Goal: Task Accomplishment & Management: Use online tool/utility

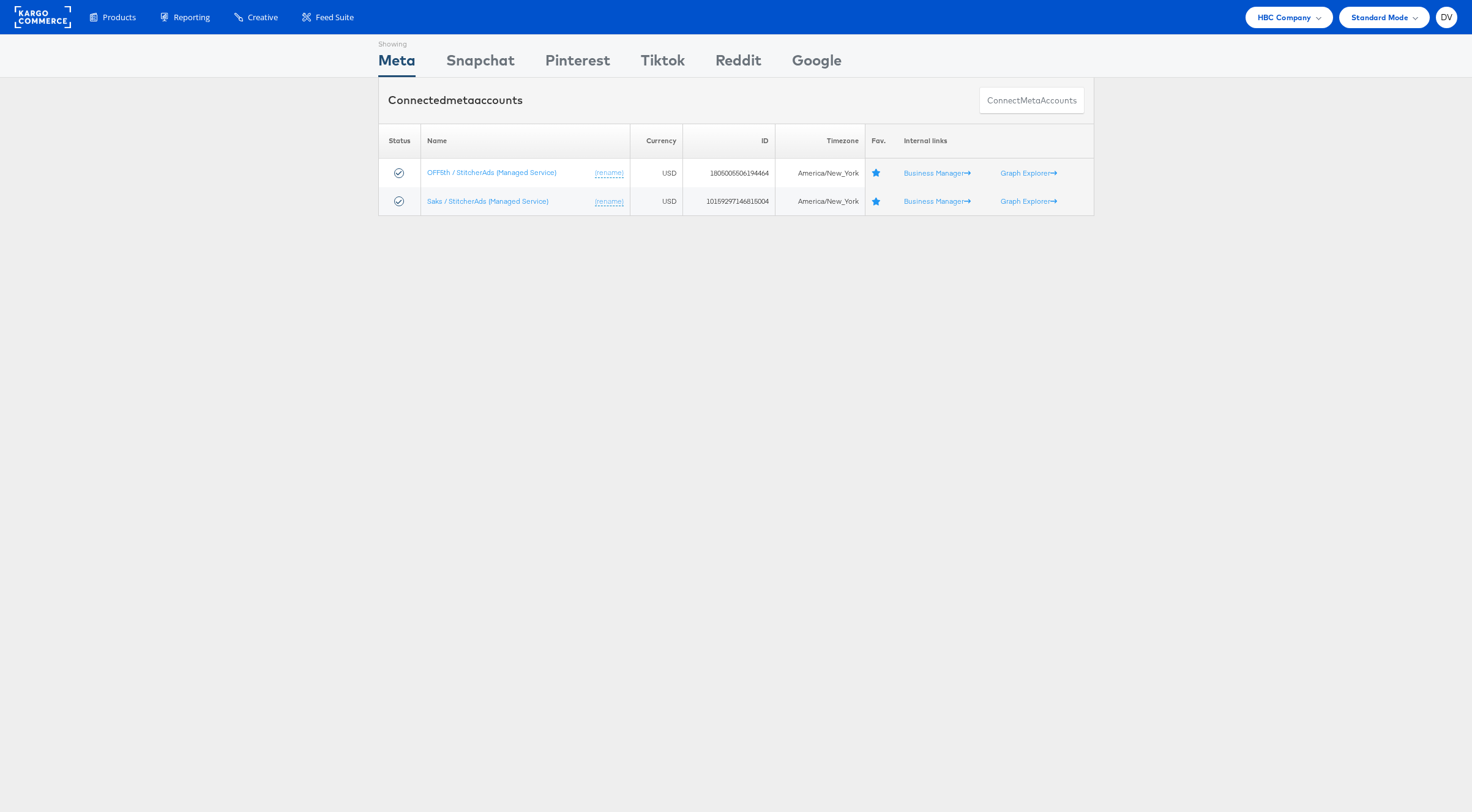
click at [1280, 6] on div "Products Product Catalogs Enhance Your Product Catalog, Map Them to Publishers,…" at bounding box center [736, 17] width 1472 height 34
click at [1287, 29] on div "Products Product Catalogs Enhance Your Product Catalog, Map Them to Publishers,…" at bounding box center [736, 17] width 1472 height 34
click at [1279, 15] on span "HBC Company" at bounding box center [1285, 17] width 54 height 13
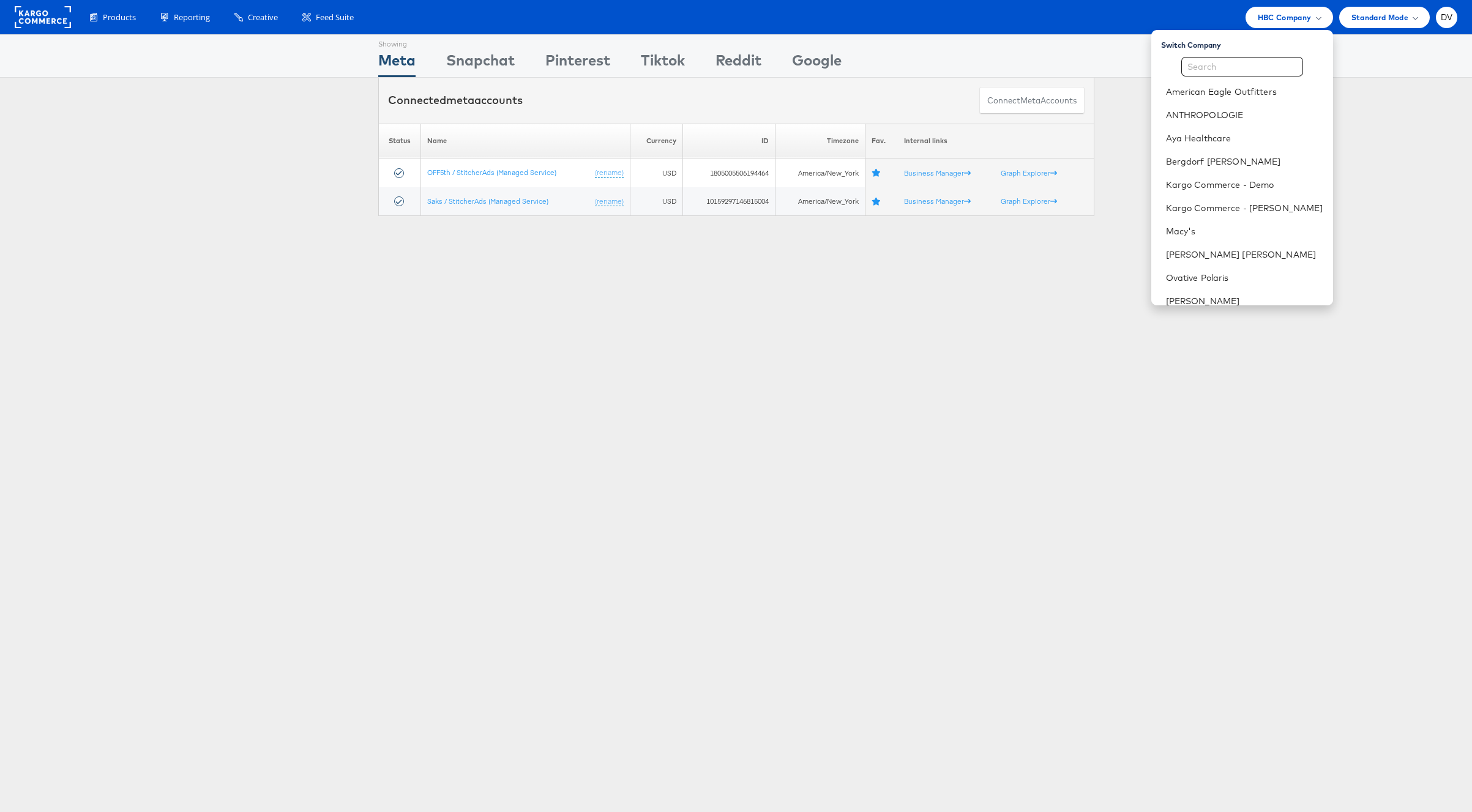
scroll to position [172, 0]
click at [1207, 173] on link "The Vitamin Shoppe" at bounding box center [1245, 175] width 157 height 12
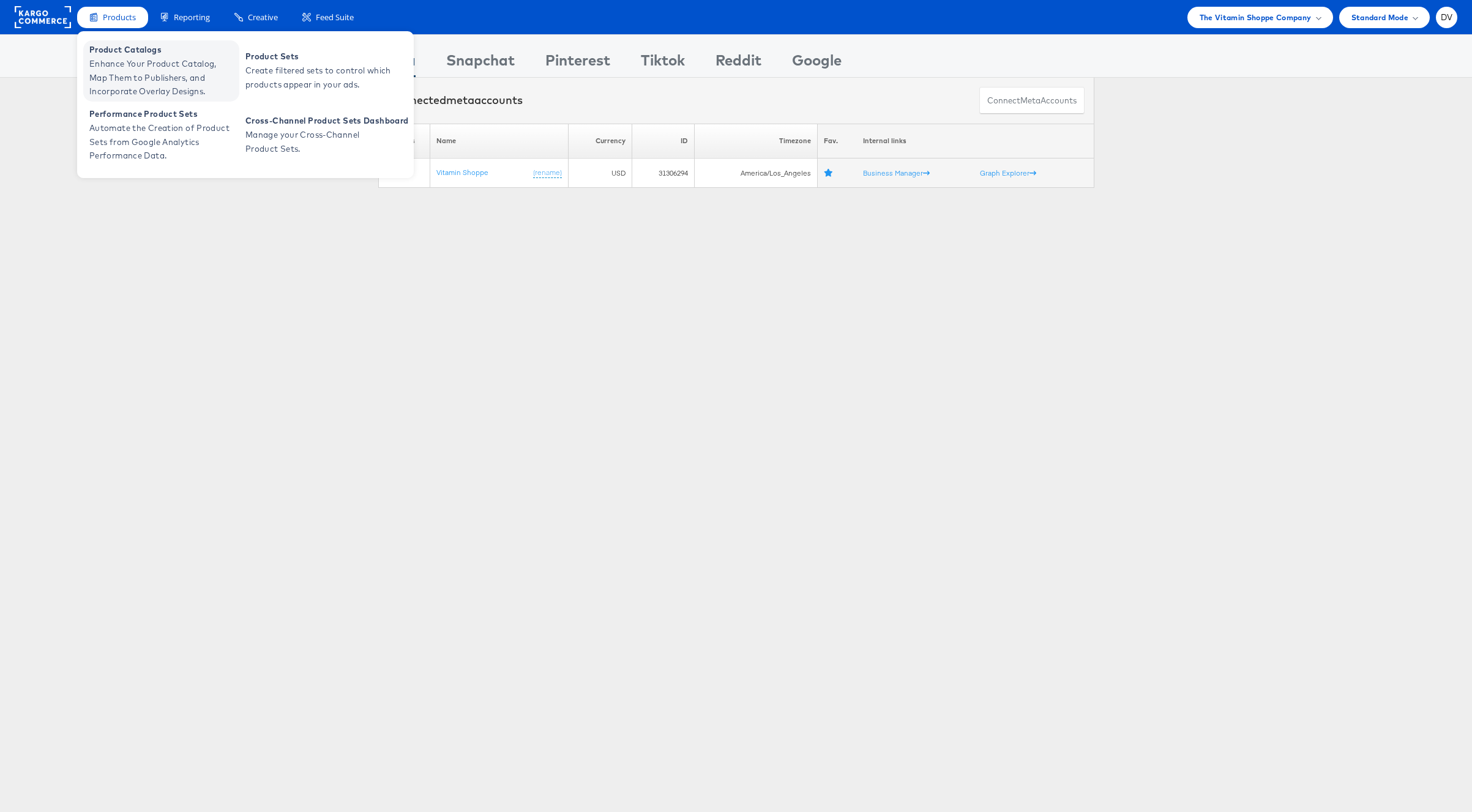
click at [117, 58] on span "Enhance Your Product Catalog, Map Them to Publishers, and Incorporate Overlay D…" at bounding box center [162, 78] width 147 height 42
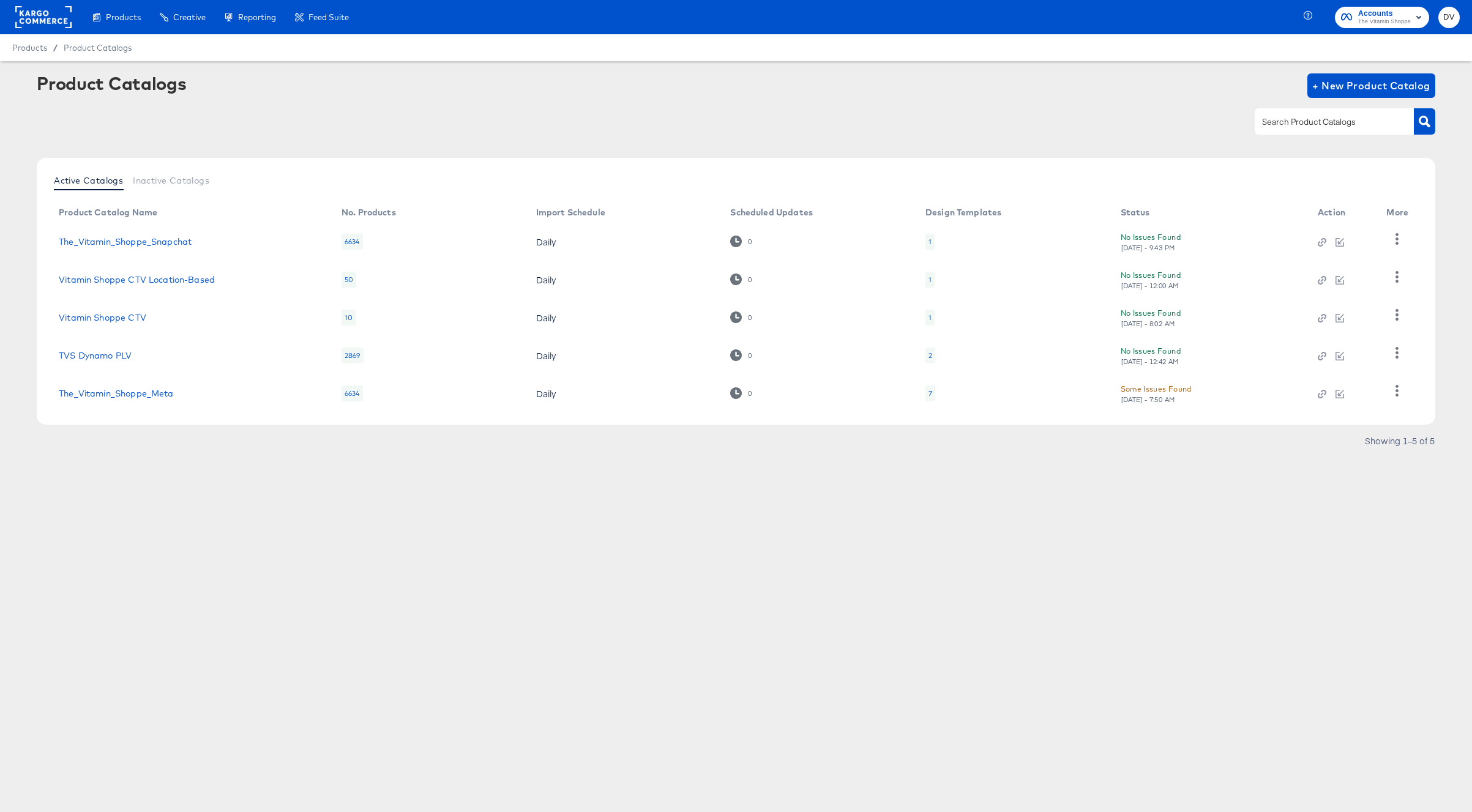
drag, startPoint x: 312, startPoint y: 500, endPoint x: 281, endPoint y: 468, distance: 44.6
click at [312, 500] on div "Products Products Product Catalogs Enhance Your Product Catalog, Map Them to Pu…" at bounding box center [736, 406] width 1472 height 812
click at [174, 393] on link "The_Vitamin_Shoppe_Meta" at bounding box center [116, 393] width 114 height 10
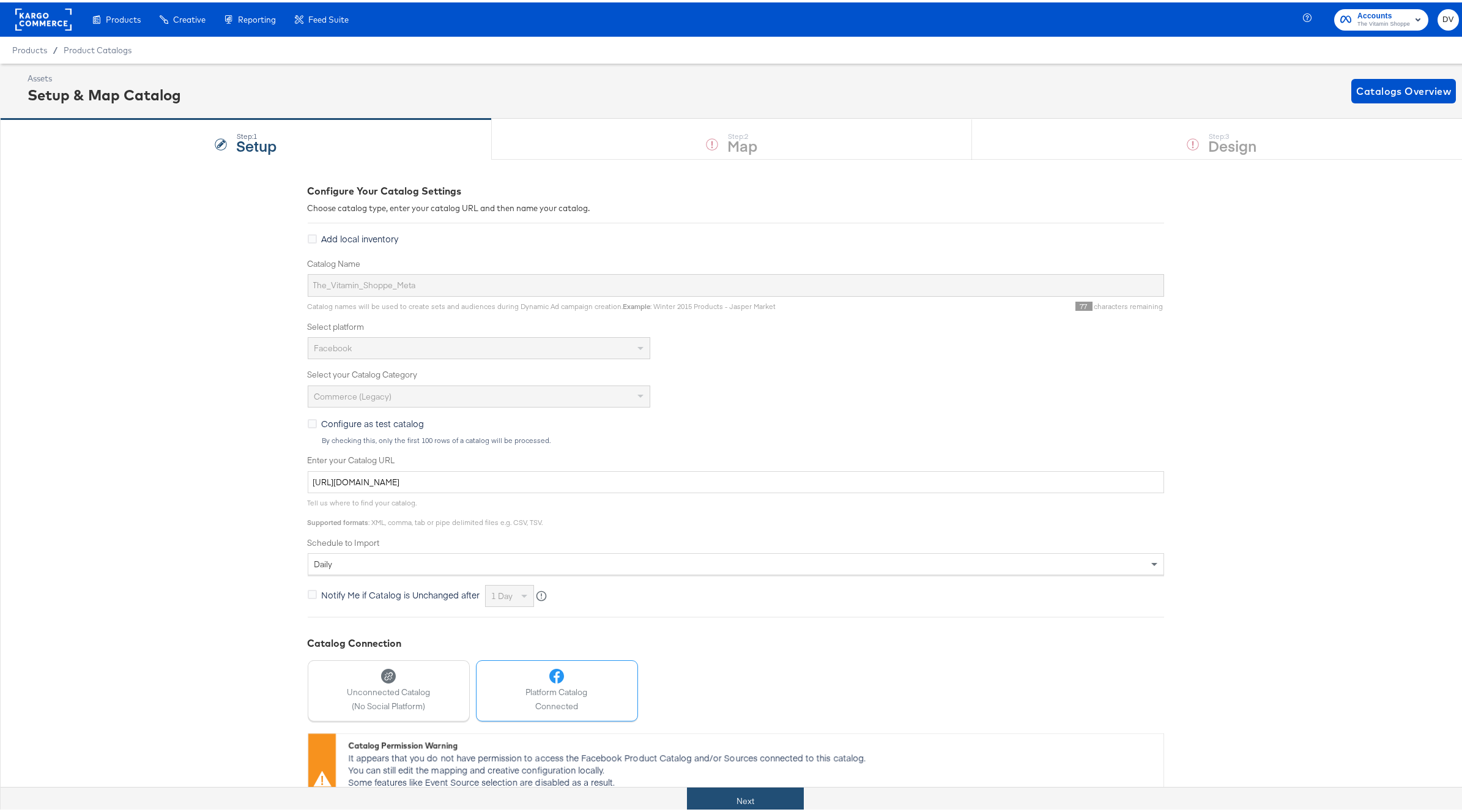
click at [781, 794] on button "Next" at bounding box center [745, 799] width 116 height 28
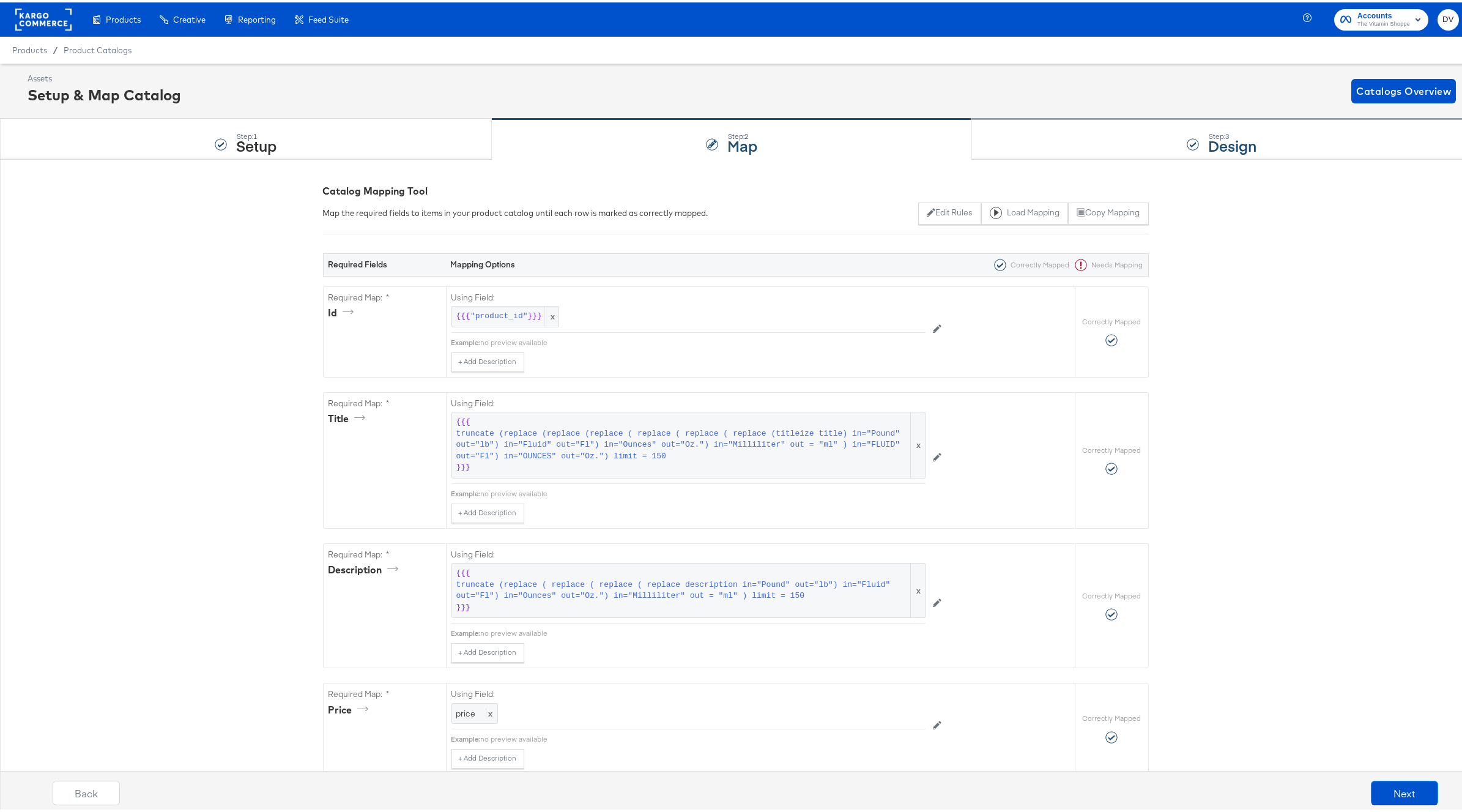
click at [1043, 139] on div "Step: 3 Design" at bounding box center [1222, 136] width 499 height 40
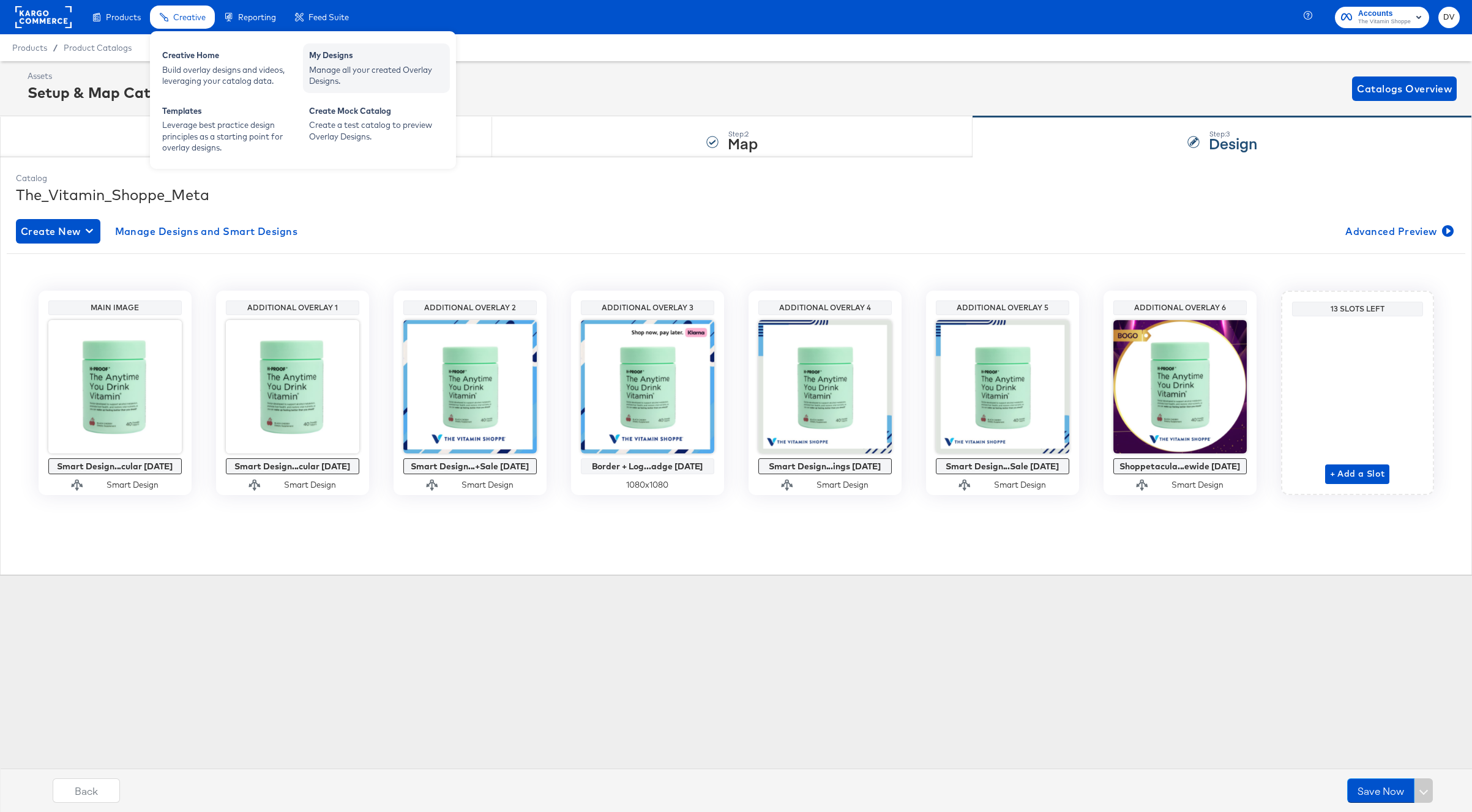
click at [347, 55] on div "My Designs" at bounding box center [377, 57] width 135 height 15
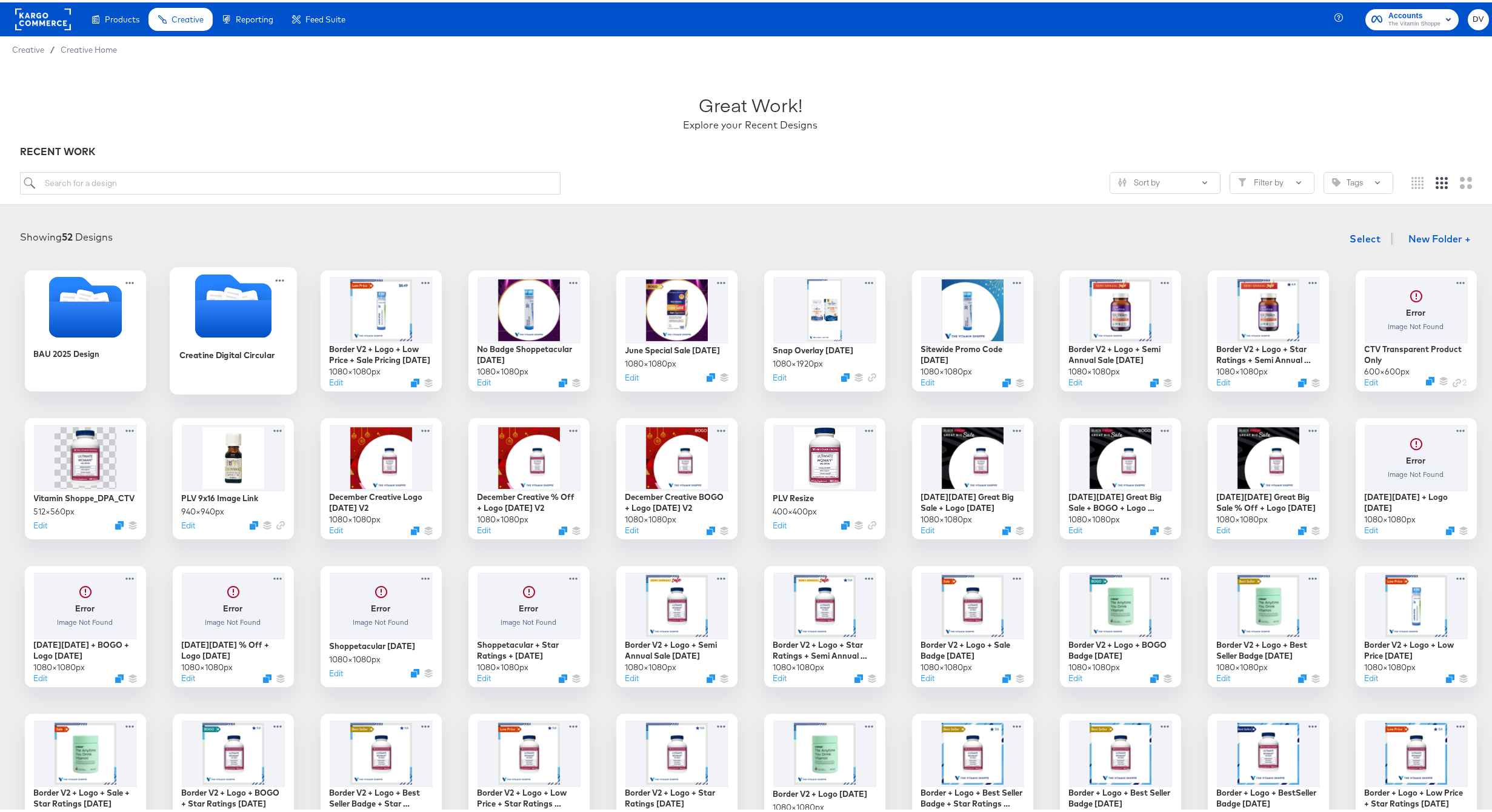
click at [213, 307] on icon "Folder" at bounding box center [232, 316] width 76 height 38
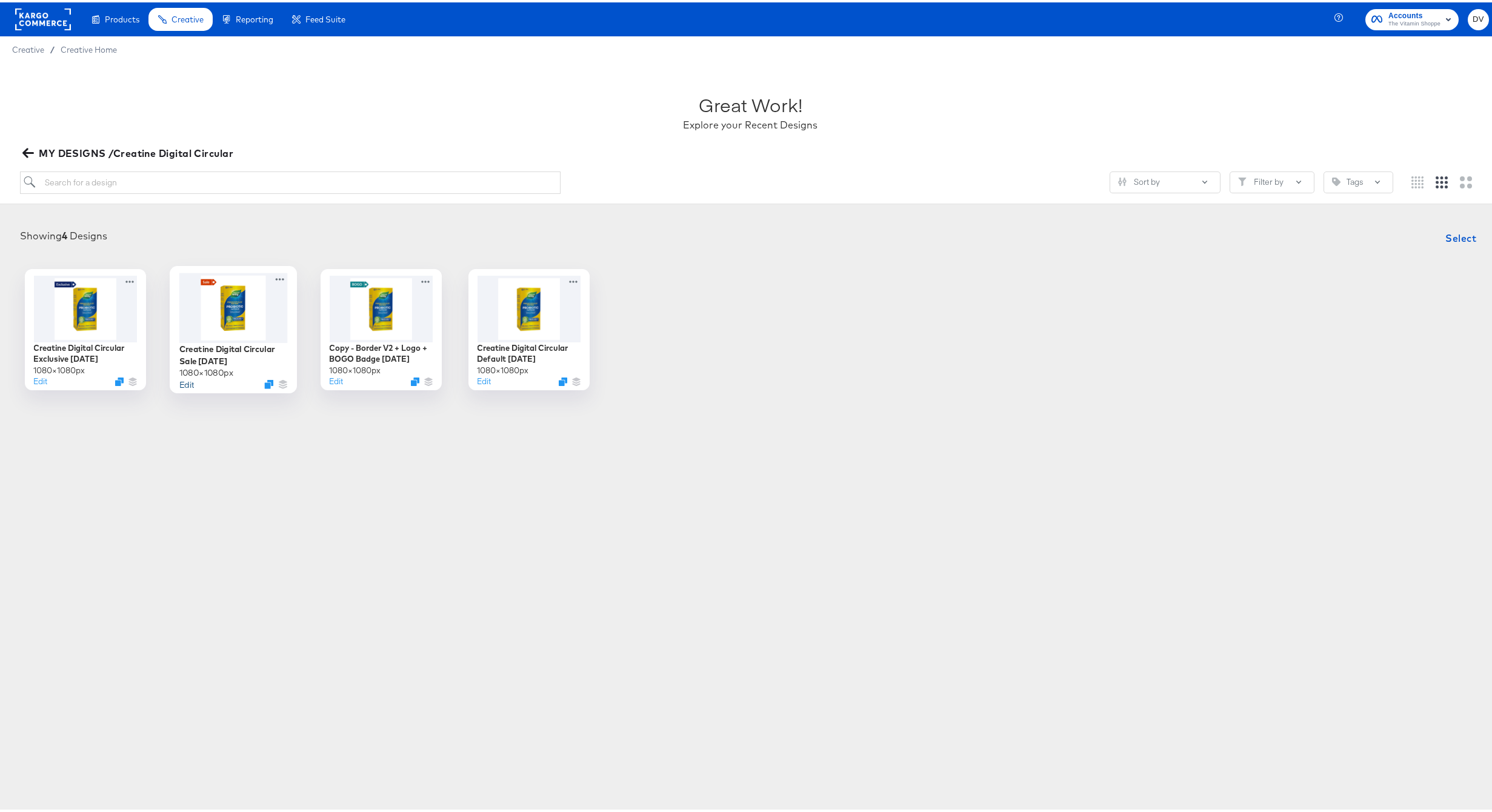
click at [182, 381] on button "Edit" at bounding box center [186, 381] width 15 height 12
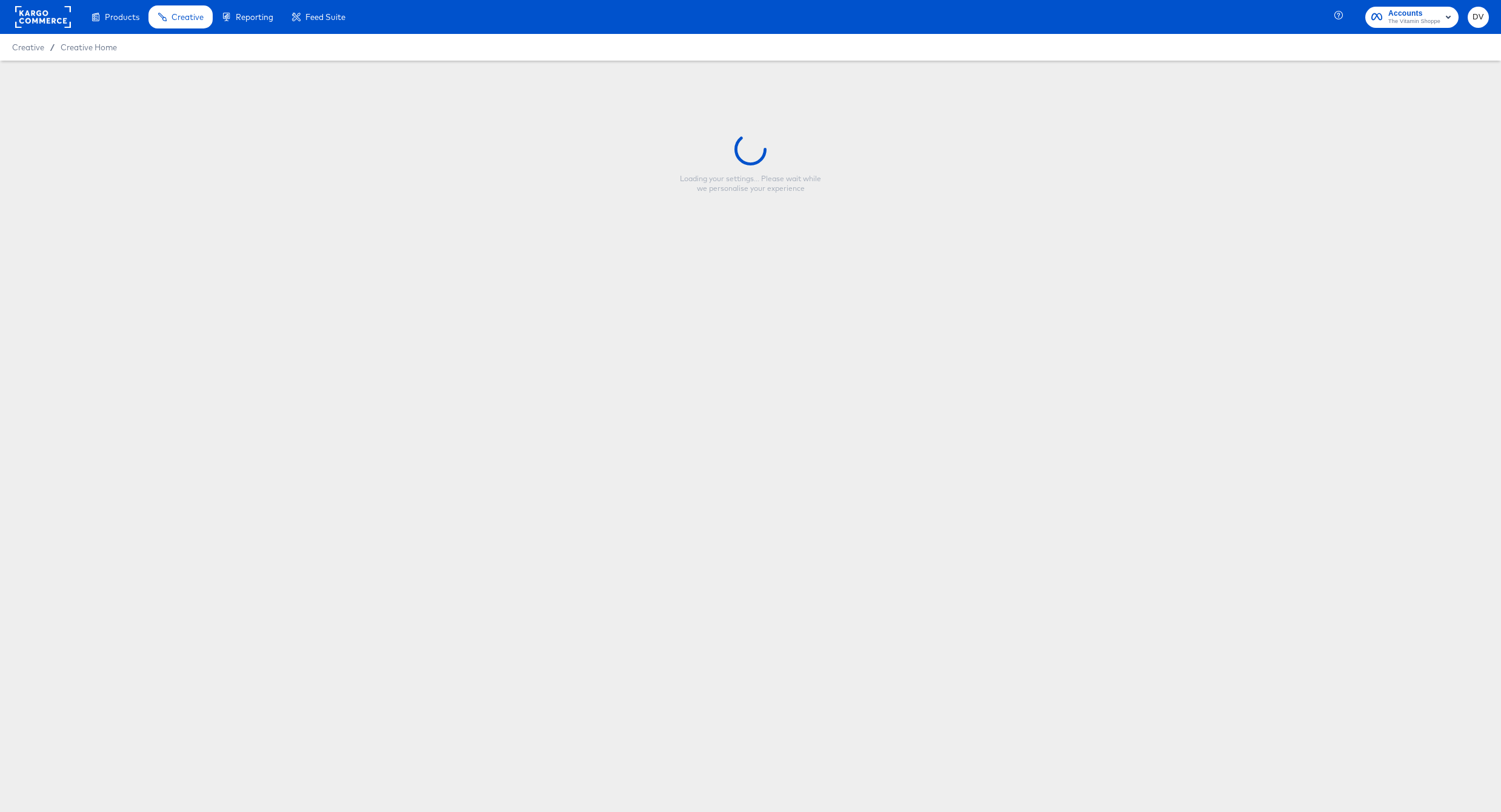
type input "Creatine Digital Circular Sale 8.1.25"
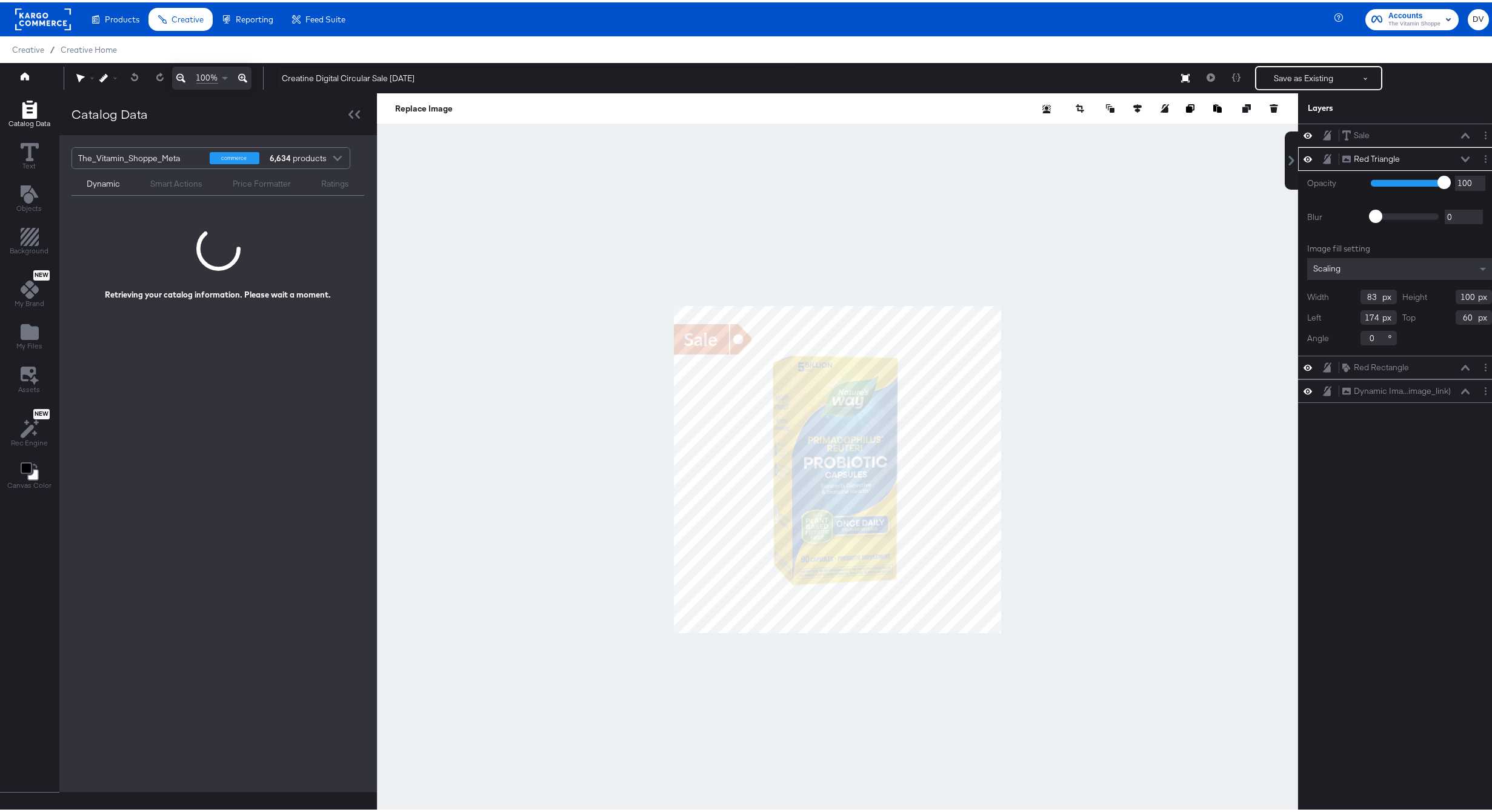
click at [1456, 151] on div "Red Triangle Red Triangle" at bounding box center [1406, 156] width 129 height 13
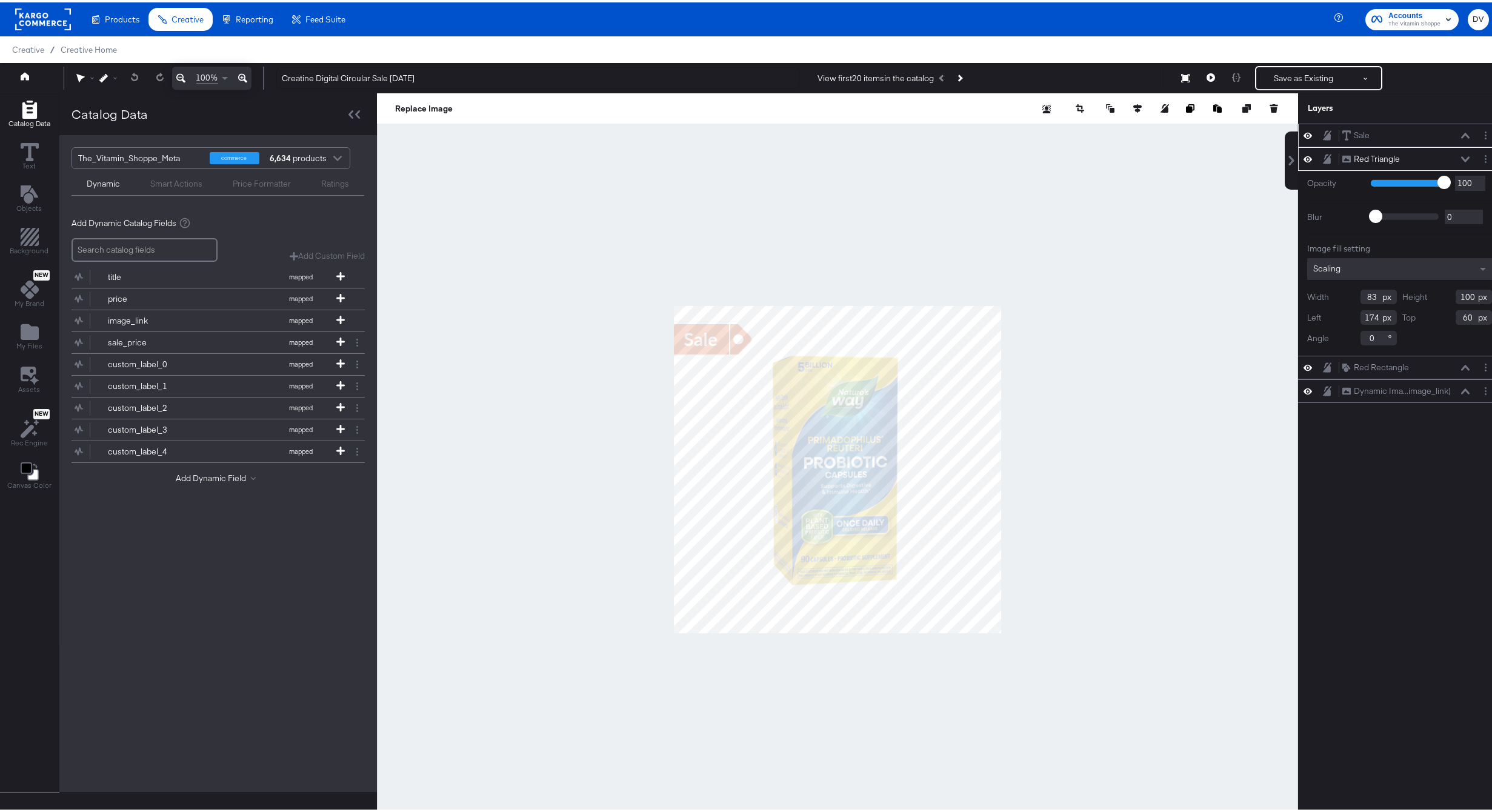
click at [1457, 135] on icon at bounding box center [1465, 133] width 9 height 6
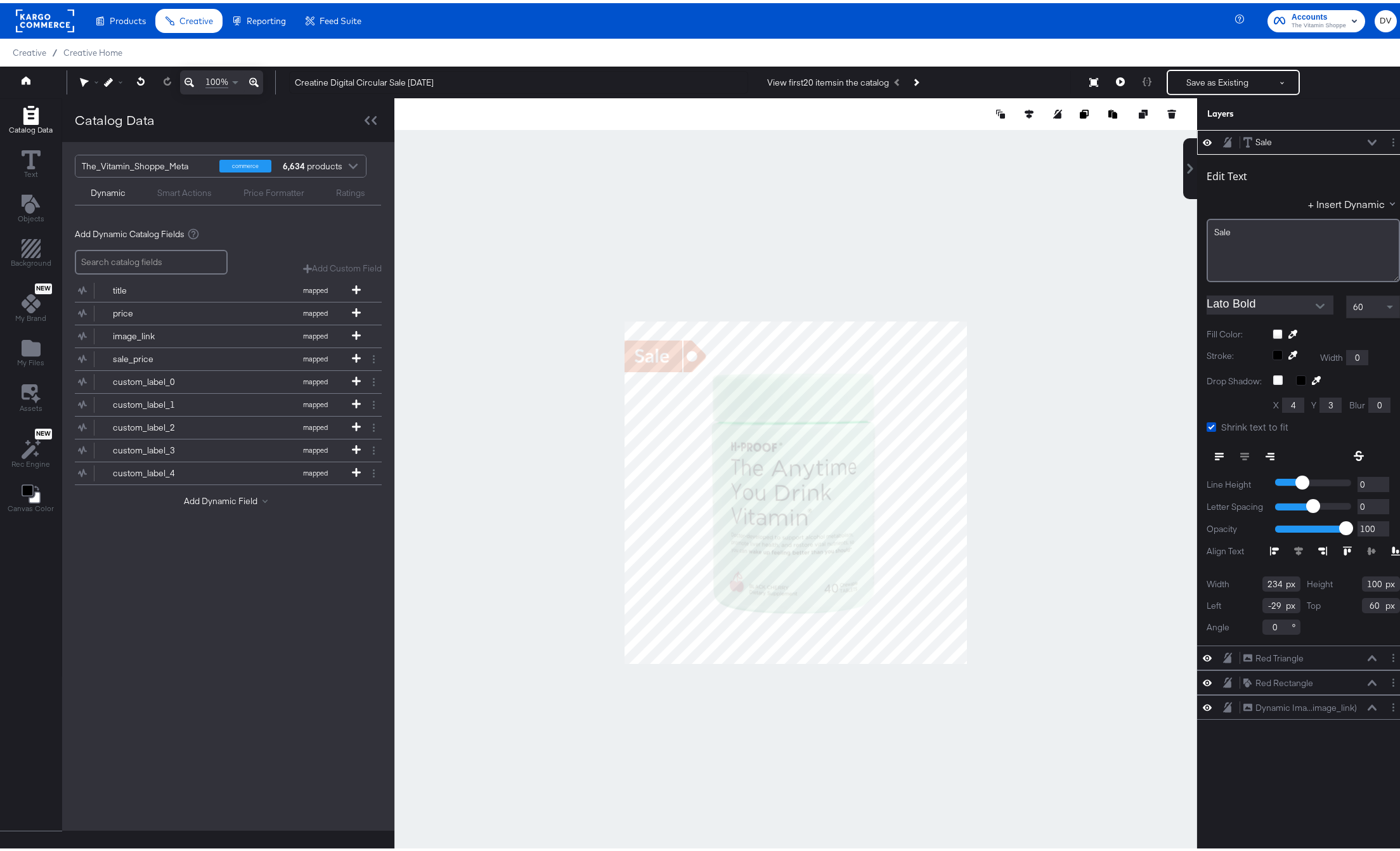
click at [1139, 623] on div at bounding box center [796, 490] width 803 height 789
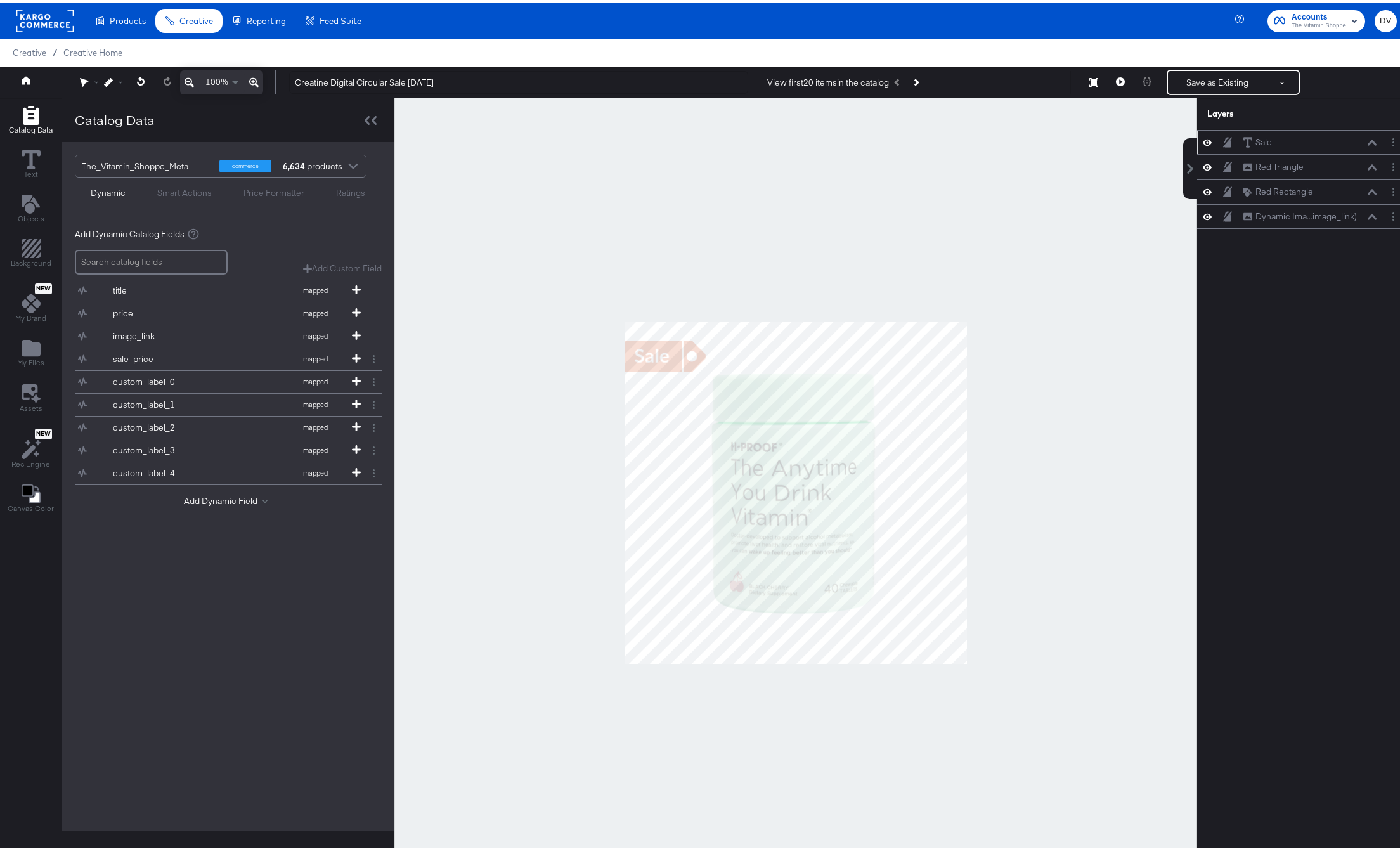
click at [1203, 143] on icon at bounding box center [1207, 139] width 9 height 11
click at [1202, 157] on div "Red Triangle Red Triangle" at bounding box center [1303, 163] width 202 height 13
click at [1203, 163] on icon at bounding box center [1207, 164] width 9 height 7
click at [1203, 184] on icon at bounding box center [1207, 188] width 9 height 11
click at [1203, 212] on icon at bounding box center [1207, 213] width 9 height 11
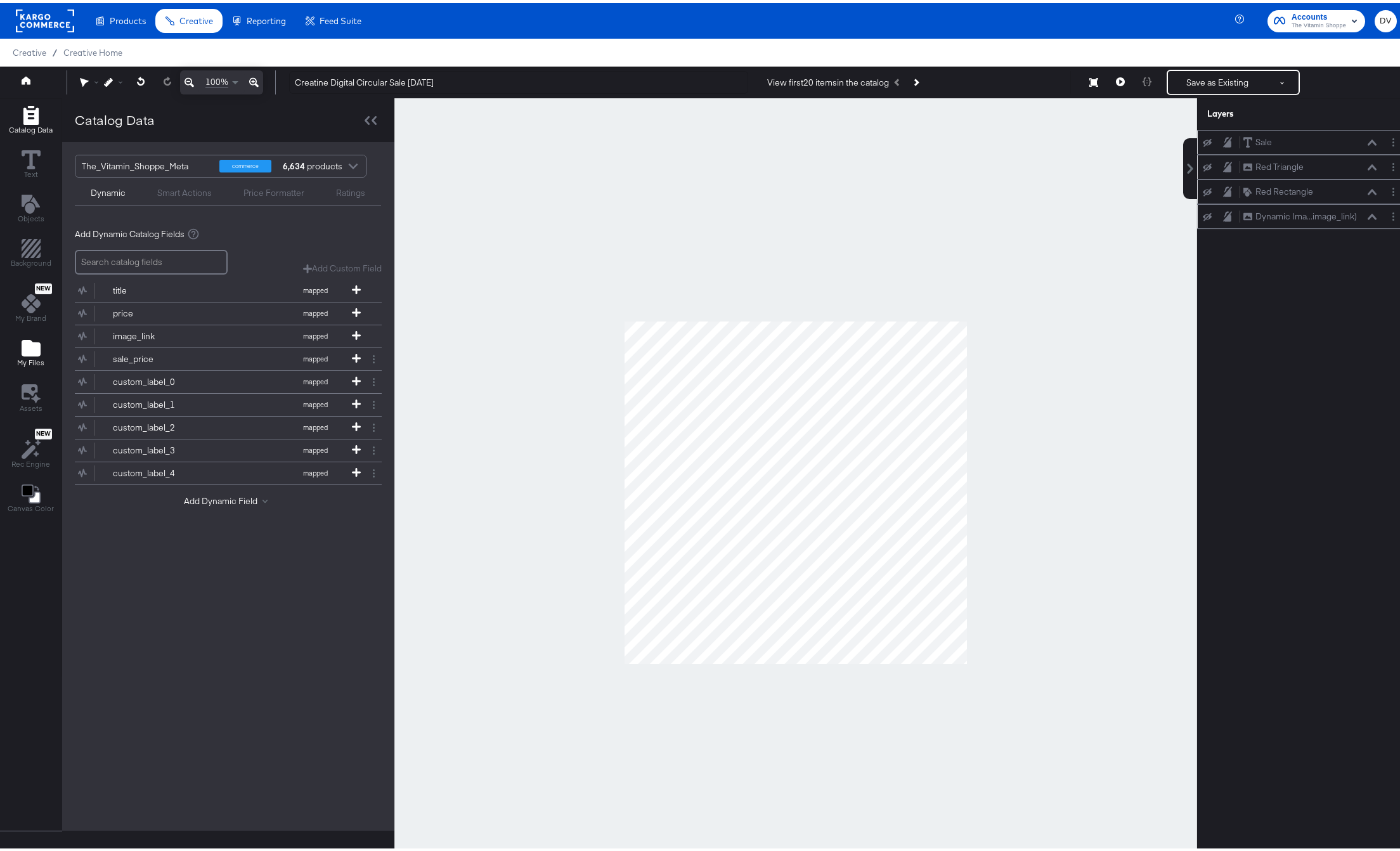
click at [17, 354] on div "My Files" at bounding box center [30, 350] width 27 height 30
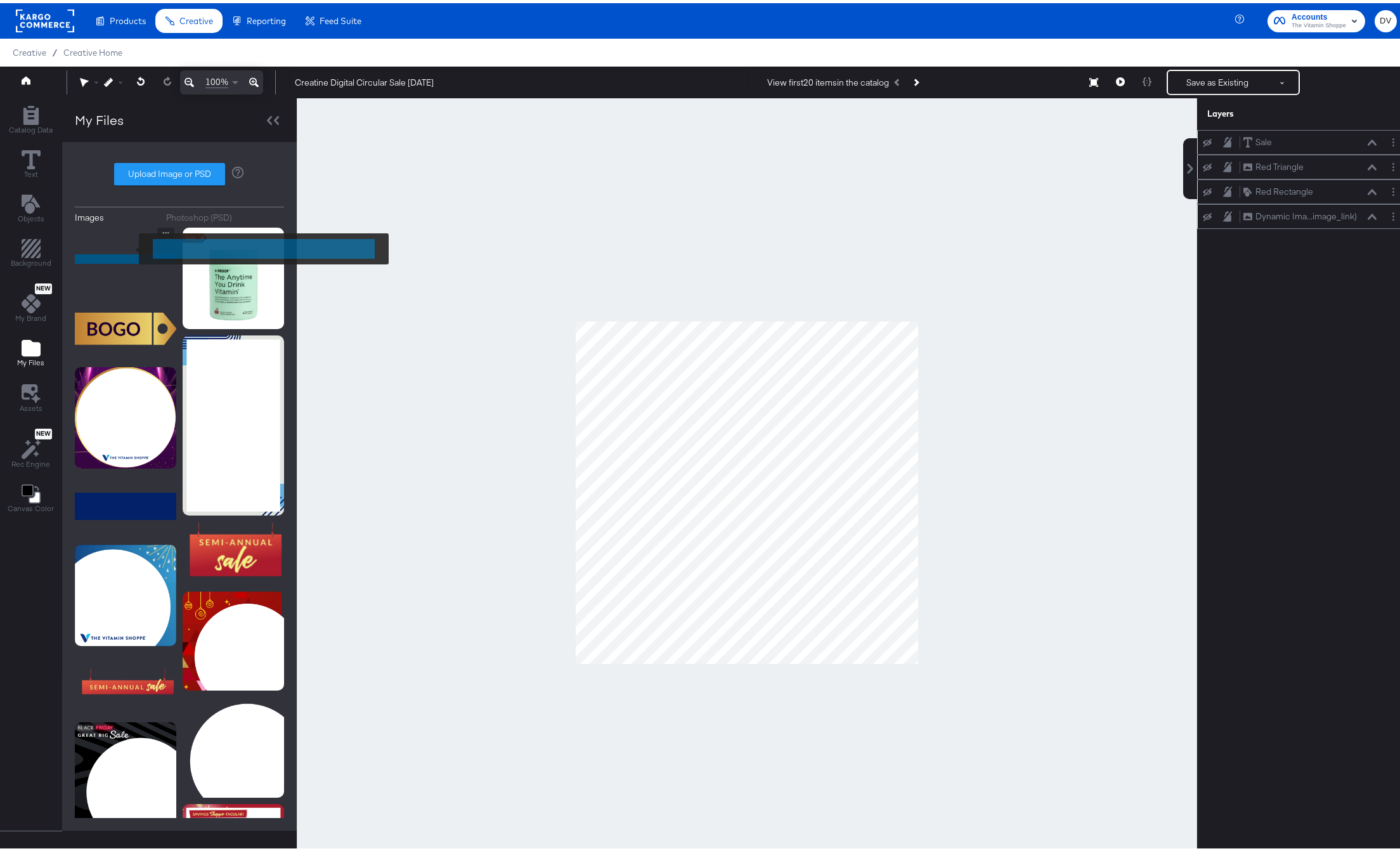
click at [129, 255] on img at bounding box center [126, 255] width 102 height 63
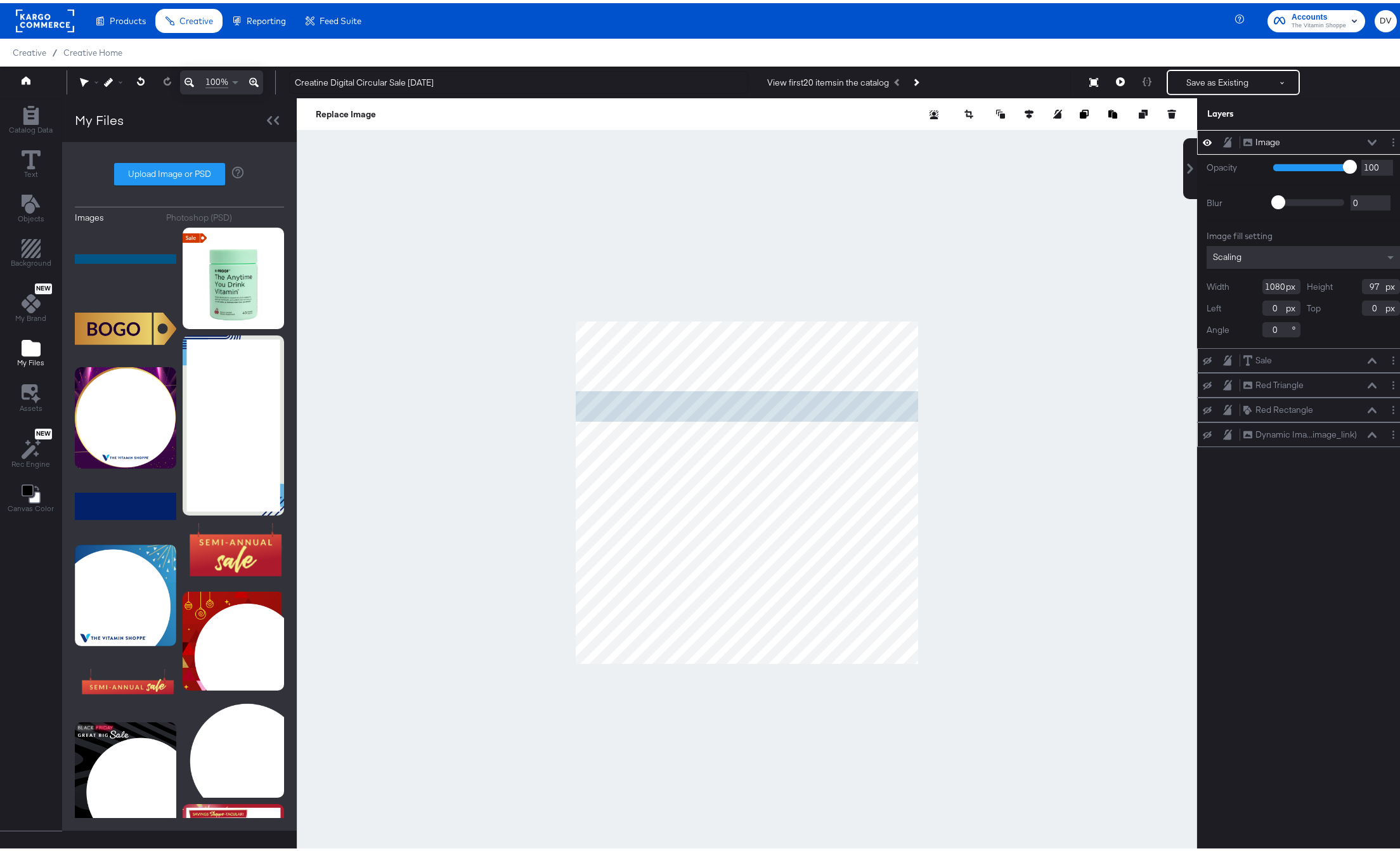
type input "220"
click at [1090, 82] on icon at bounding box center [1094, 79] width 9 height 9
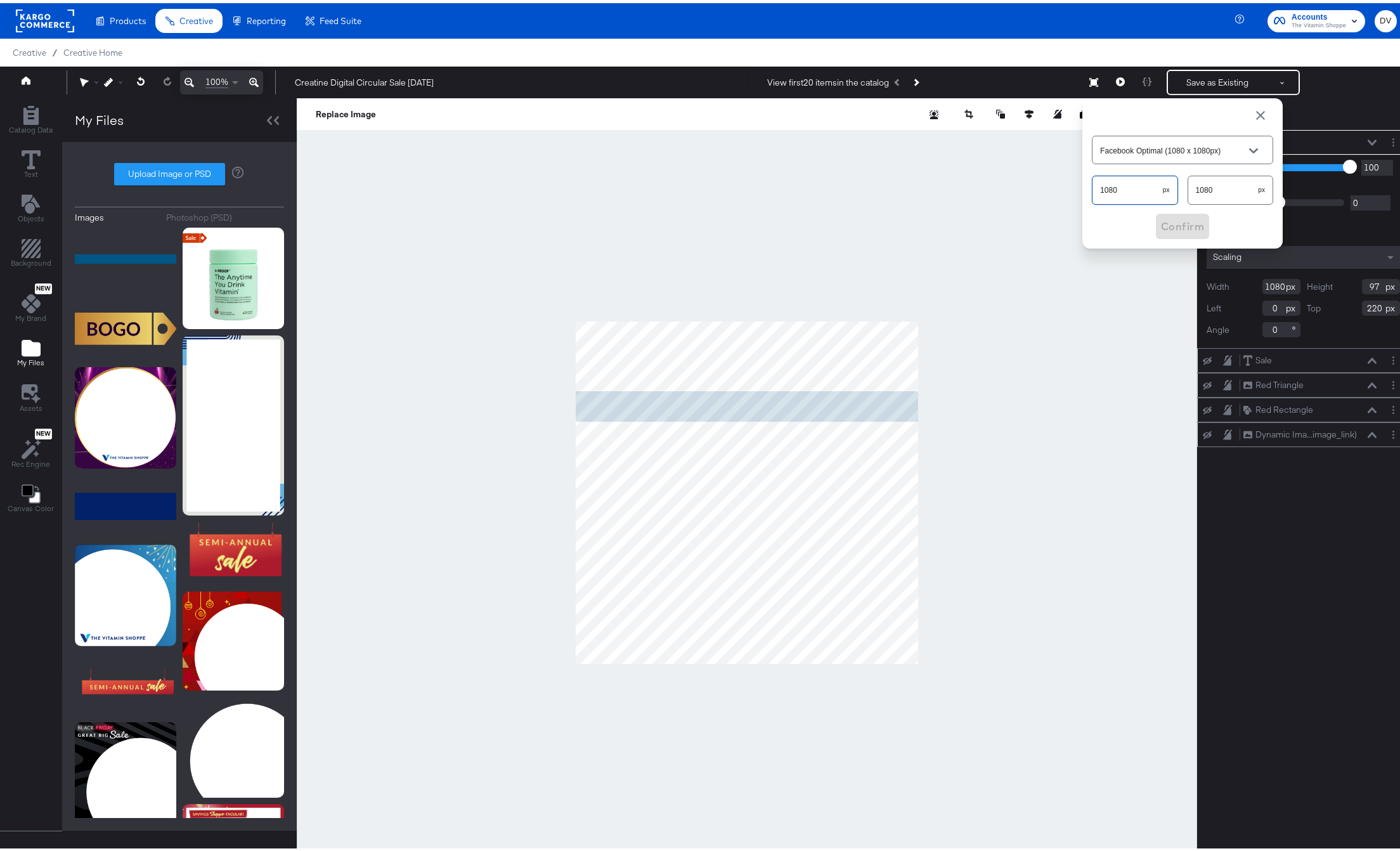
click at [1103, 185] on input "1080" at bounding box center [1127, 182] width 71 height 27
type input "1"
type input "Custom Size"
type input "1920"
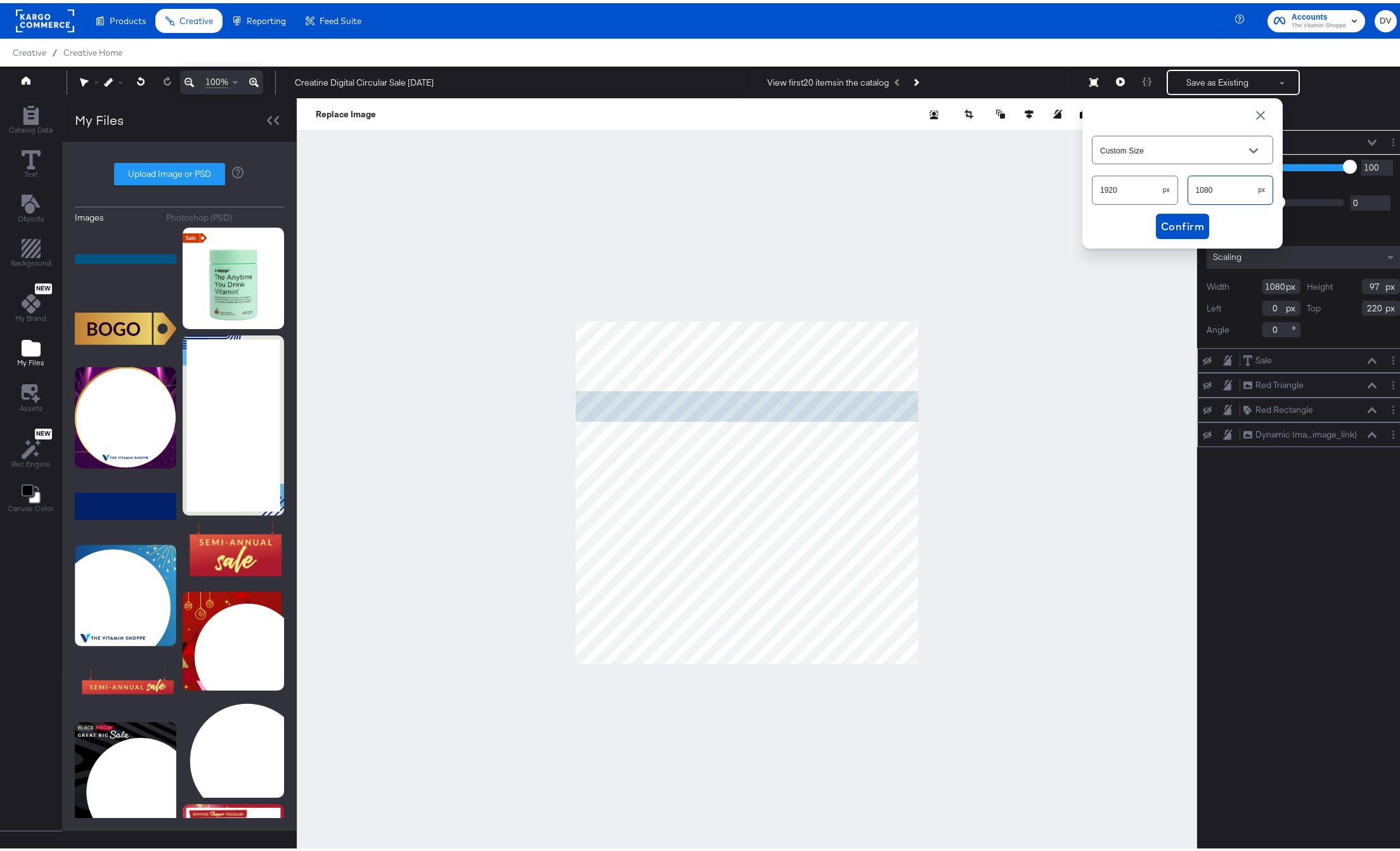
click at [1192, 186] on input "1080" at bounding box center [1223, 182] width 71 height 27
type input "1920"
click at [1176, 217] on span "Confirm" at bounding box center [1182, 223] width 44 height 18
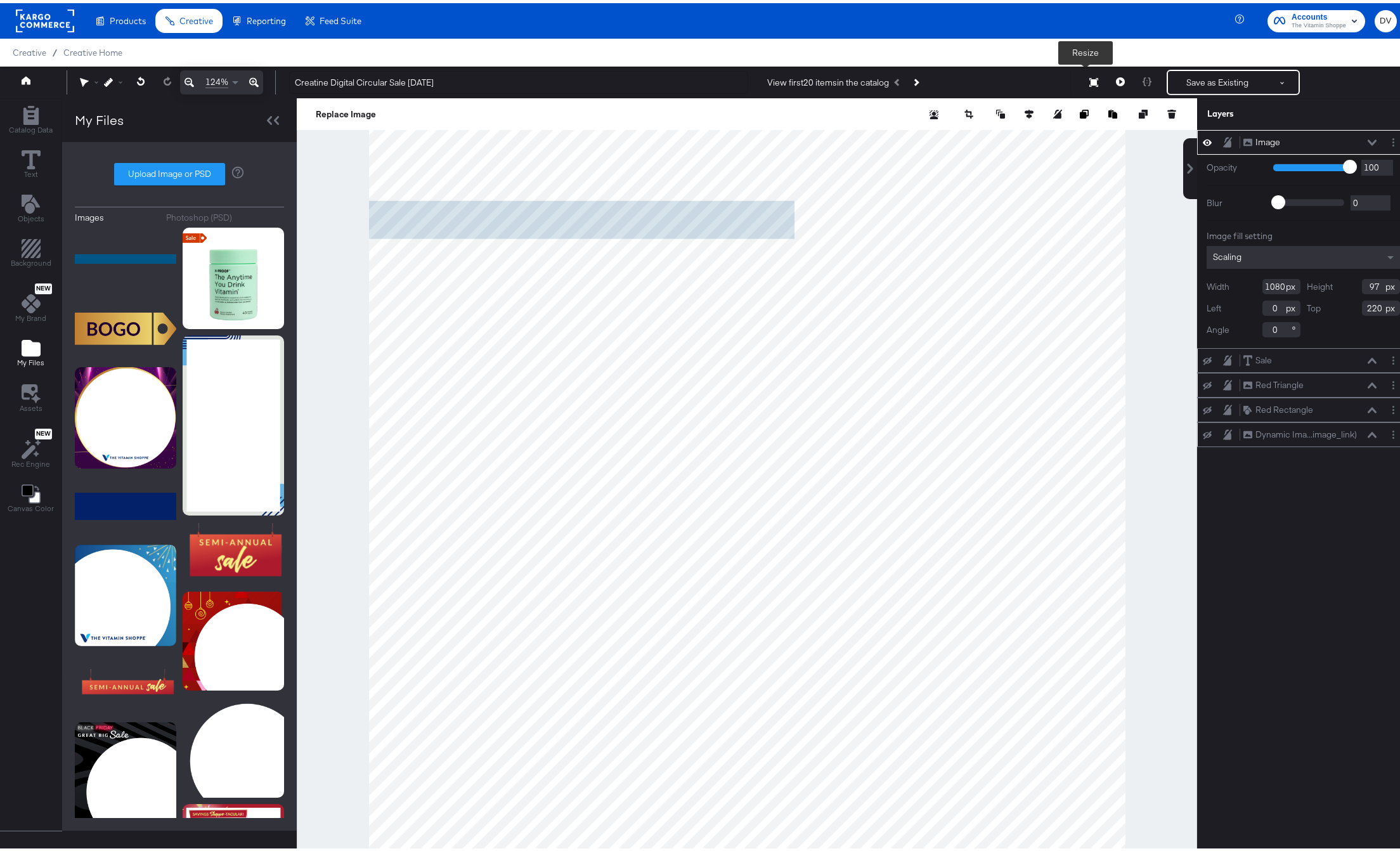
click at [1090, 79] on icon at bounding box center [1094, 79] width 9 height 9
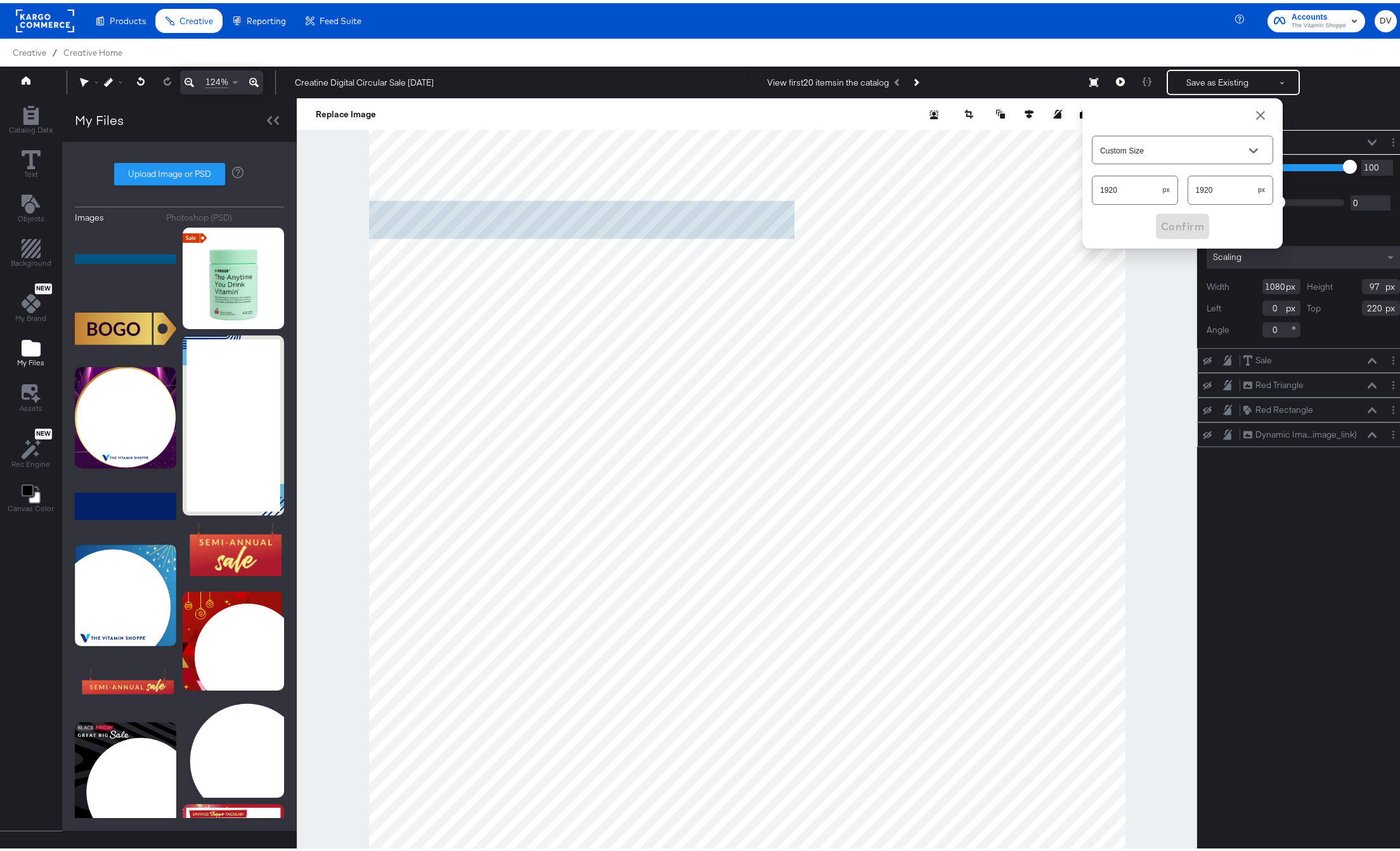
click at [1106, 192] on input "1920" at bounding box center [1127, 182] width 71 height 27
type input "108"
type input "Snapchat (1080 x 1920px)"
type input "1080"
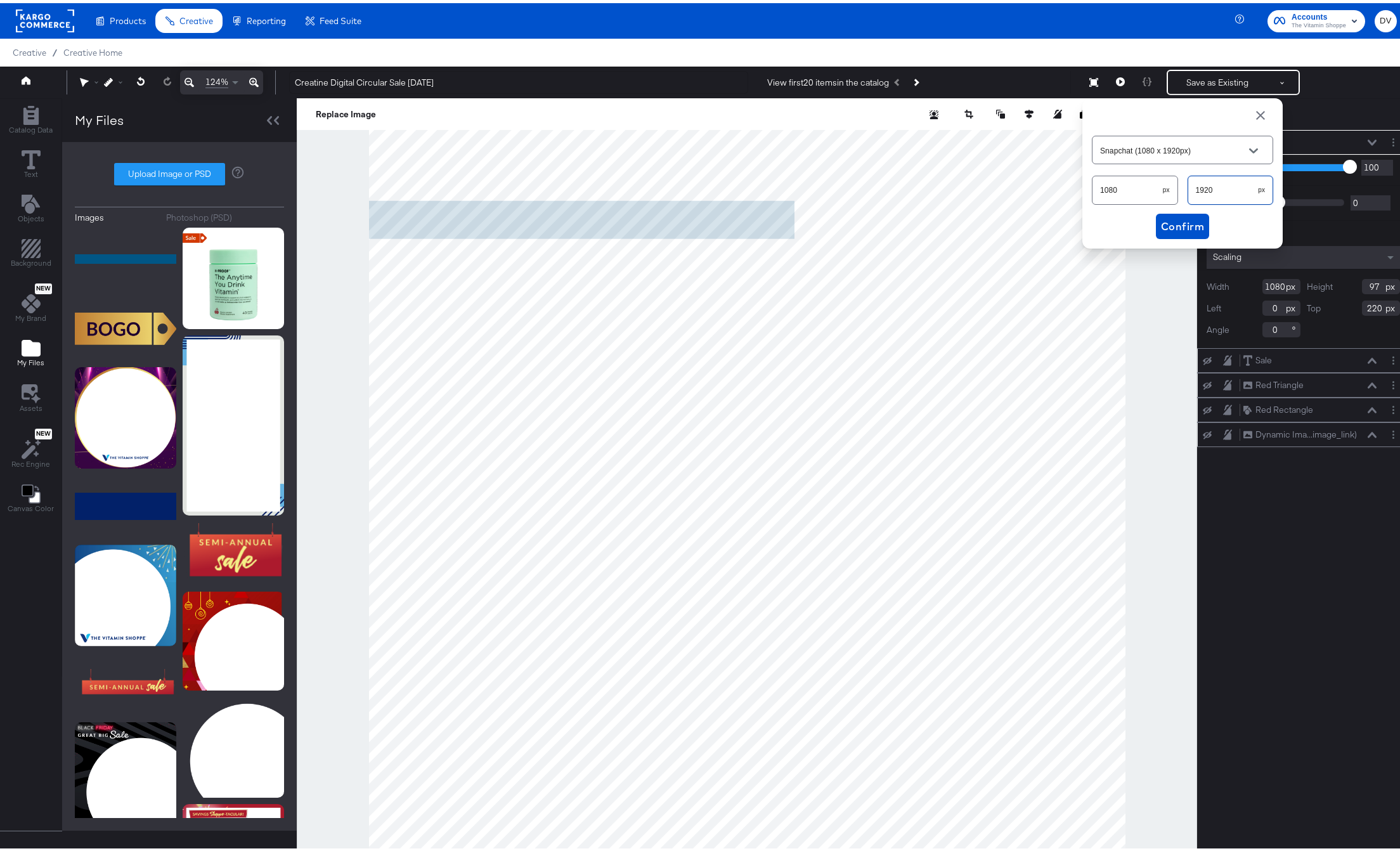
click at [1210, 181] on input "1920" at bounding box center [1223, 182] width 71 height 27
type input "Custom Size"
type input "108"
type input "Facebook Optimal (1080 x 1080px)"
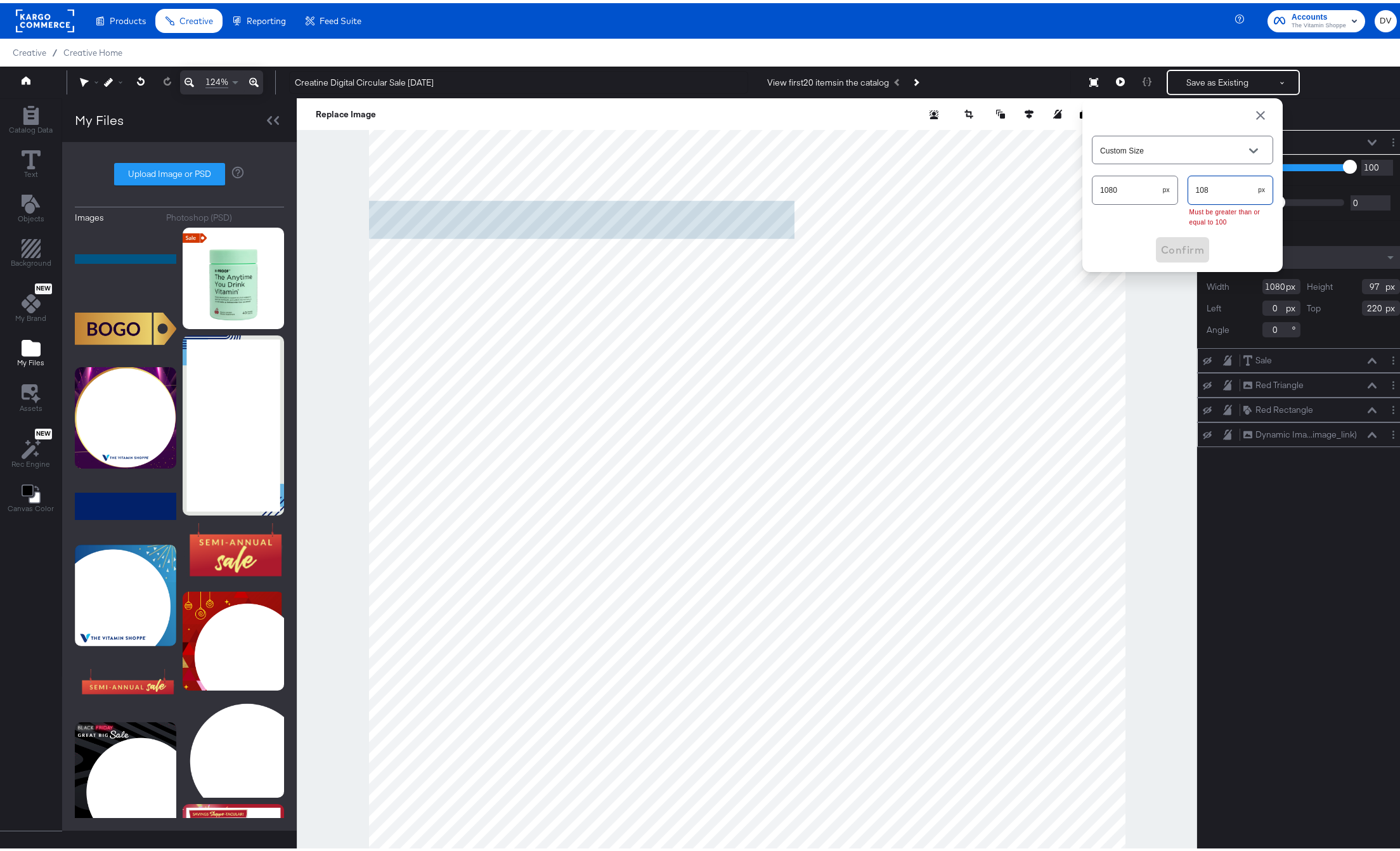
type input "1080"
click at [1182, 223] on span "Confirm" at bounding box center [1182, 223] width 44 height 18
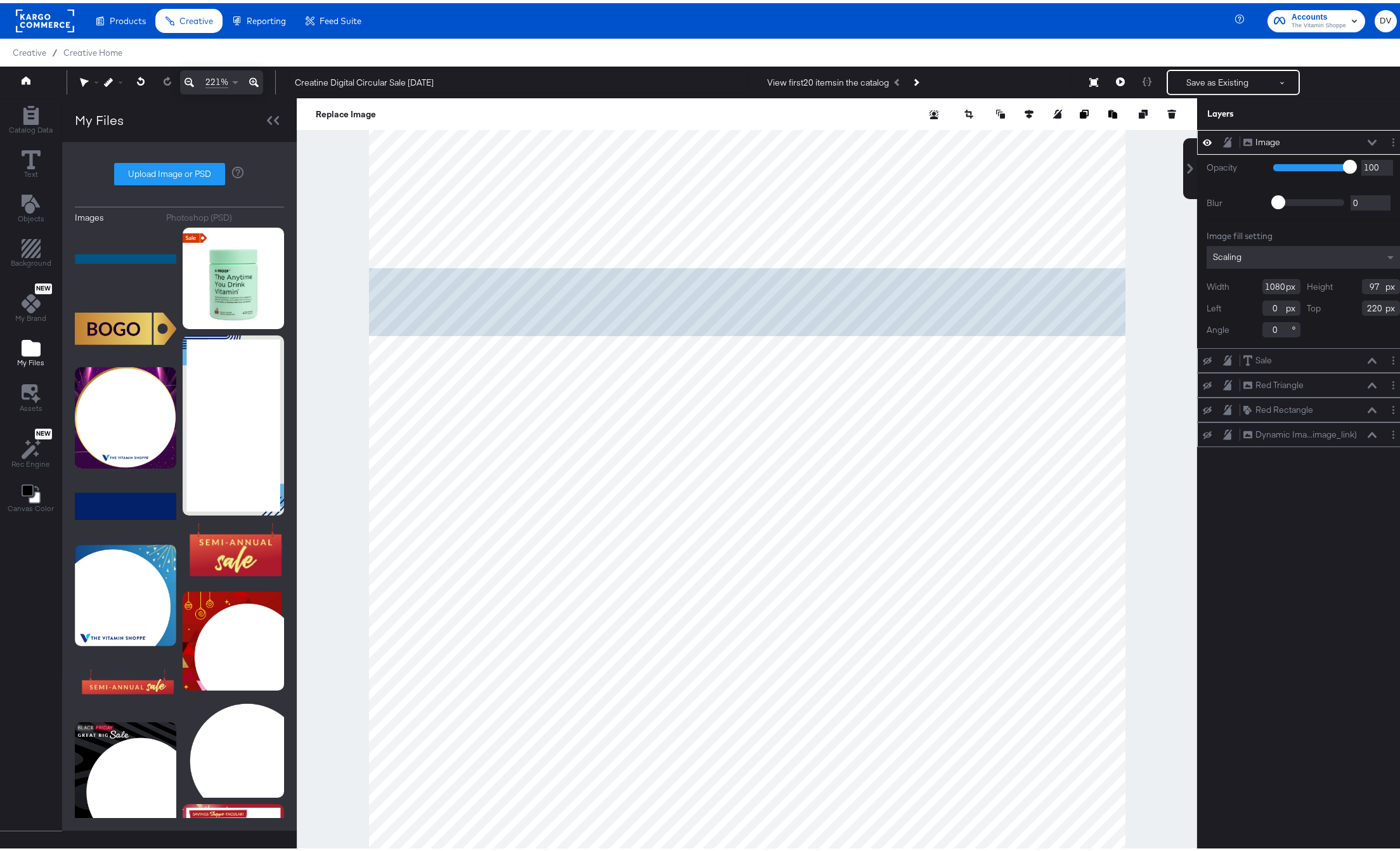
click at [1134, 239] on div at bounding box center [746, 490] width 900 height 789
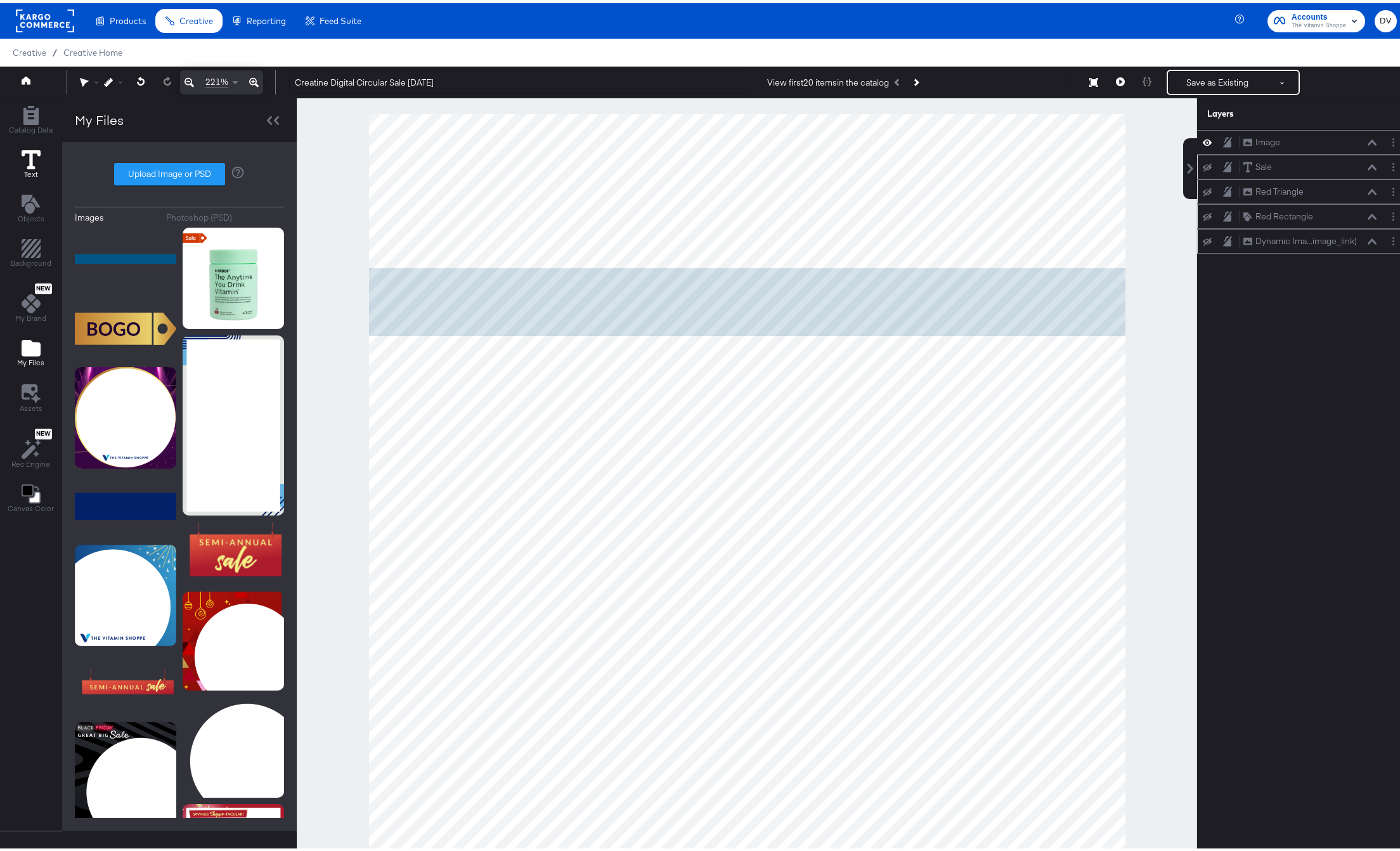
click at [22, 154] on icon at bounding box center [30, 156] width 19 height 19
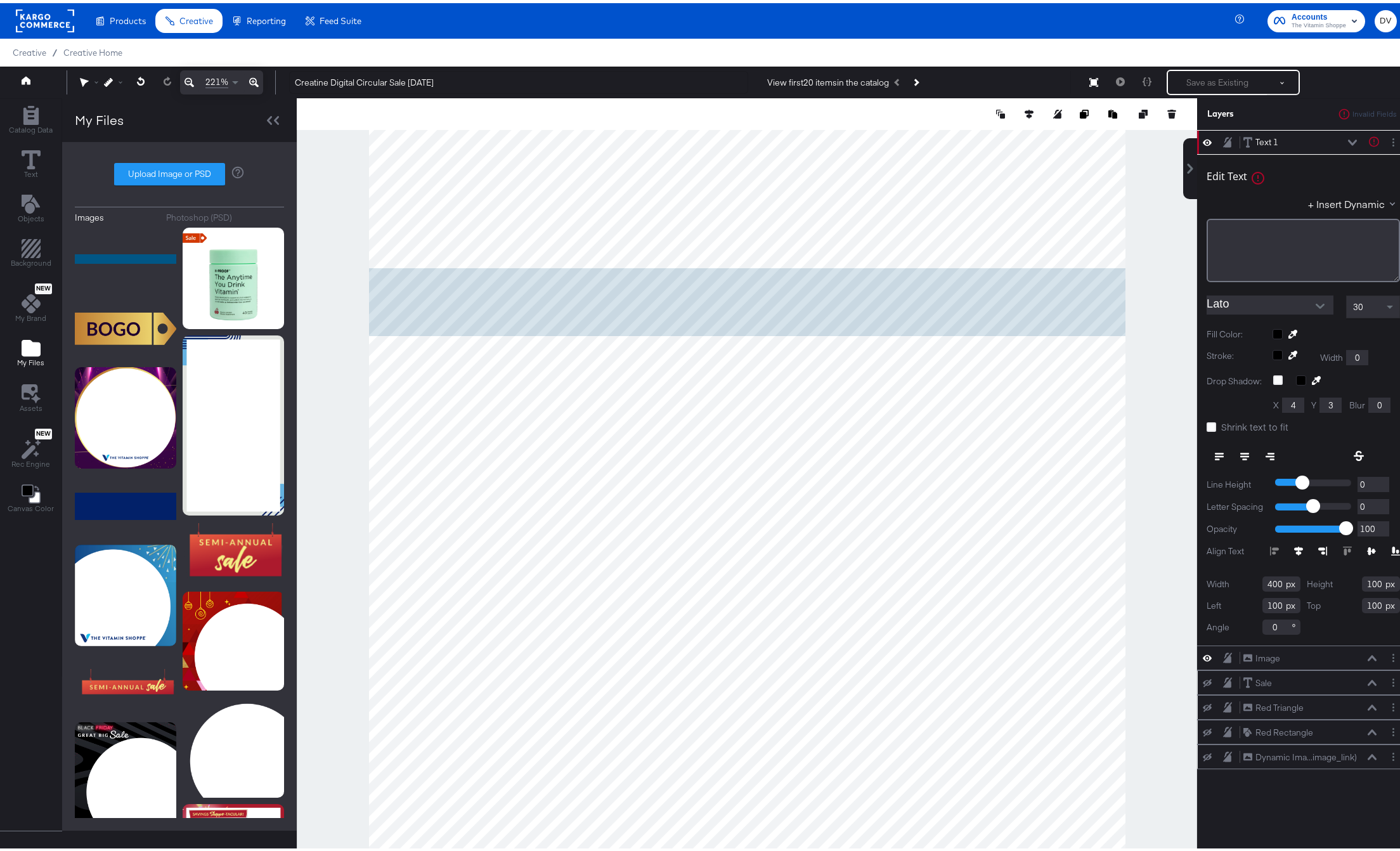
type input "0"
type input "223"
type input "1080"
type input "97"
type input "220"
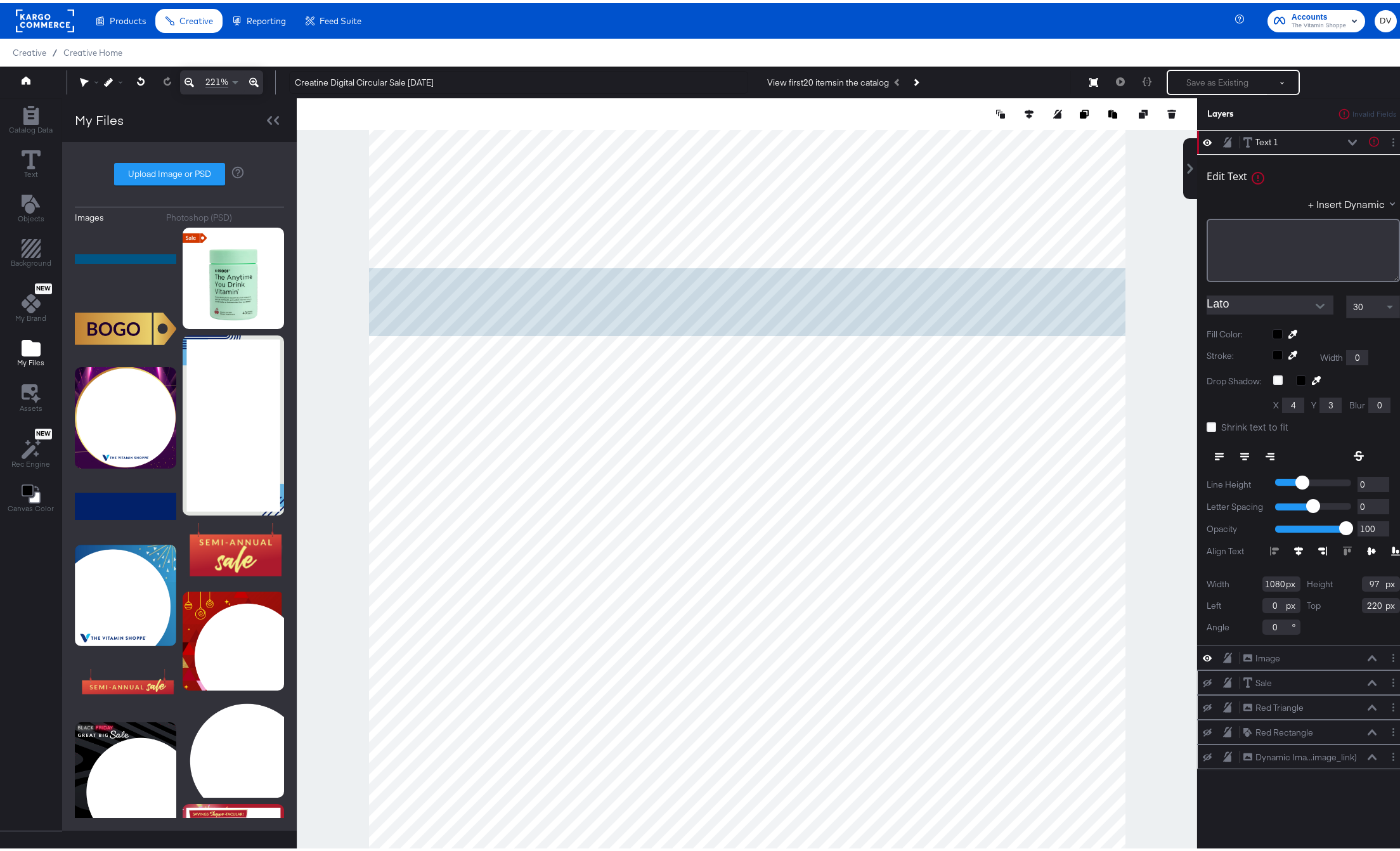
click at [245, 78] on button at bounding box center [254, 79] width 18 height 24
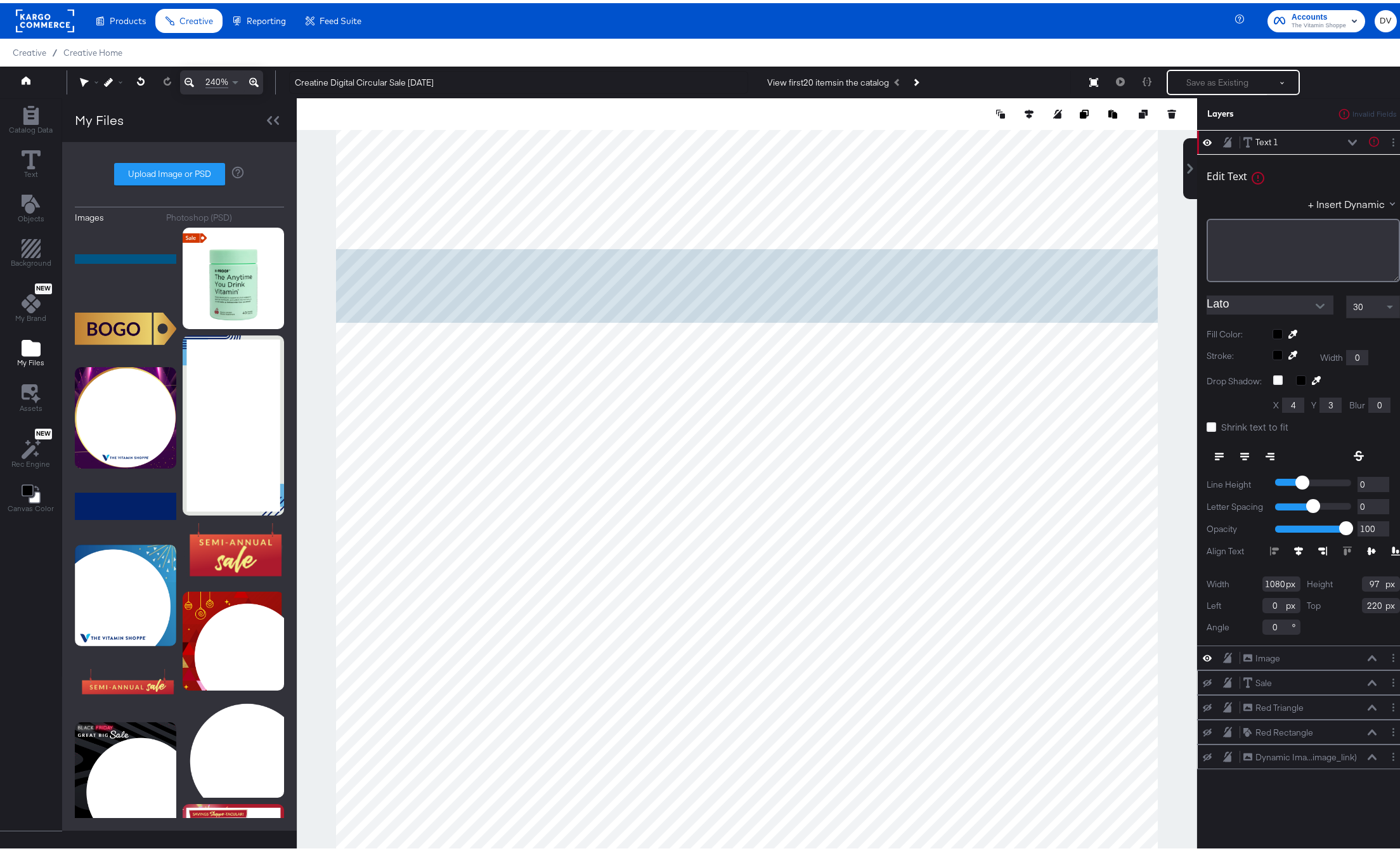
click at [248, 77] on button at bounding box center [254, 79] width 18 height 24
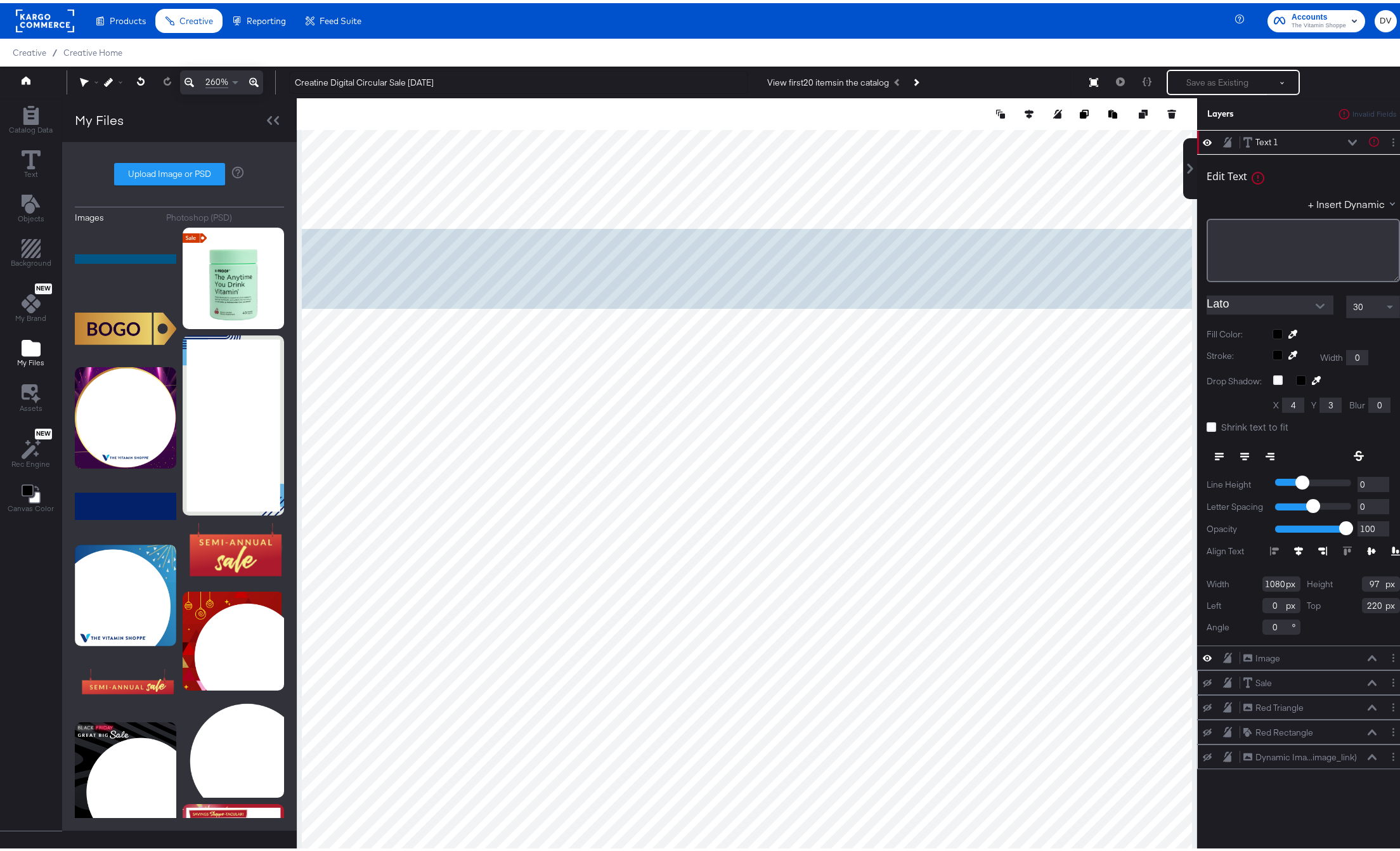
click at [193, 82] on icon at bounding box center [190, 79] width 10 height 16
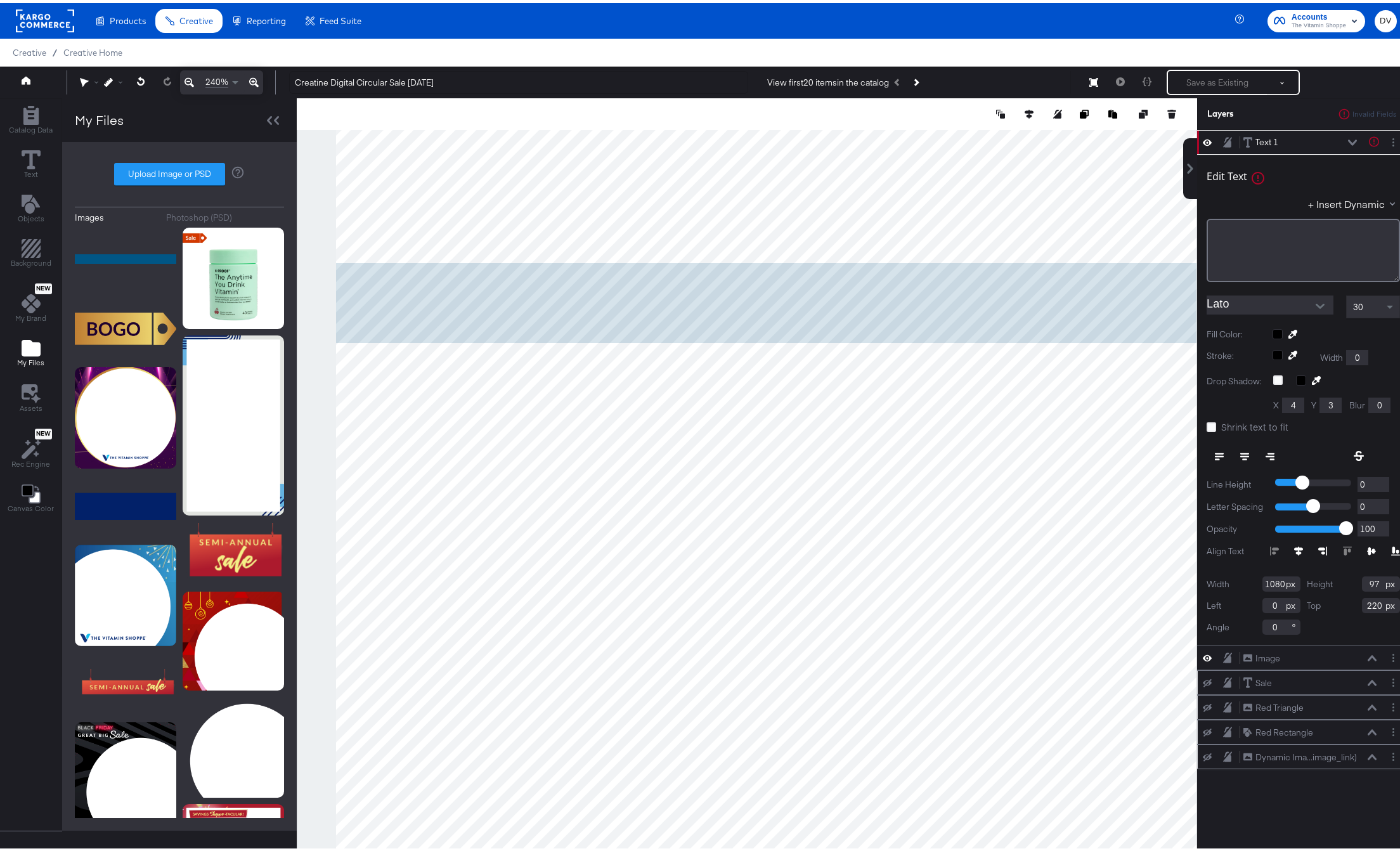
click at [193, 82] on icon at bounding box center [190, 79] width 10 height 16
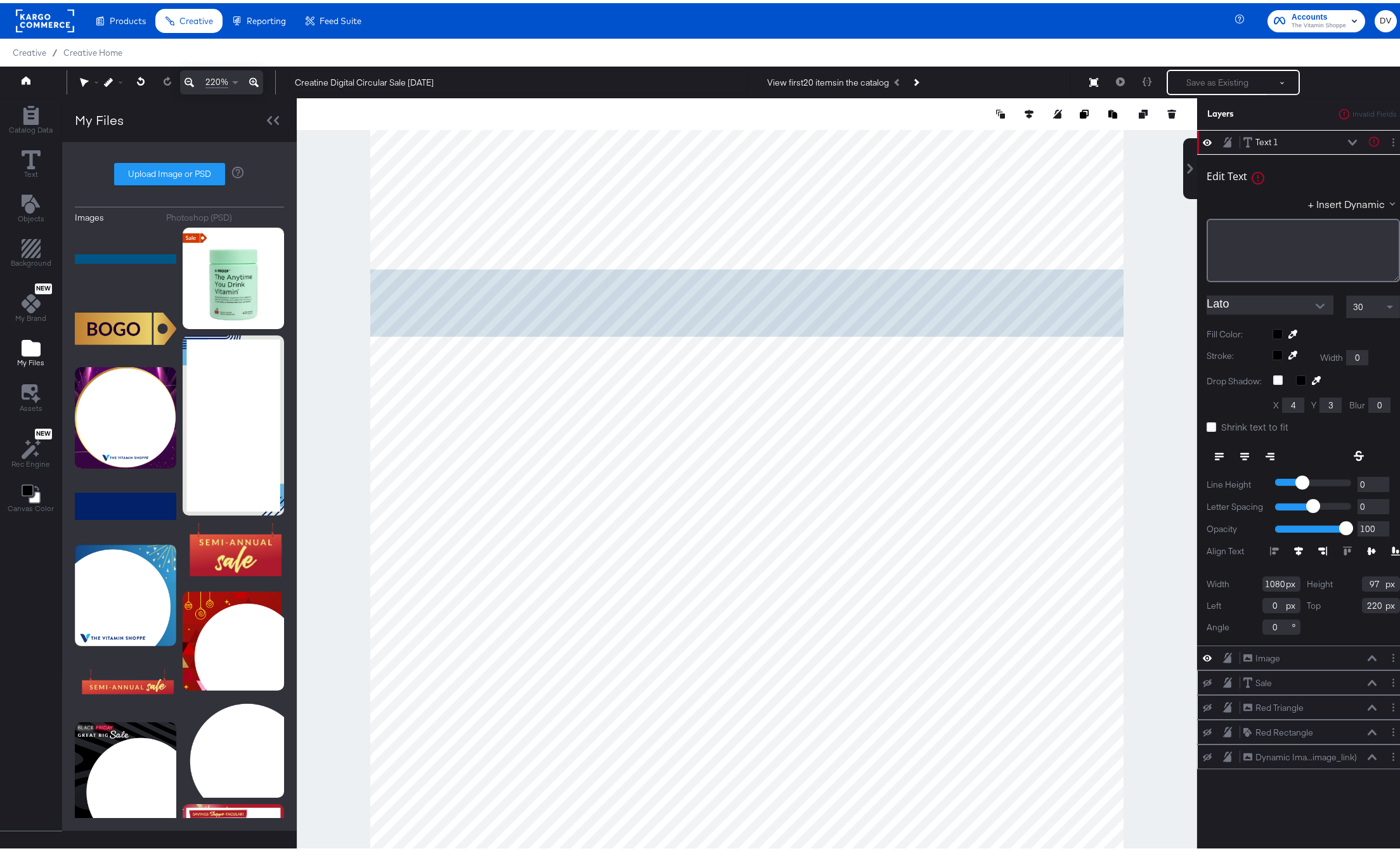
click at [193, 82] on icon at bounding box center [190, 79] width 10 height 16
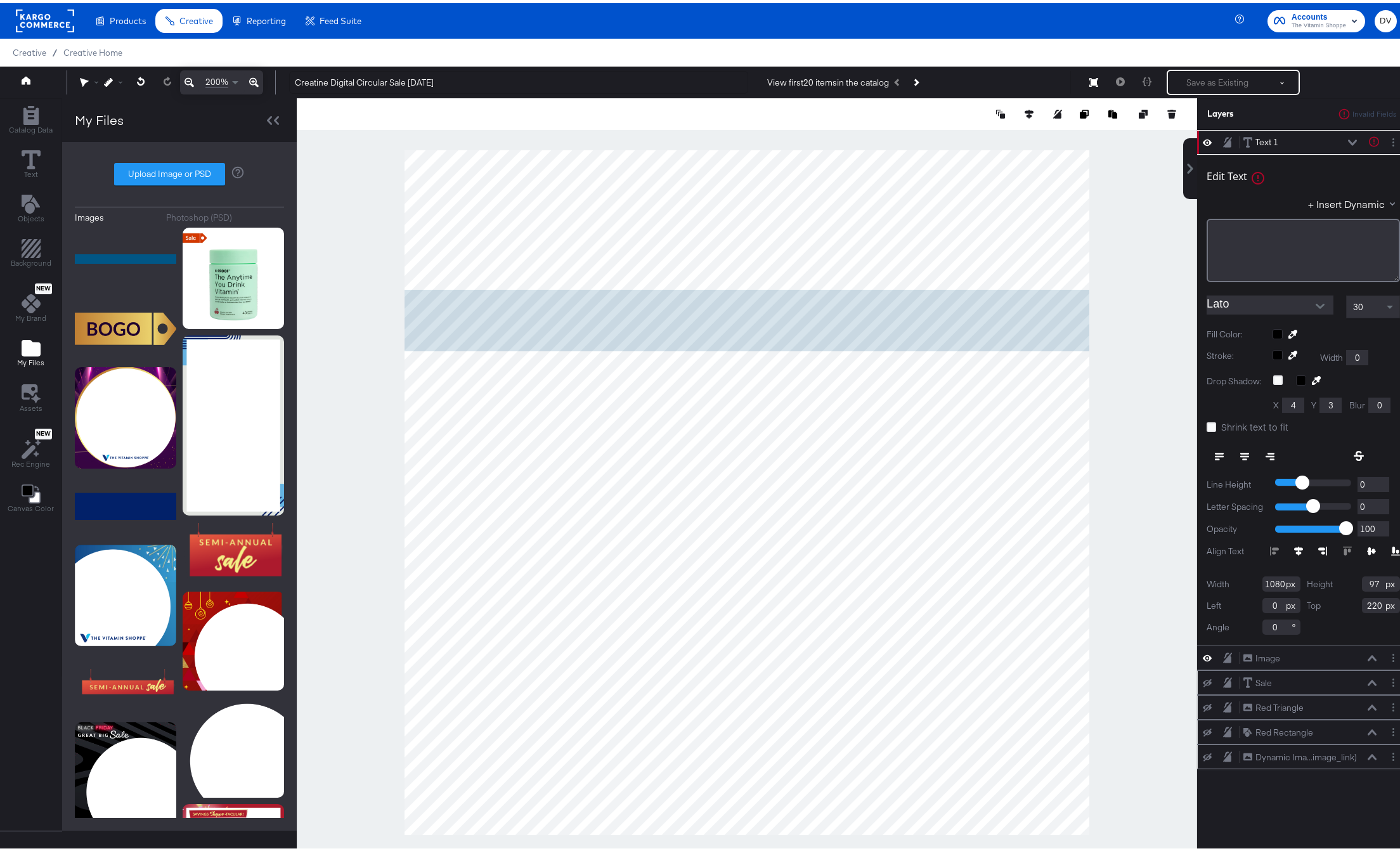
click at [193, 82] on icon at bounding box center [190, 79] width 10 height 16
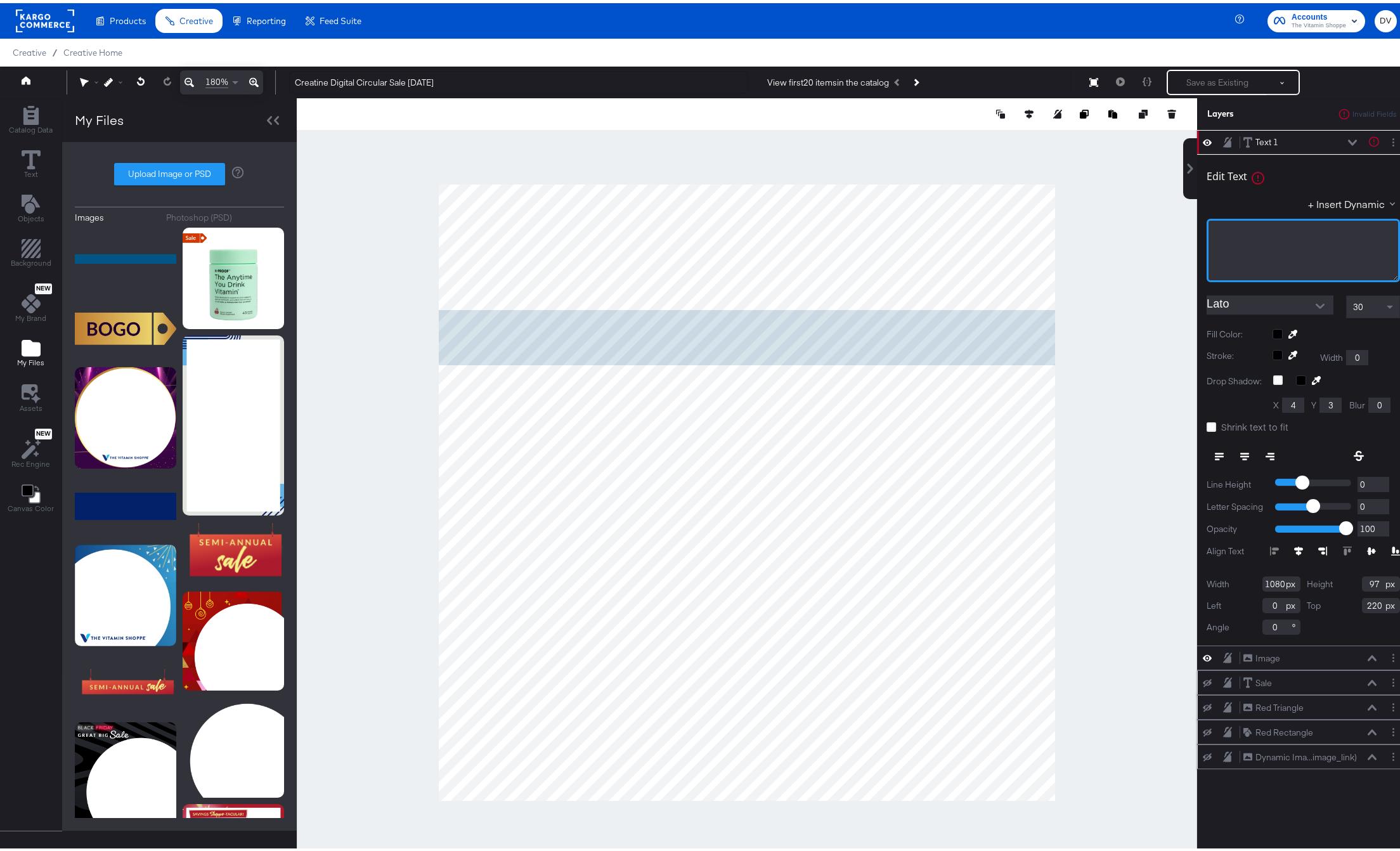
click at [1273, 250] on div "﻿" at bounding box center [1303, 247] width 194 height 63
click at [1315, 301] on icon "Open" at bounding box center [1320, 303] width 9 height 9
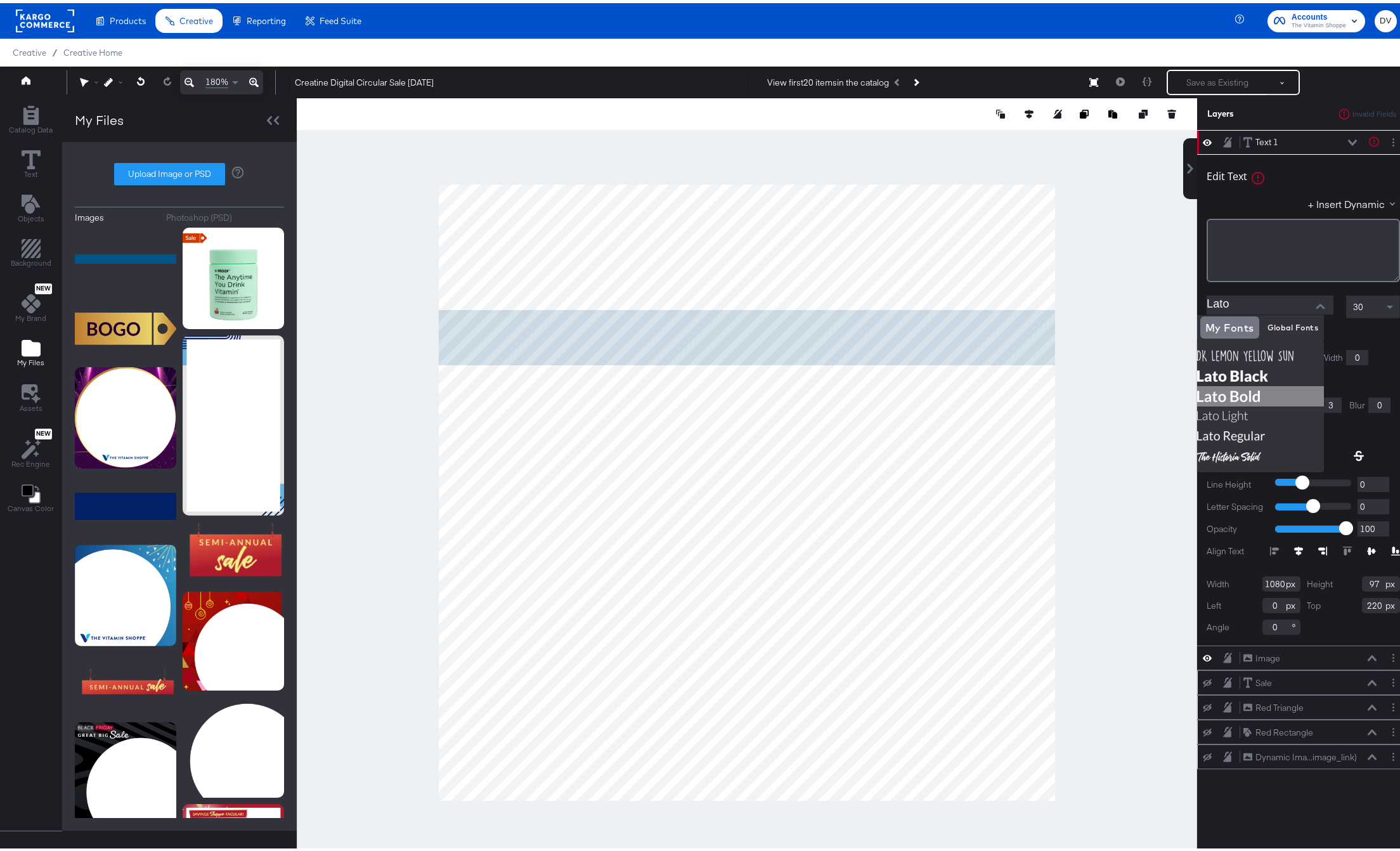
click at [1238, 389] on img at bounding box center [1260, 393] width 126 height 21
type input "Lato Bold"
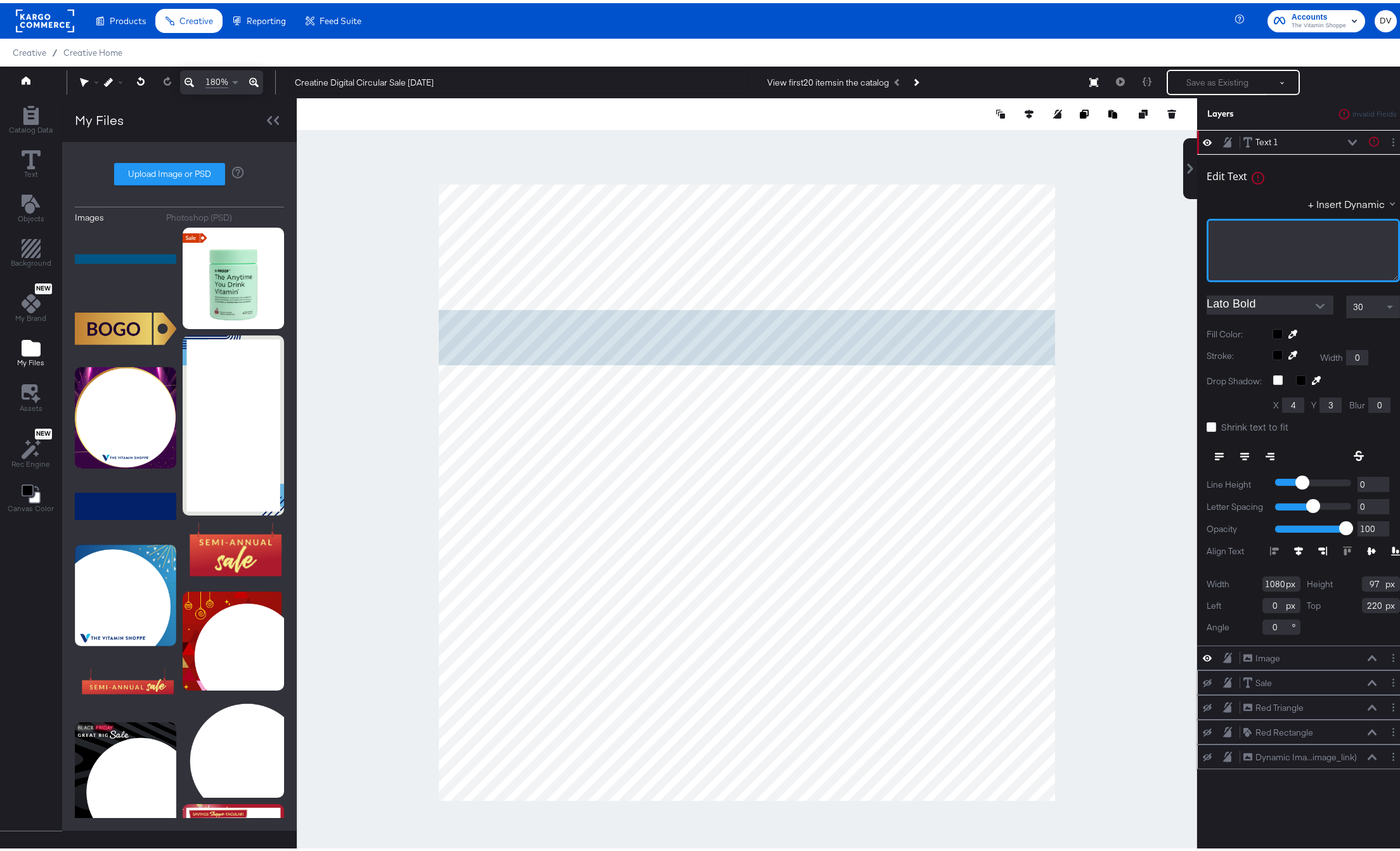
click at [1221, 224] on div "﻿" at bounding box center [1302, 230] width 177 height 12
click at [1273, 333] on div at bounding box center [1336, 331] width 127 height 10
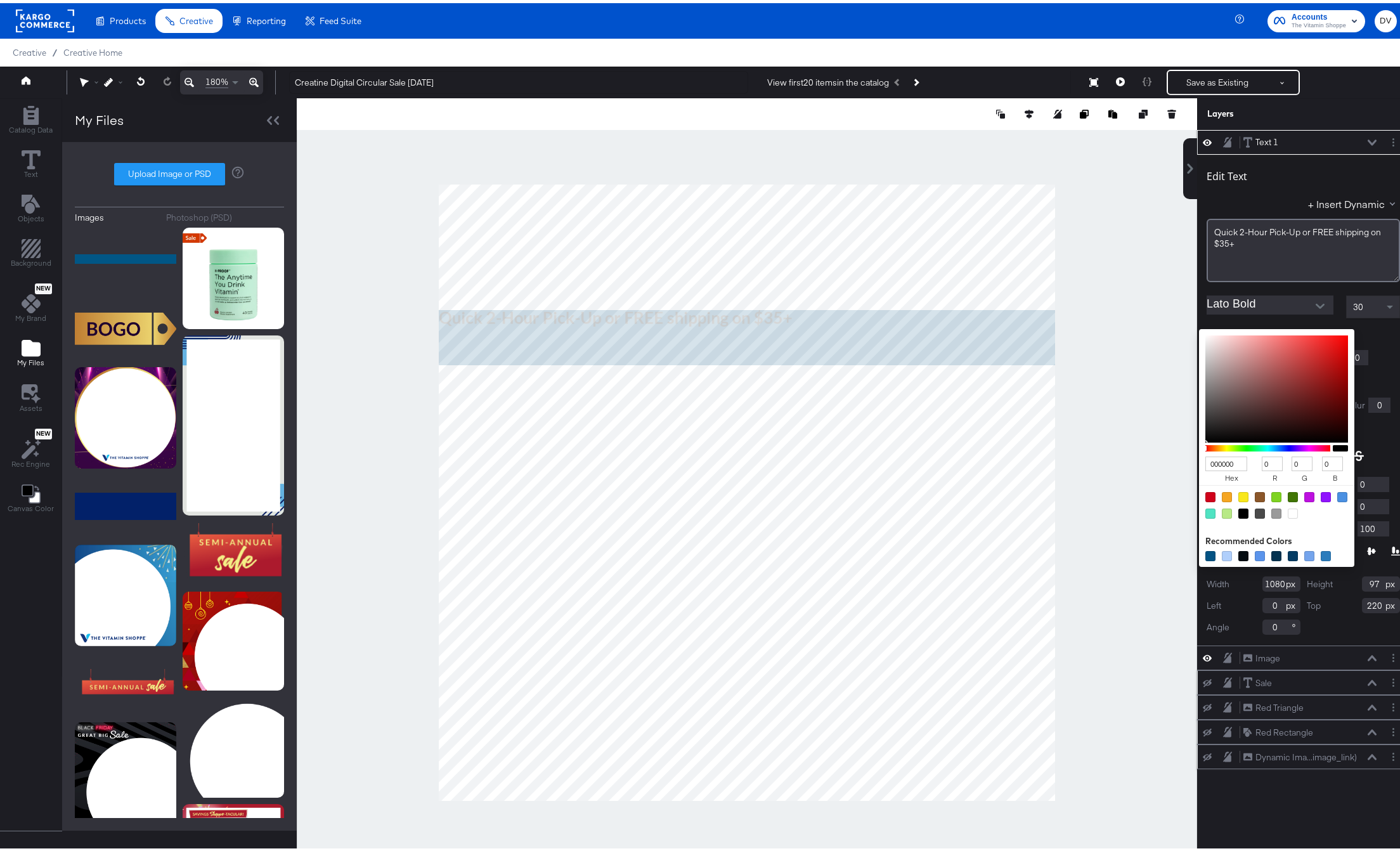
type input "9A6868"
type input "154"
type input "104"
type input "9A6969"
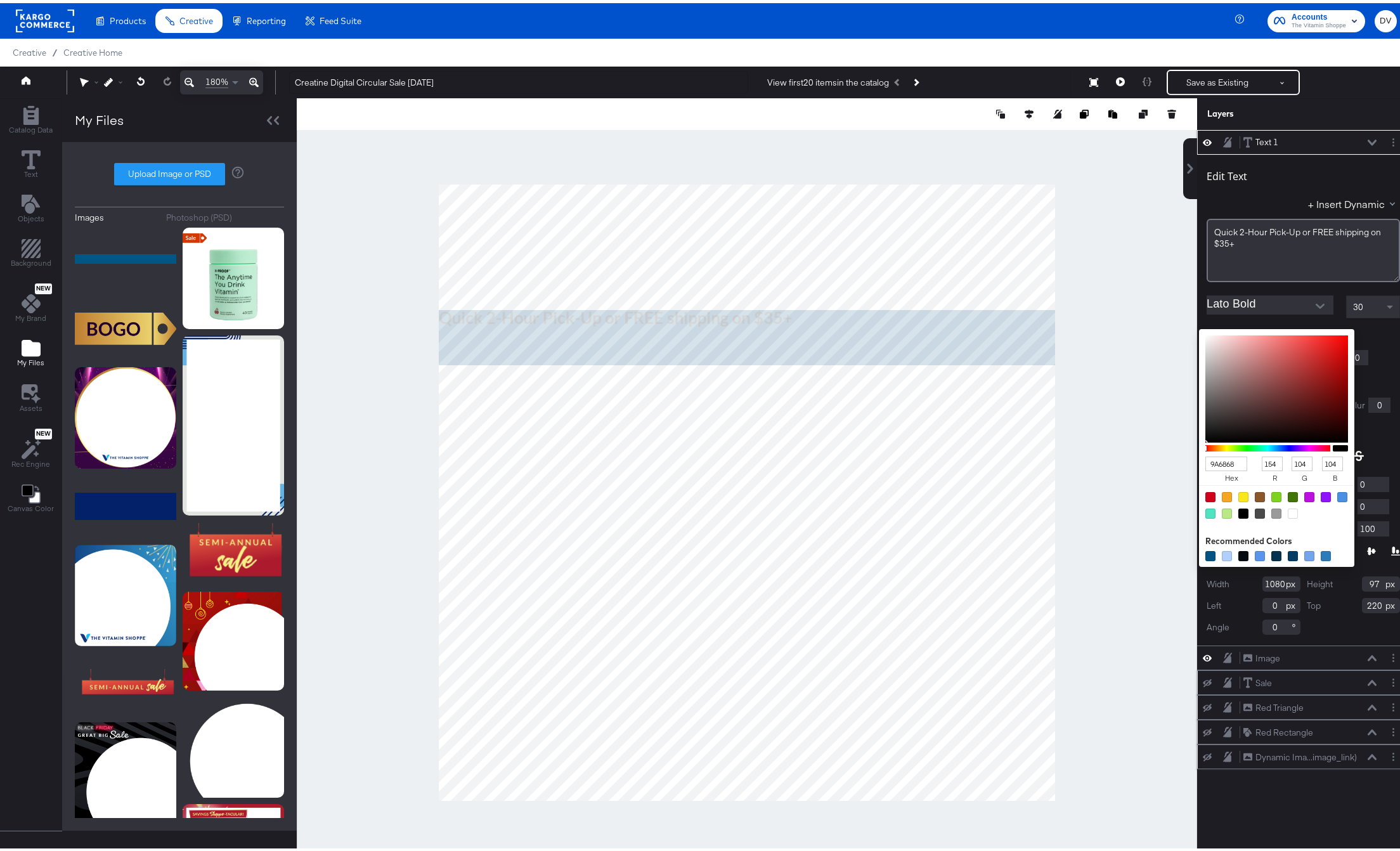
type input "105"
type input "B2ADAD"
type input "178"
type input "173"
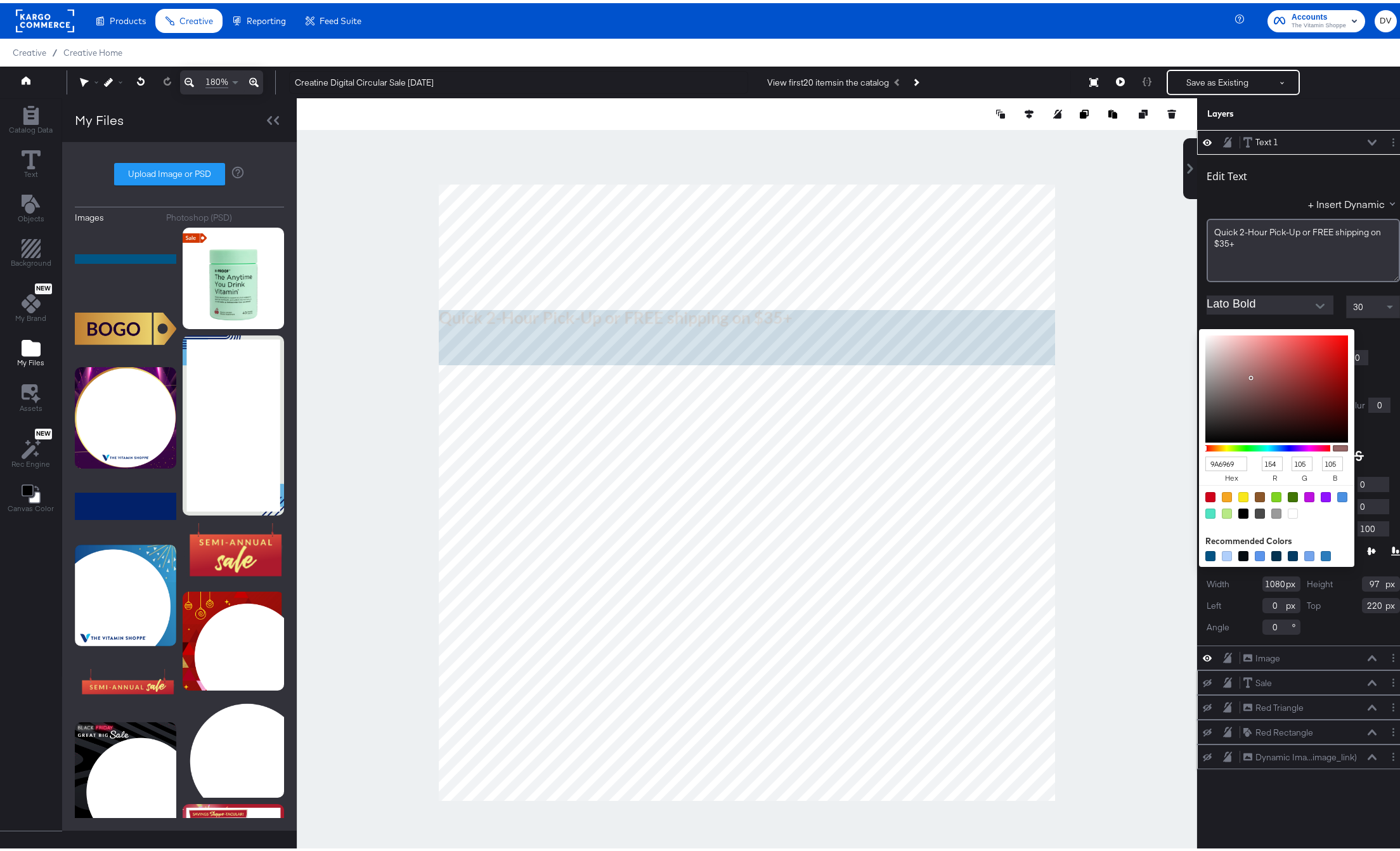
type input "173"
type input "FFFFFF"
type input "255"
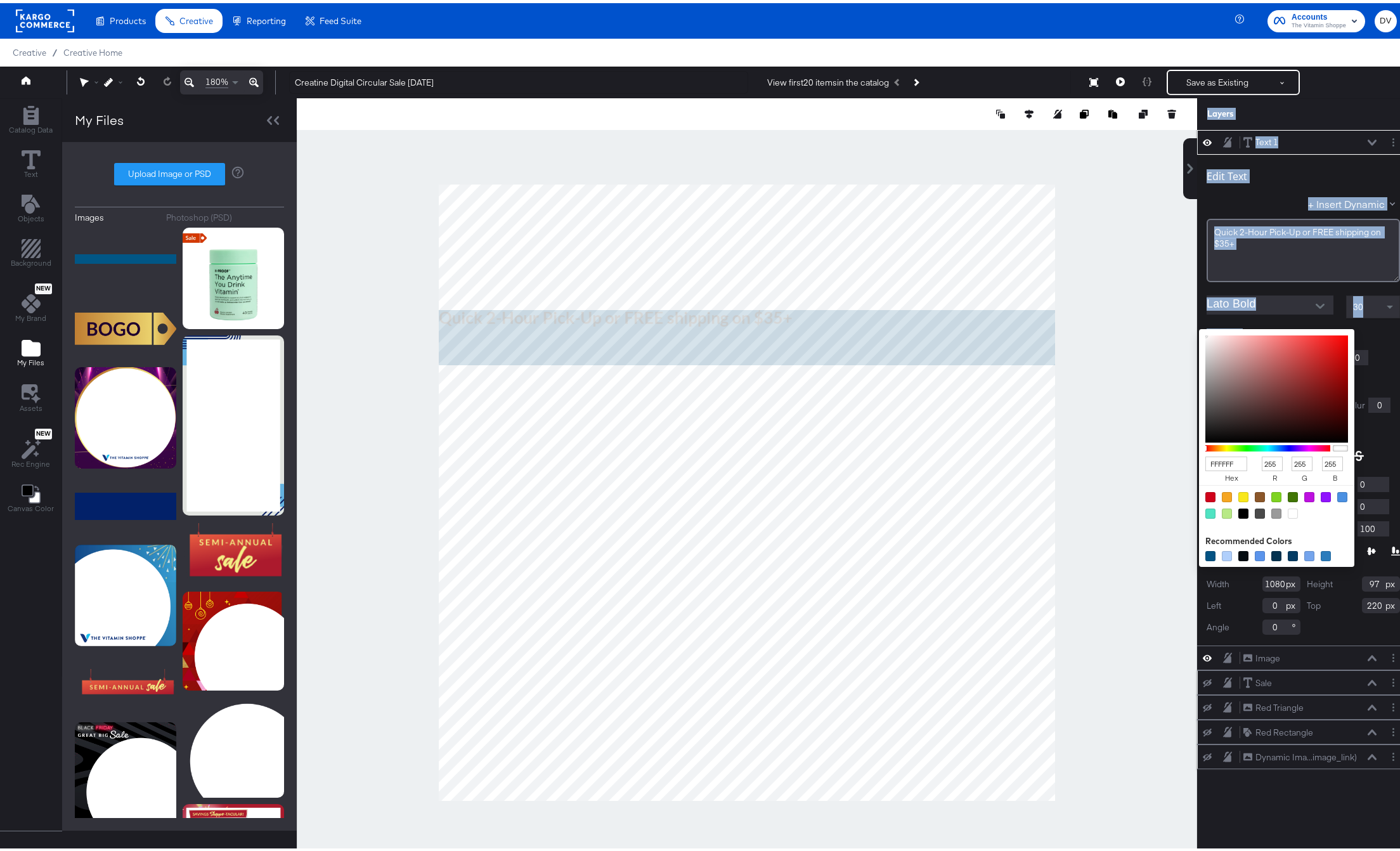
drag, startPoint x: 1242, startPoint y: 375, endPoint x: 1129, endPoint y: 307, distance: 131.9
click at [1129, 126] on div "Catalog Data Text Objects Background New My Brand My Files Assets New Rec Engin…" at bounding box center [705, 111] width 1409 height 32
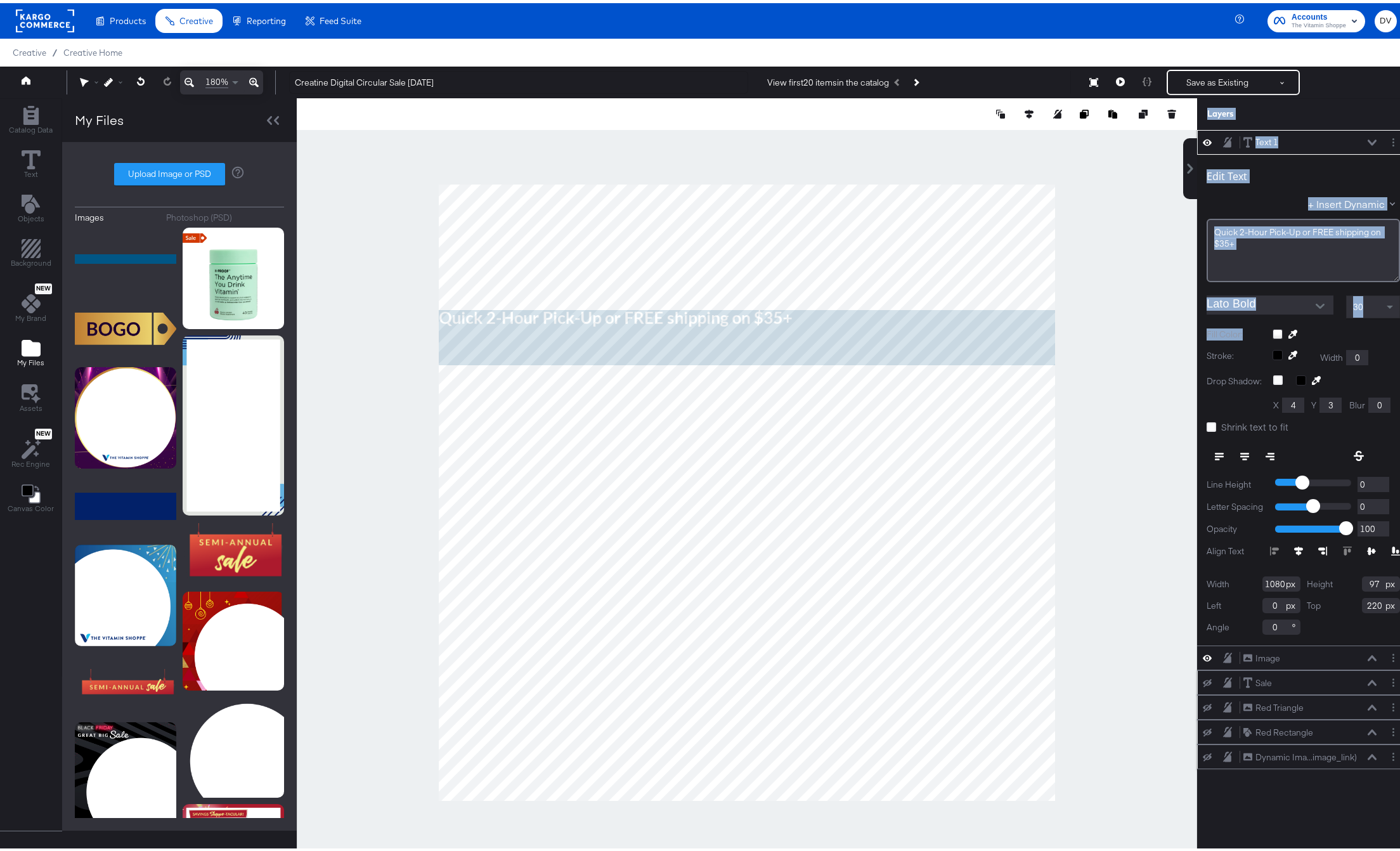
click at [1294, 547] on icon at bounding box center [1298, 548] width 9 height 9
click at [1367, 546] on icon at bounding box center [1371, 547] width 9 height 7
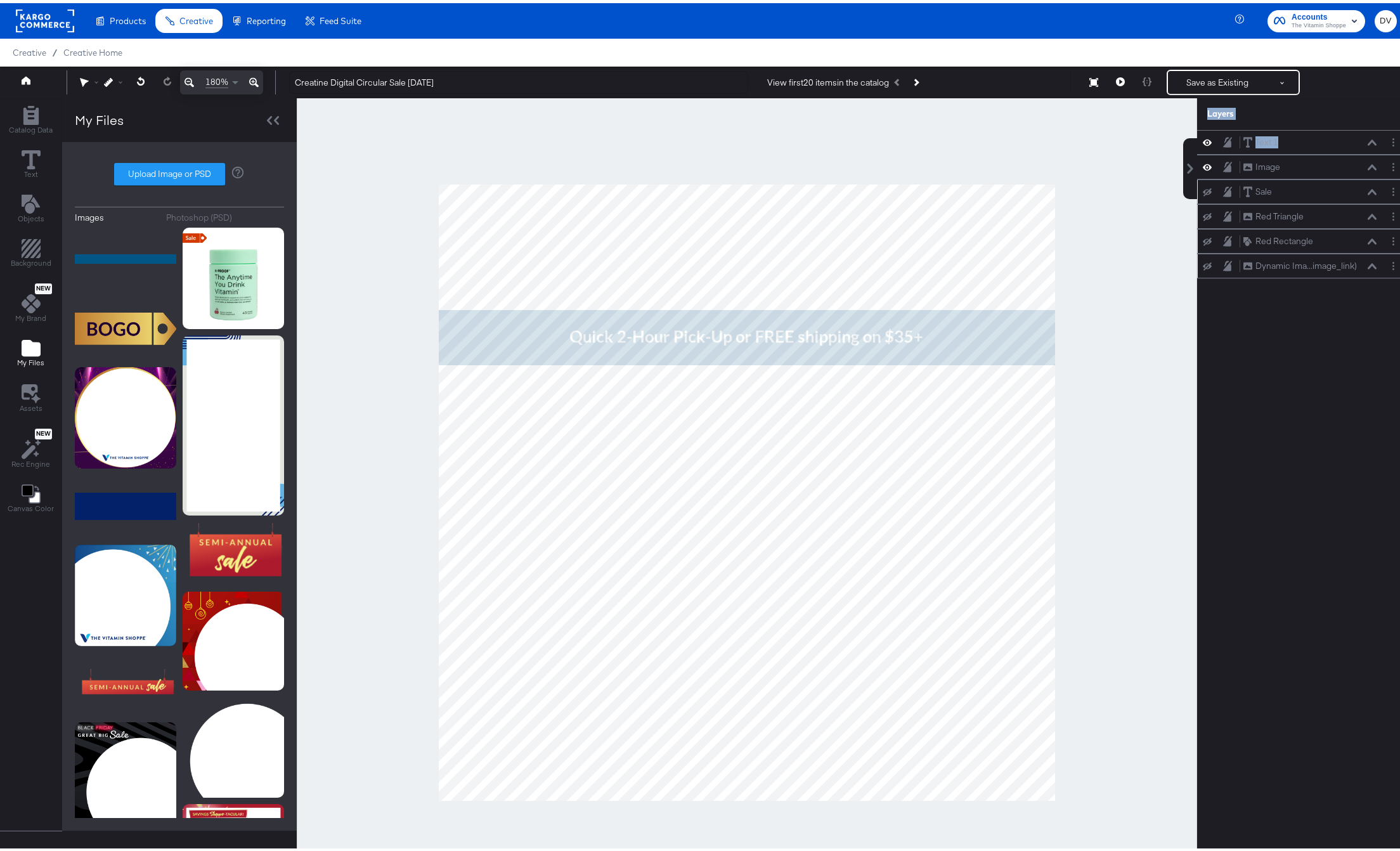
click at [1120, 318] on div at bounding box center [746, 490] width 900 height 789
click at [1278, 140] on div "Text 1 Text 1" at bounding box center [1310, 139] width 135 height 13
click at [1367, 140] on icon at bounding box center [1371, 140] width 9 height 7
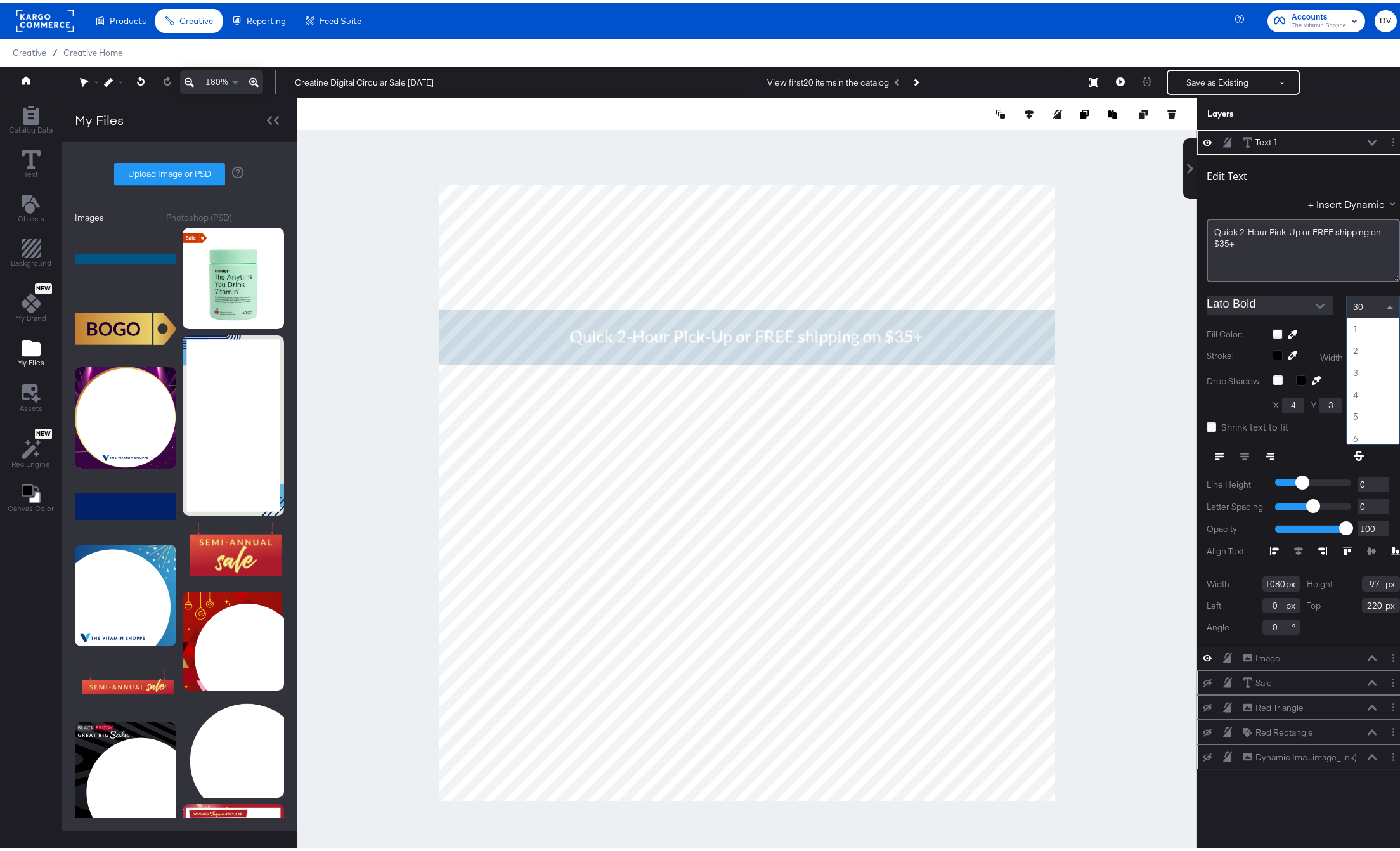
click at [1387, 302] on span at bounding box center [1390, 304] width 7 height 3
click at [1072, 380] on div at bounding box center [746, 490] width 900 height 789
click at [1367, 139] on icon at bounding box center [1371, 140] width 9 height 7
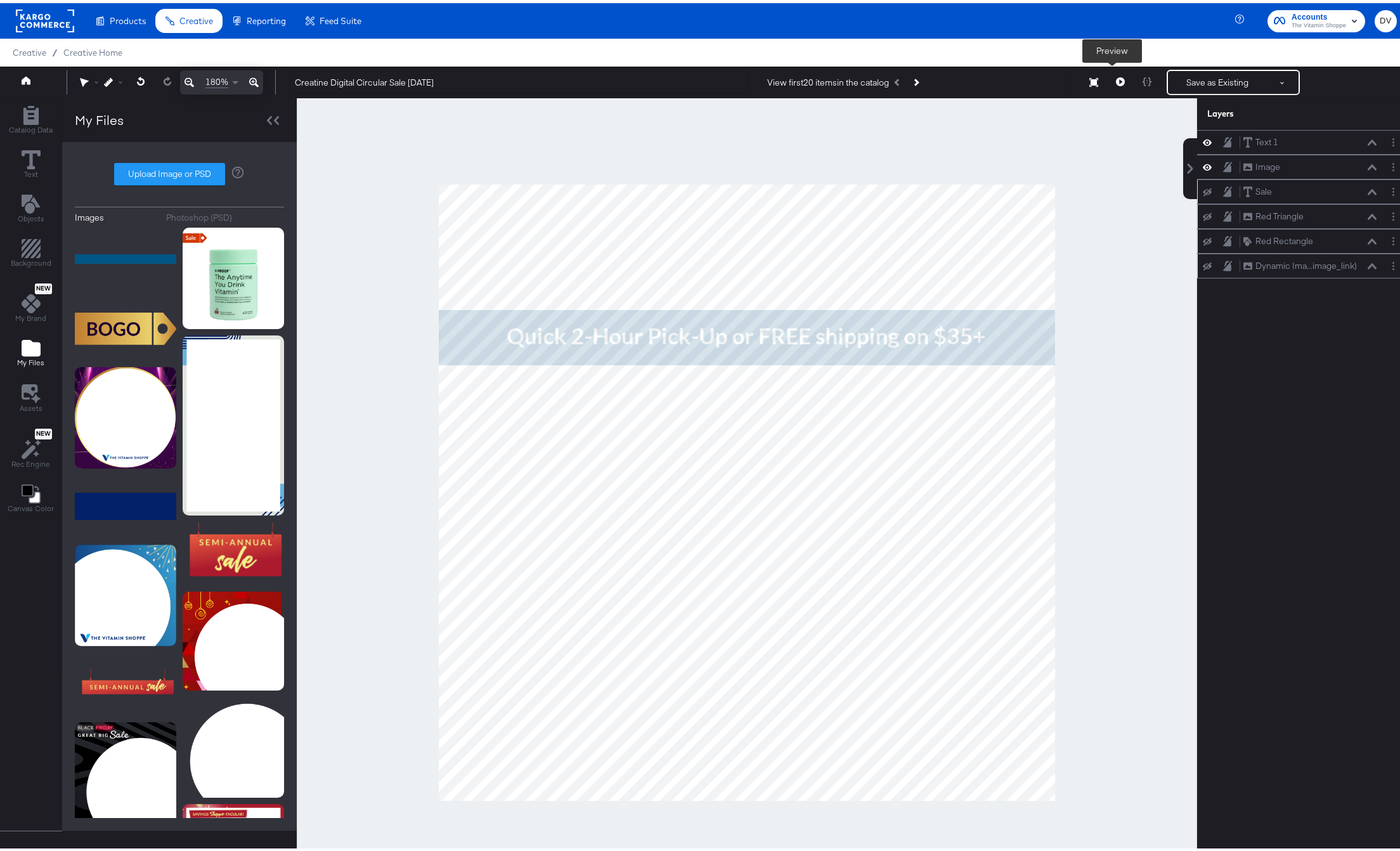
click at [1116, 80] on icon at bounding box center [1120, 78] width 9 height 9
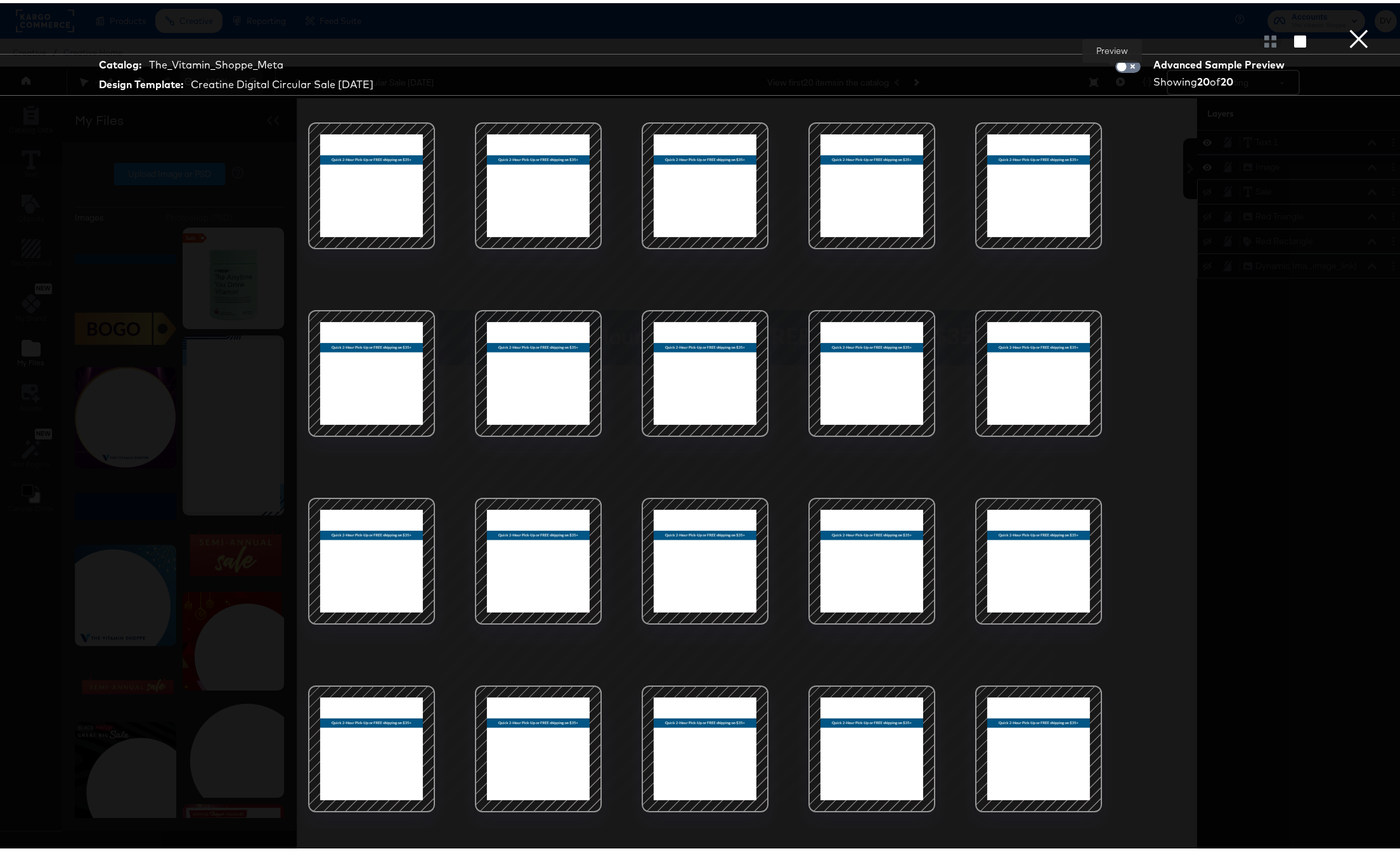
click at [347, 181] on div at bounding box center [371, 182] width 108 height 108
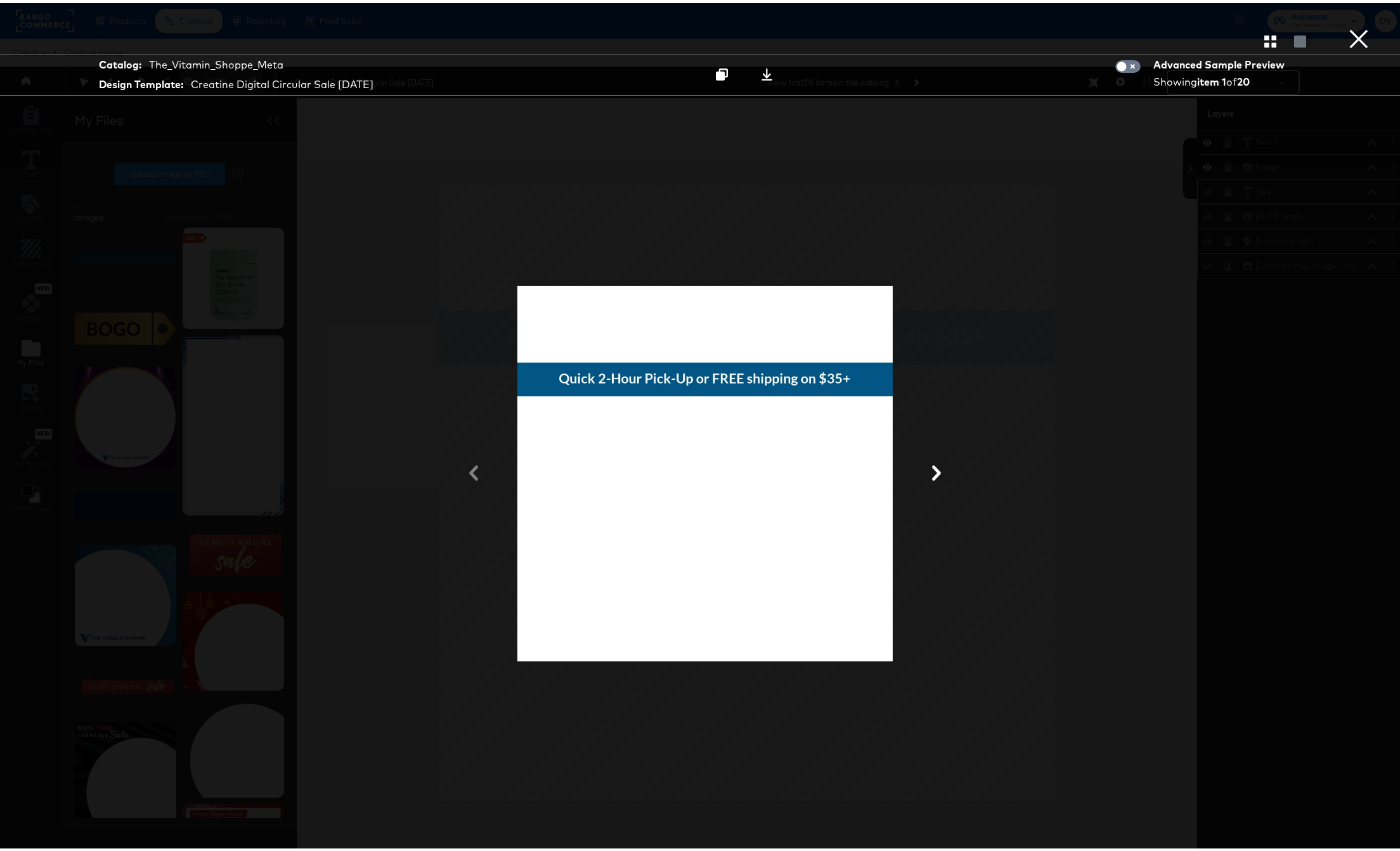
click at [1348, 25] on button "×" at bounding box center [1358, 12] width 25 height 25
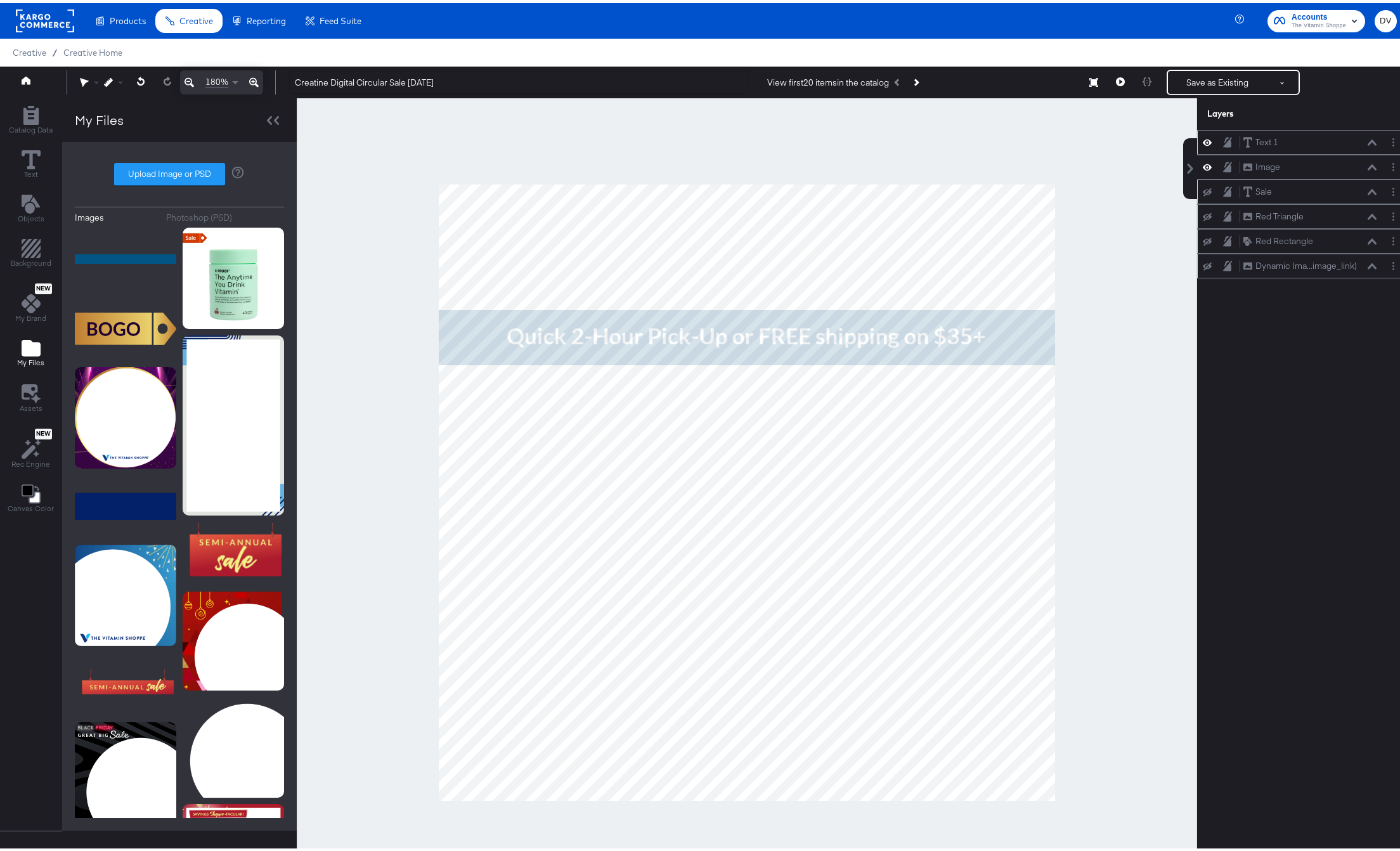
click at [1367, 140] on icon at bounding box center [1371, 140] width 9 height 7
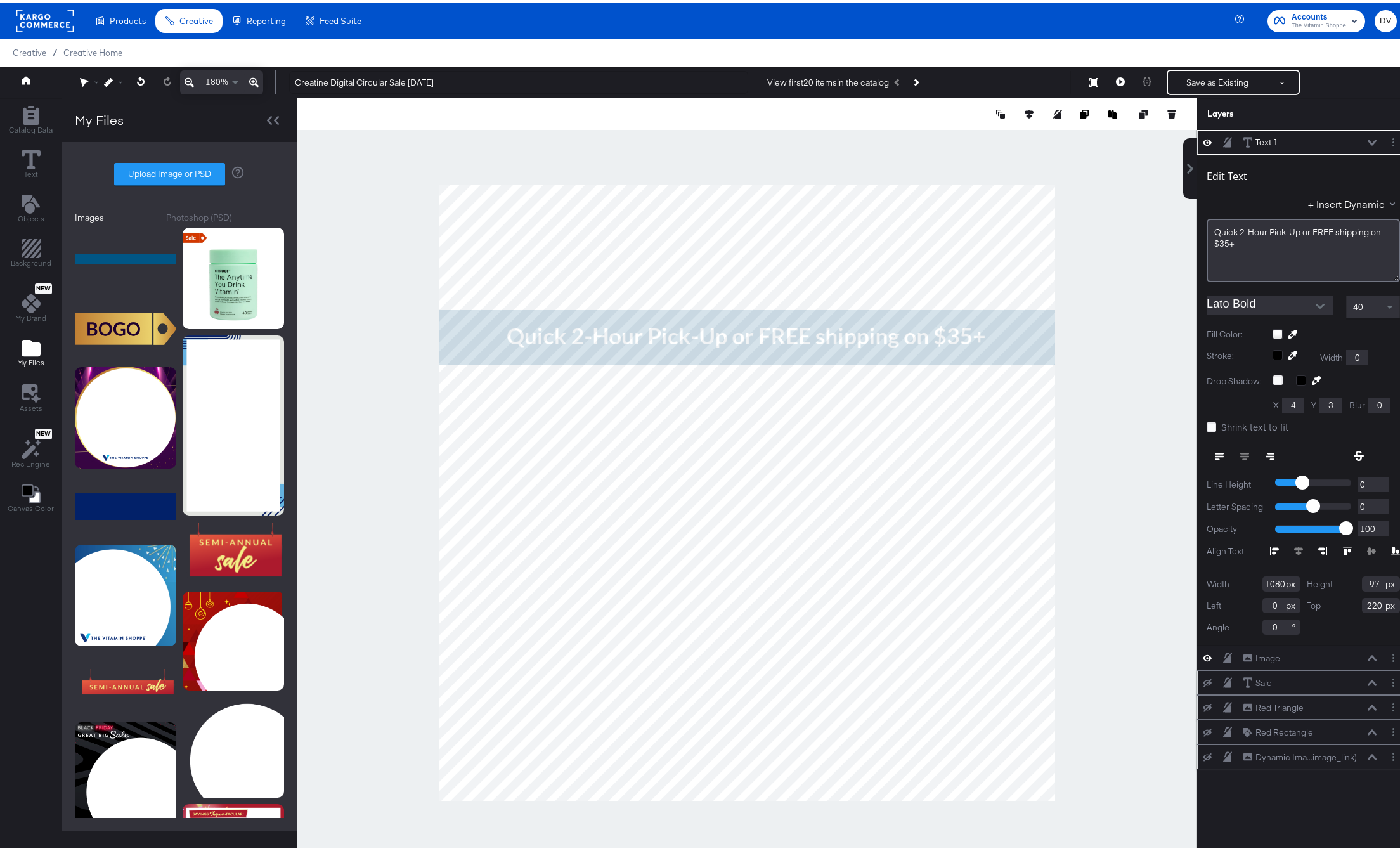
click at [1353, 299] on span "40" at bounding box center [1358, 304] width 10 height 12
click at [1117, 327] on div at bounding box center [746, 490] width 900 height 789
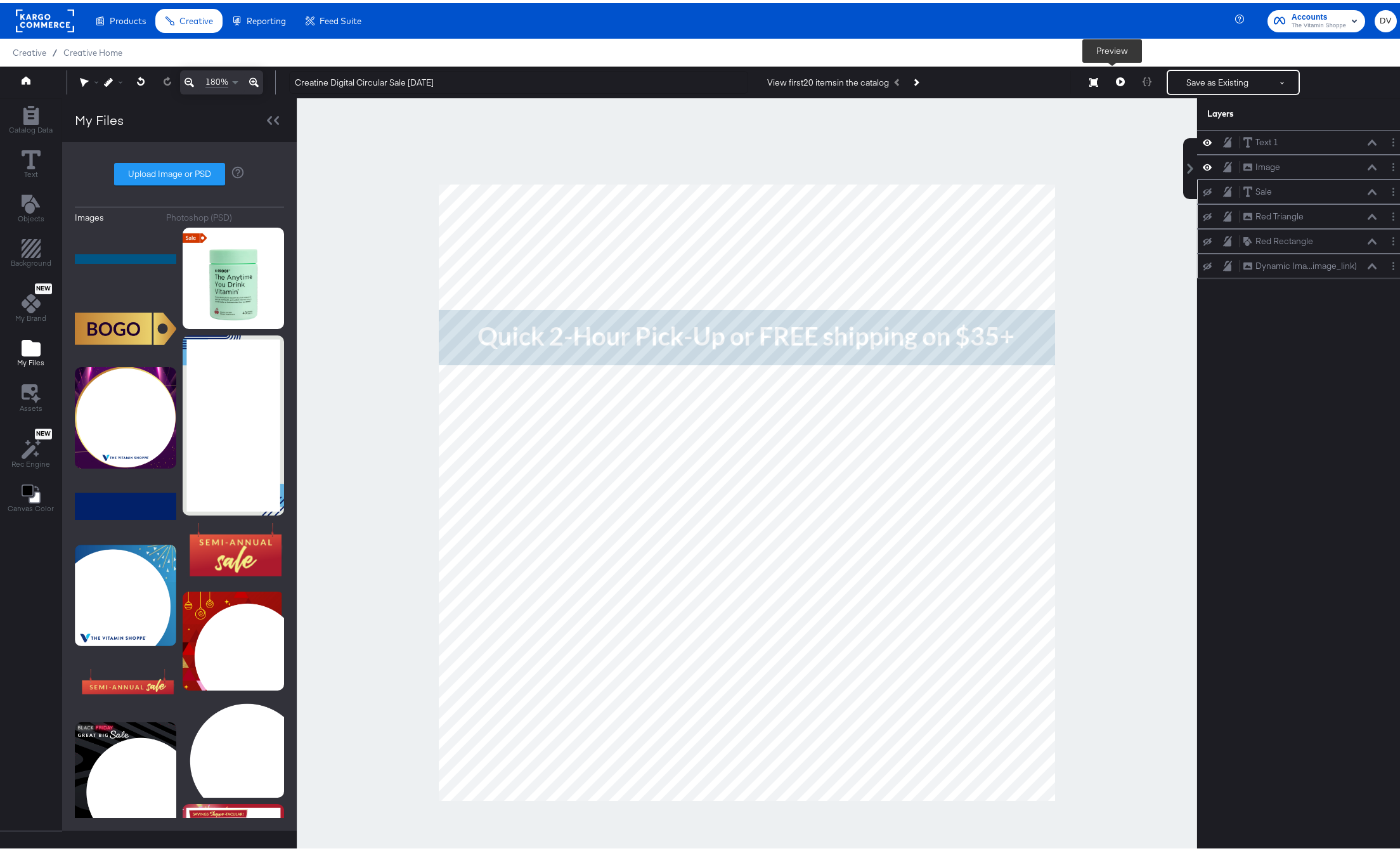
click at [1113, 85] on button at bounding box center [1120, 79] width 26 height 25
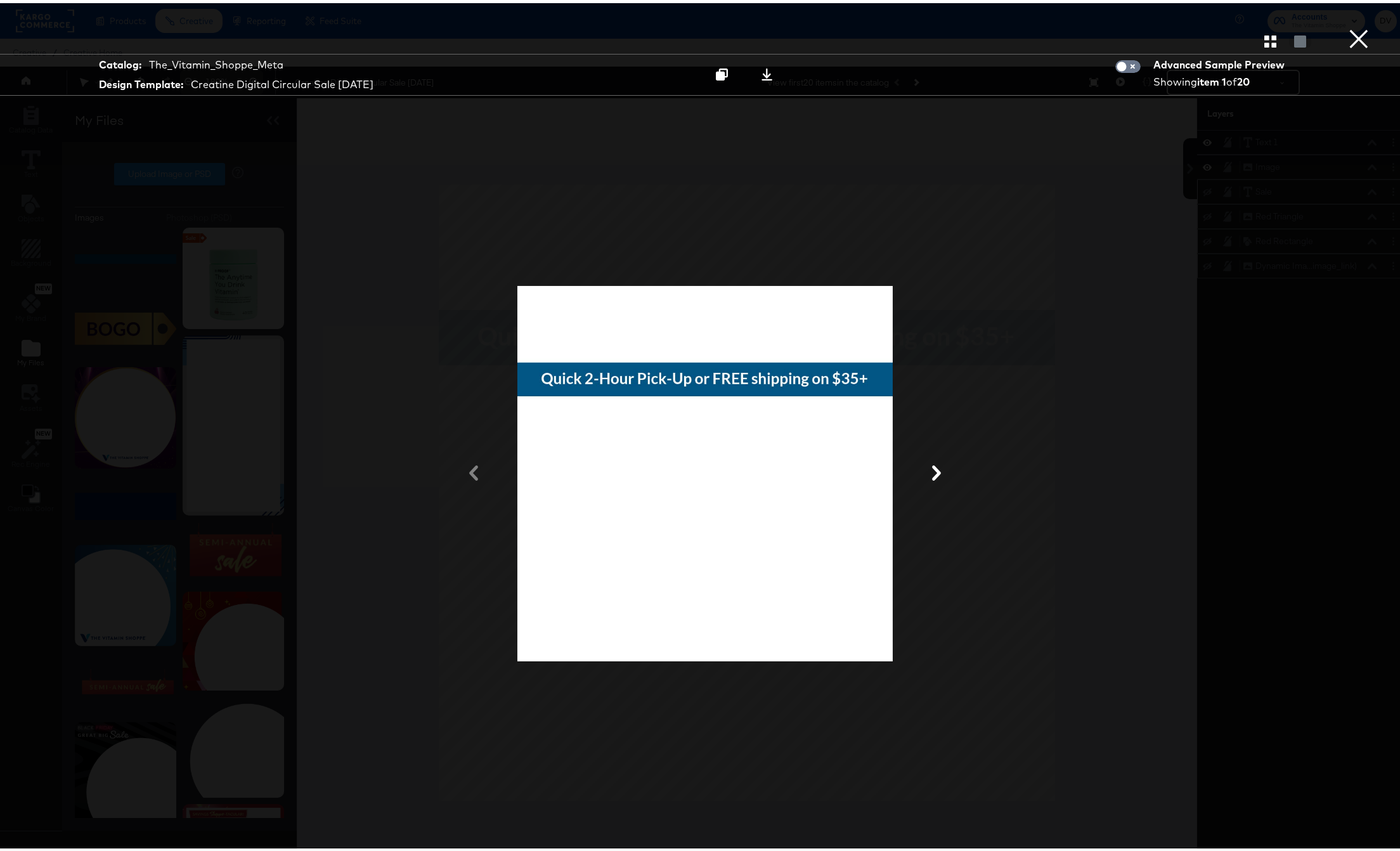
click at [1347, 25] on button "×" at bounding box center [1358, 12] width 25 height 25
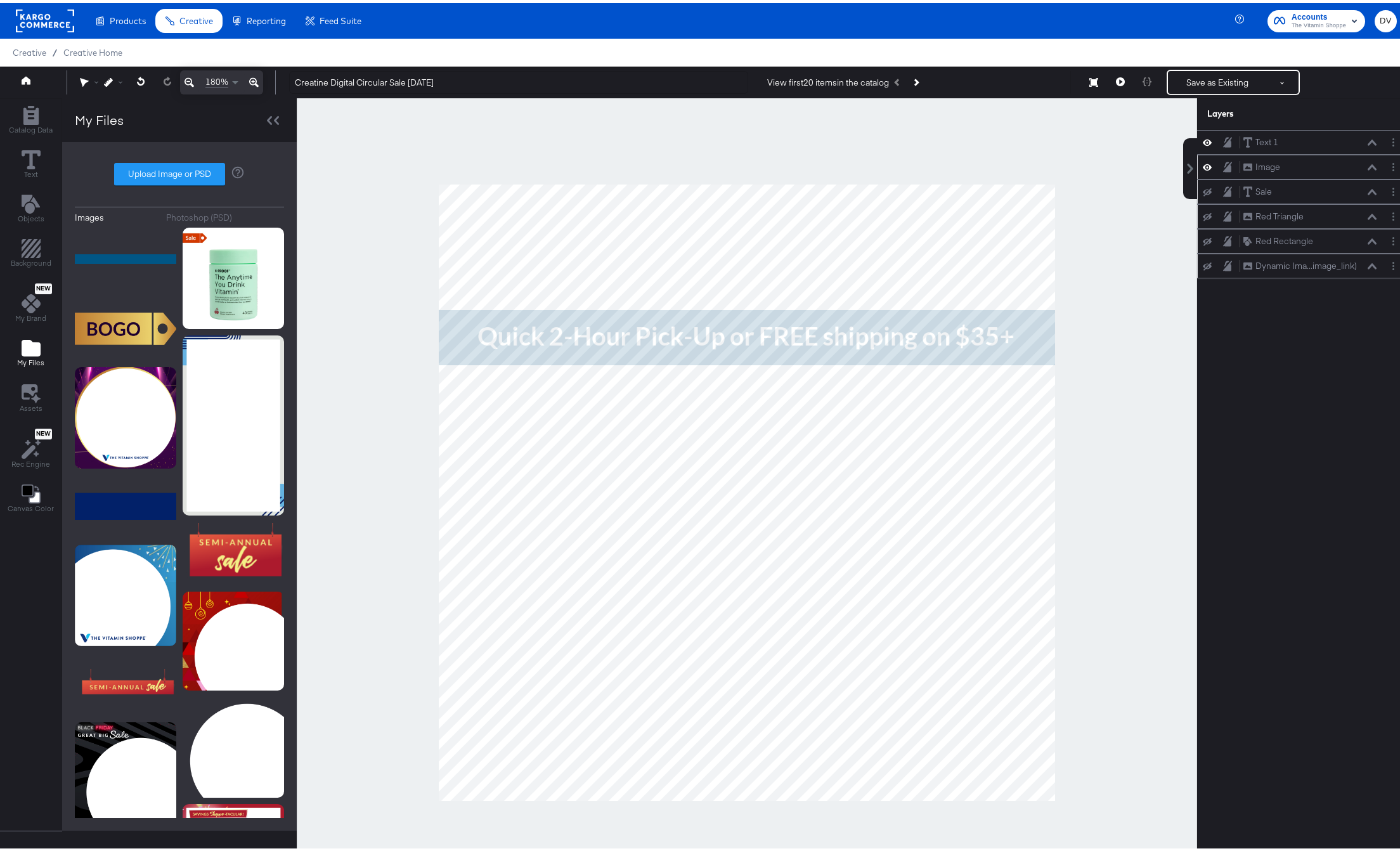
click at [1203, 163] on icon at bounding box center [1207, 163] width 9 height 11
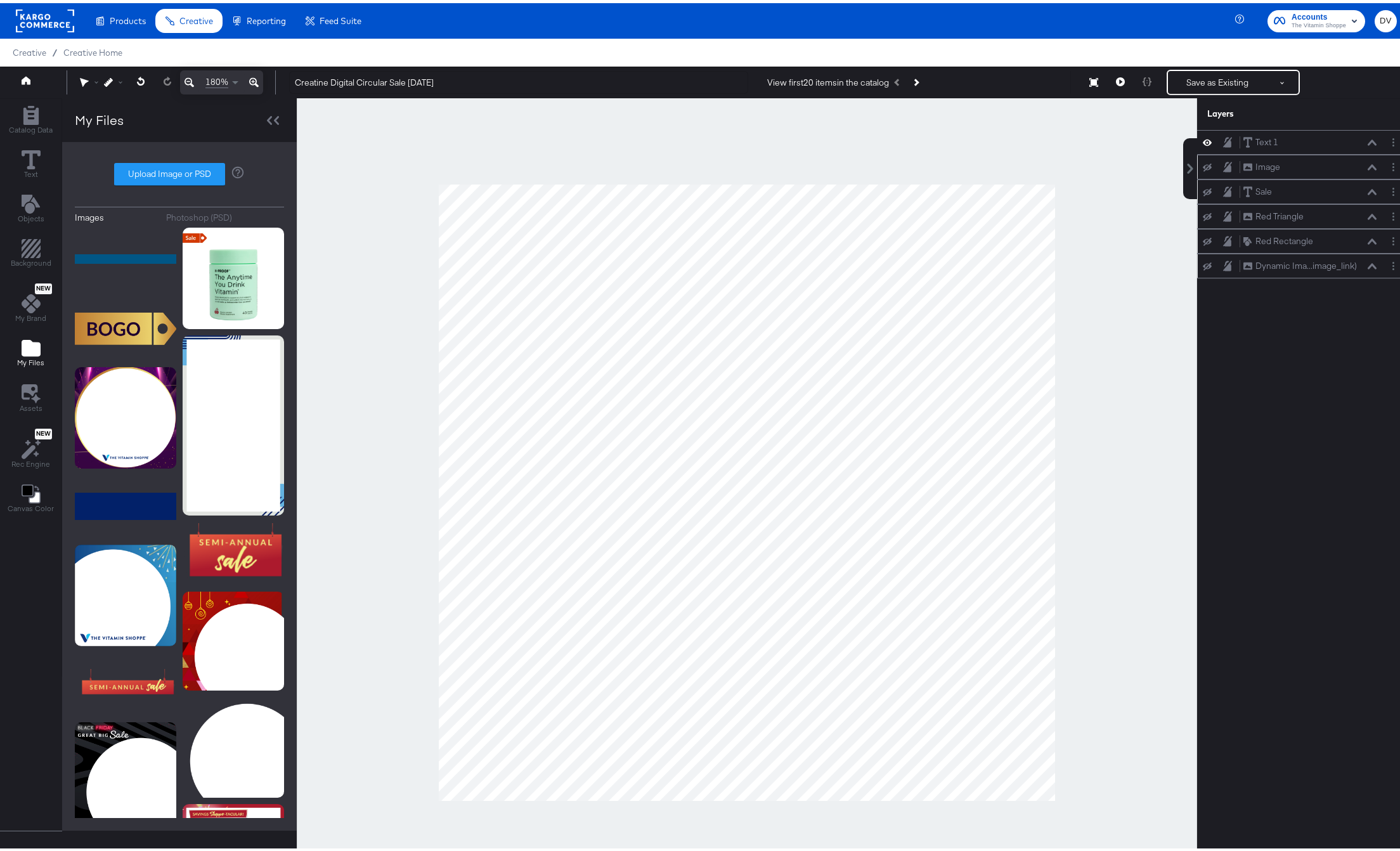
click at [1203, 163] on icon at bounding box center [1207, 164] width 9 height 8
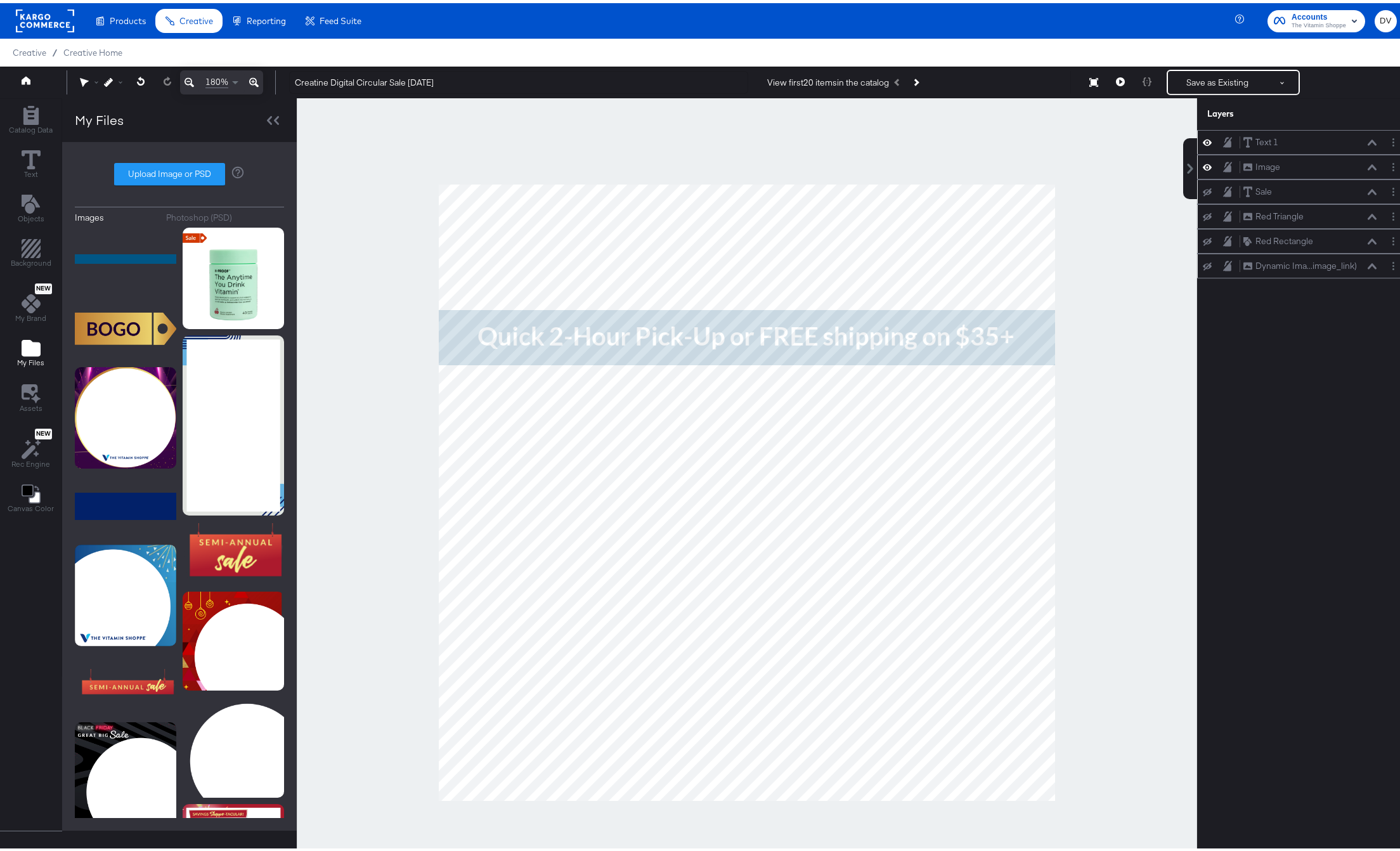
click at [1203, 136] on icon at bounding box center [1207, 140] width 9 height 7
click at [1203, 161] on icon at bounding box center [1207, 163] width 9 height 11
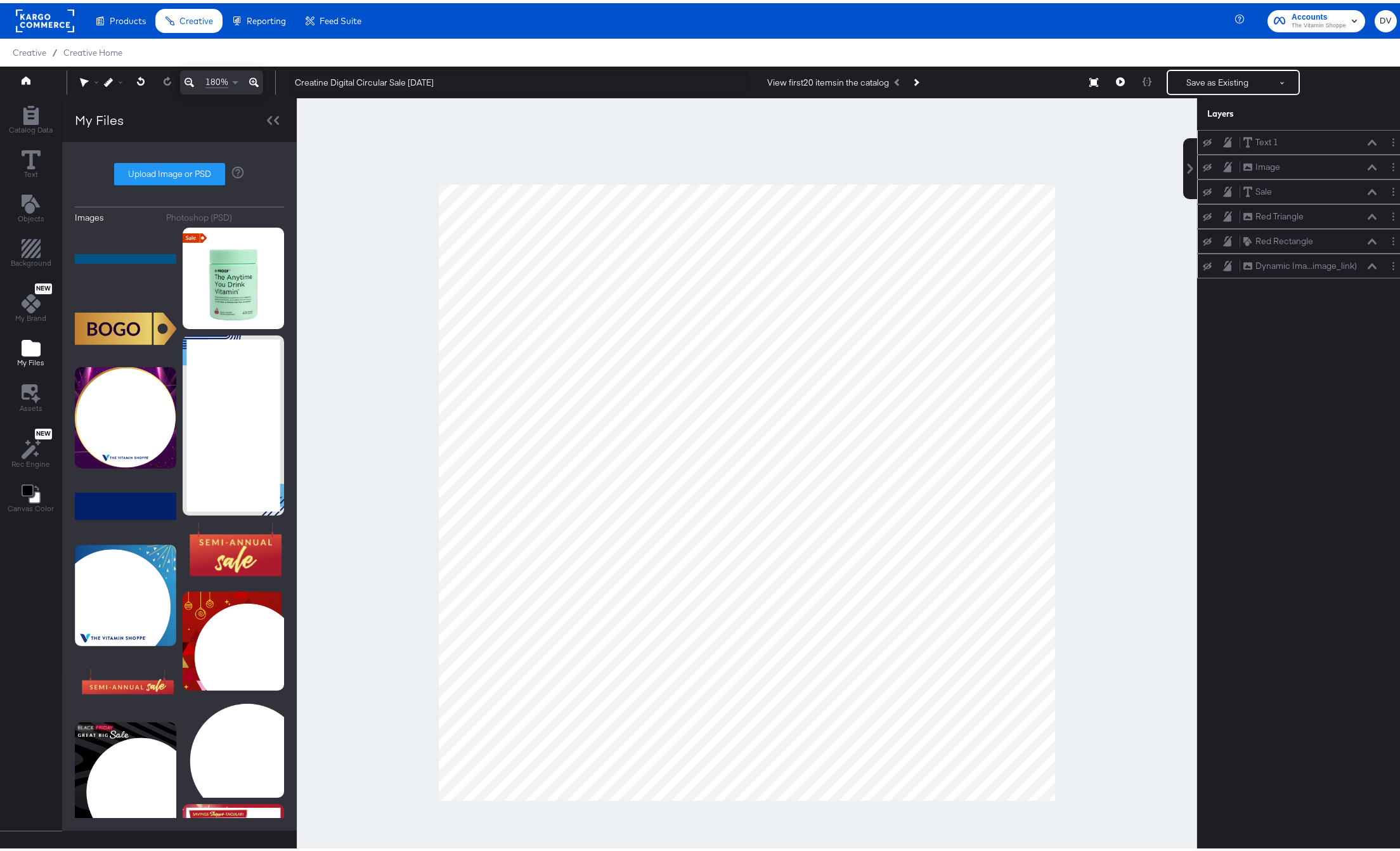
click at [1203, 188] on icon at bounding box center [1207, 189] width 9 height 8
click at [1202, 209] on button at bounding box center [1207, 214] width 10 height 10
click at [1203, 242] on icon at bounding box center [1207, 239] width 9 height 8
click at [1203, 262] on icon at bounding box center [1207, 263] width 9 height 8
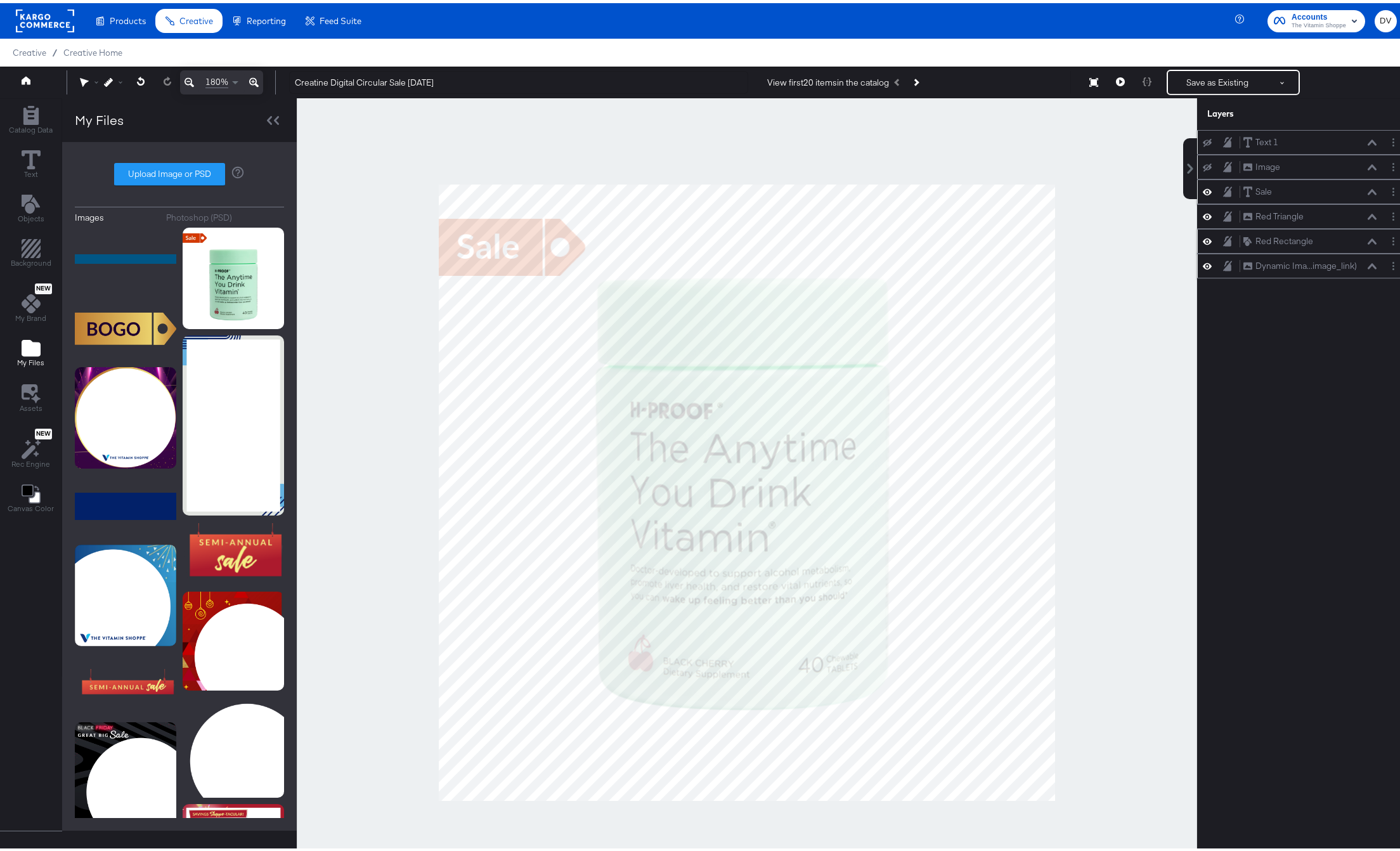
click at [1202, 159] on div at bounding box center [1211, 164] width 18 height 10
click at [1203, 161] on icon at bounding box center [1207, 164] width 9 height 8
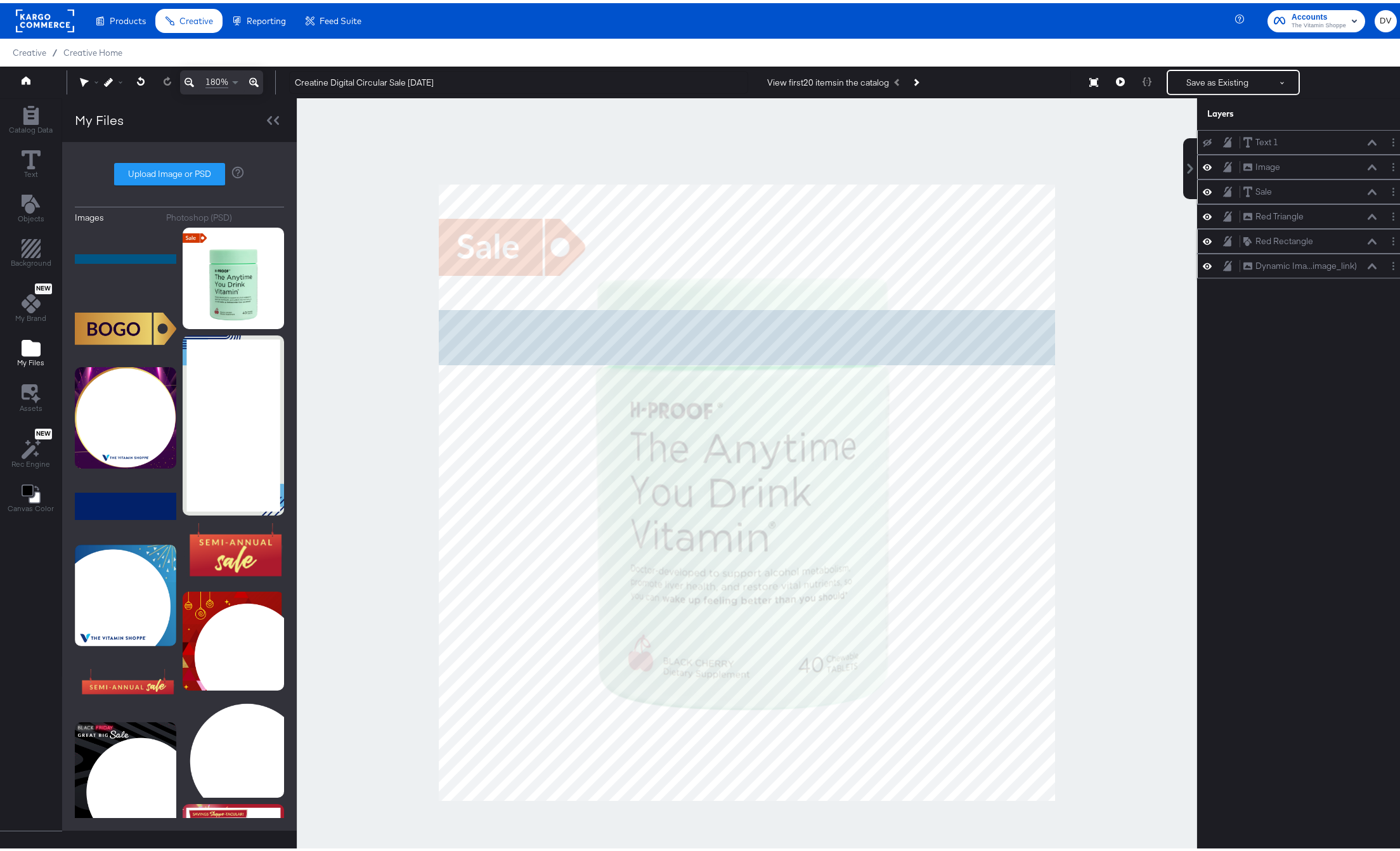
click at [1203, 163] on icon at bounding box center [1207, 163] width 9 height 11
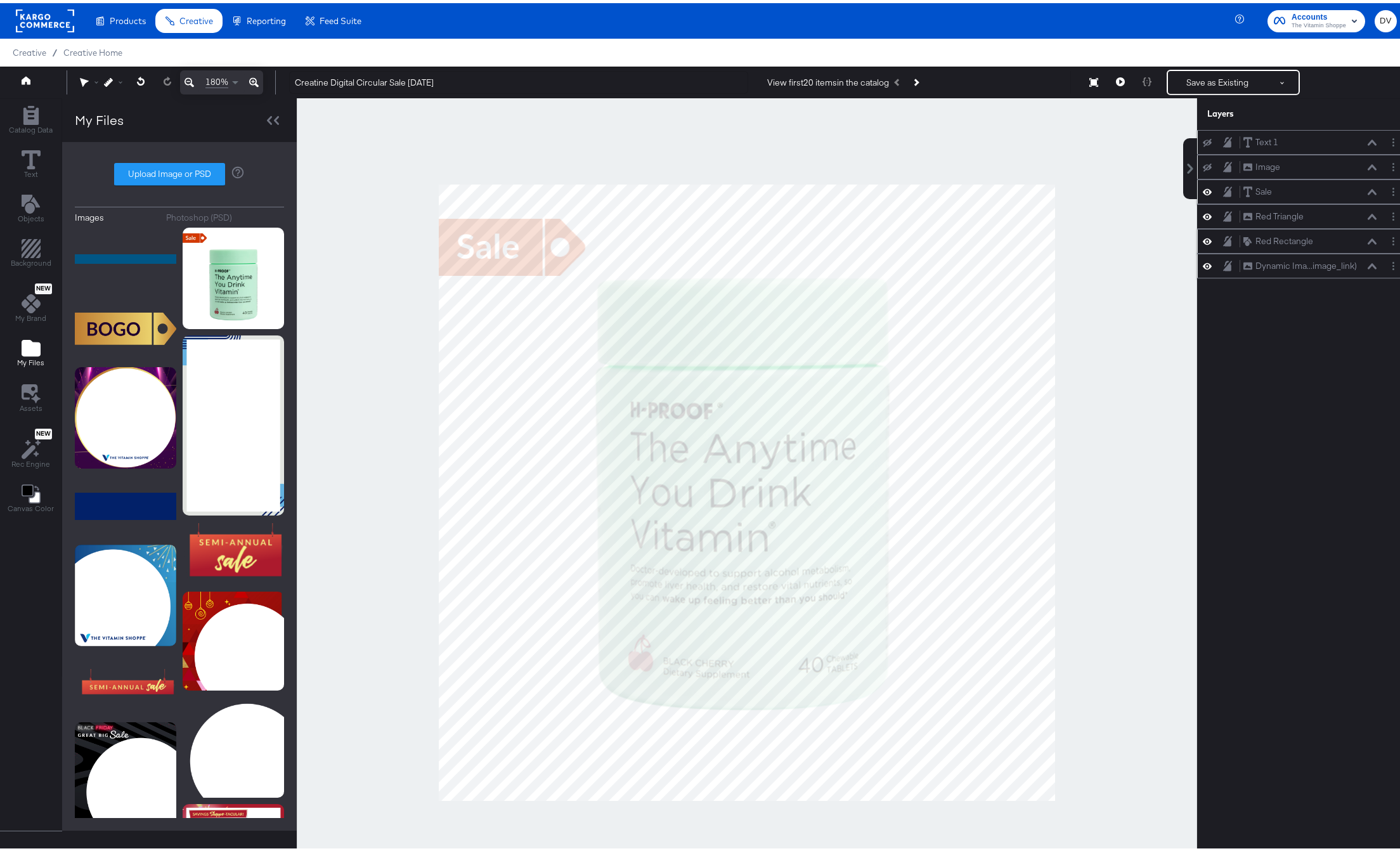
click at [1202, 135] on button at bounding box center [1207, 140] width 10 height 10
click at [1203, 135] on icon at bounding box center [1207, 139] width 9 height 11
click at [1200, 74] on button "Save as Existing" at bounding box center [1217, 80] width 99 height 23
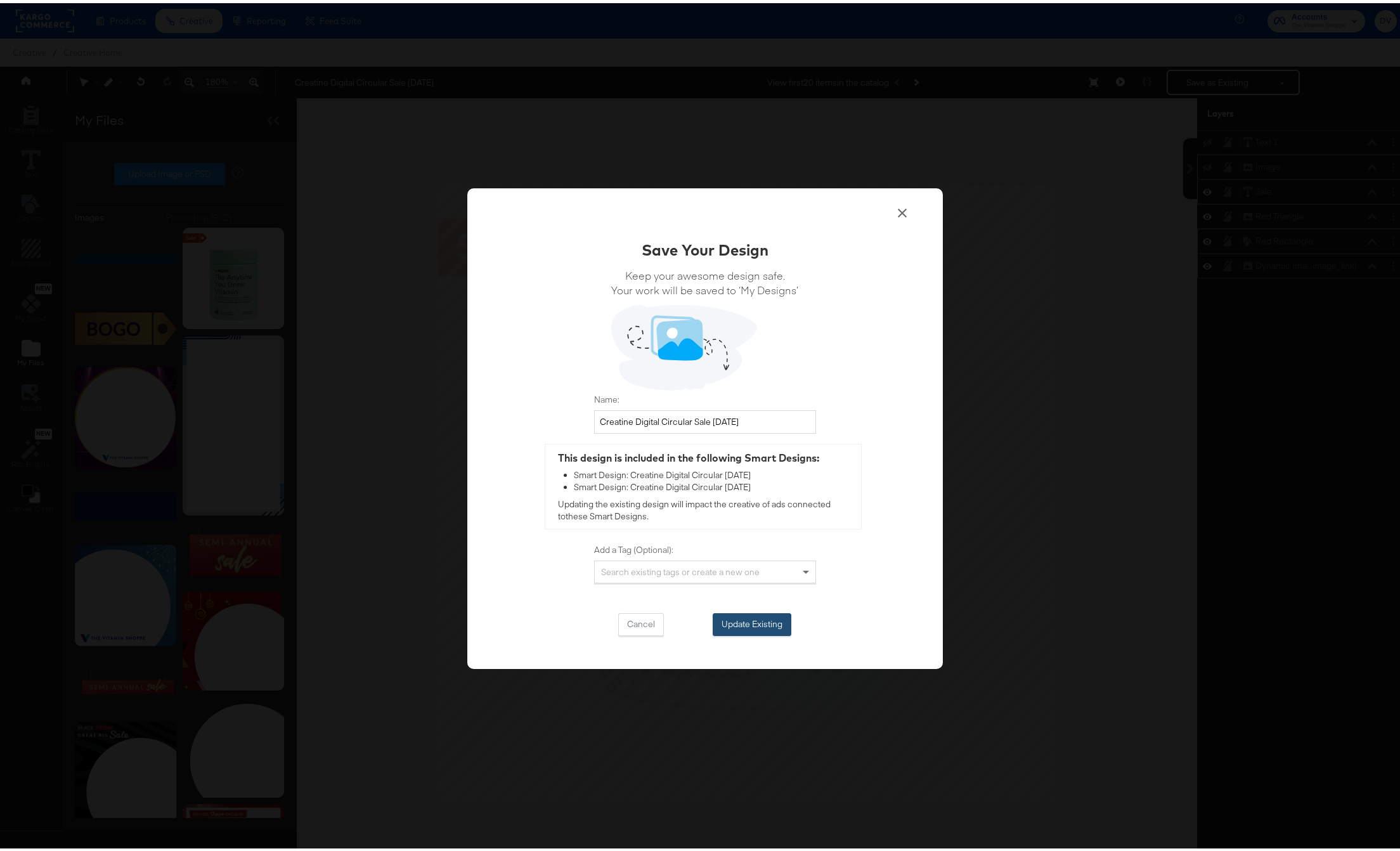
click at [771, 614] on button "Update Existing" at bounding box center [752, 622] width 79 height 23
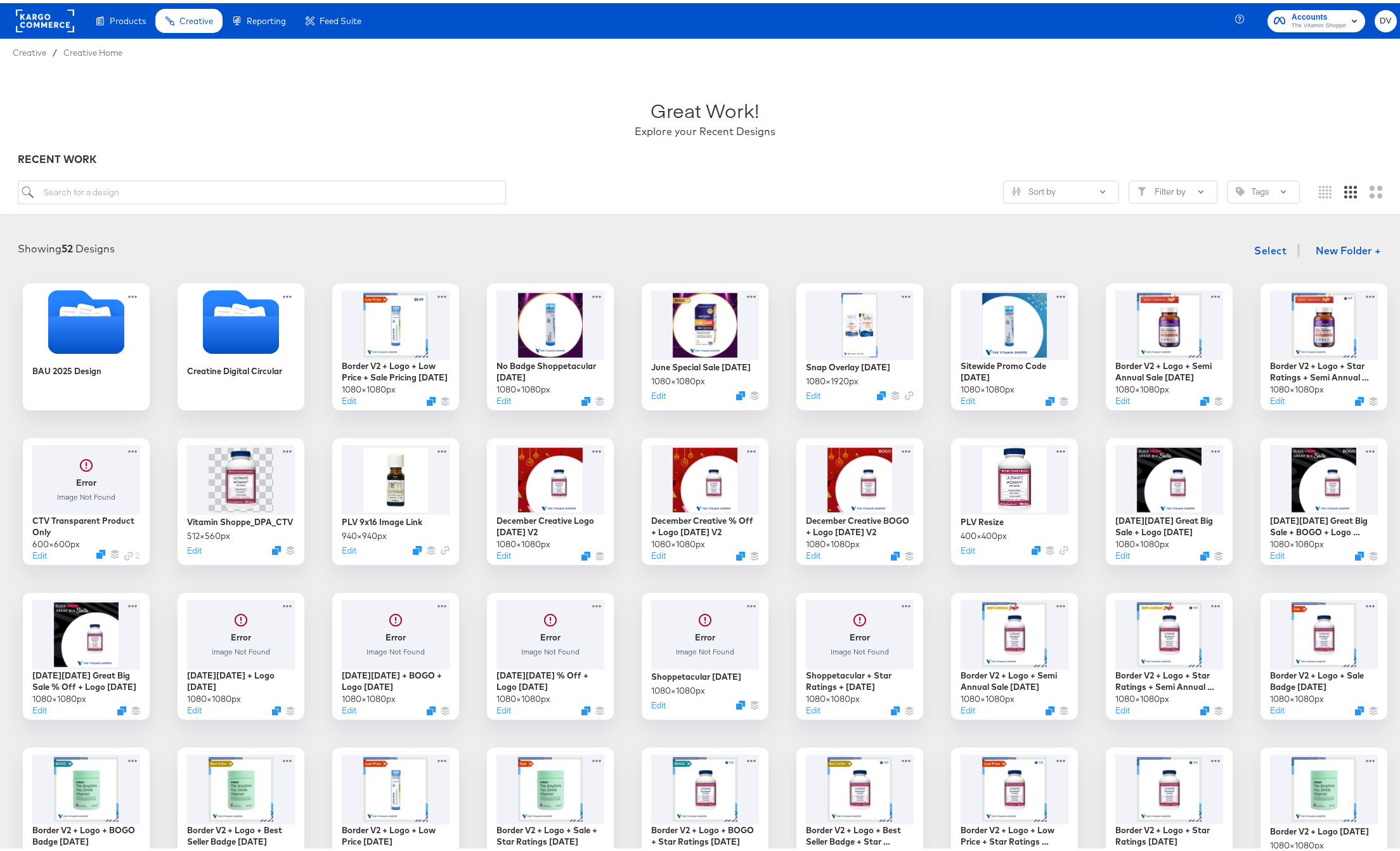
click at [24, 12] on rect at bounding box center [44, 18] width 58 height 23
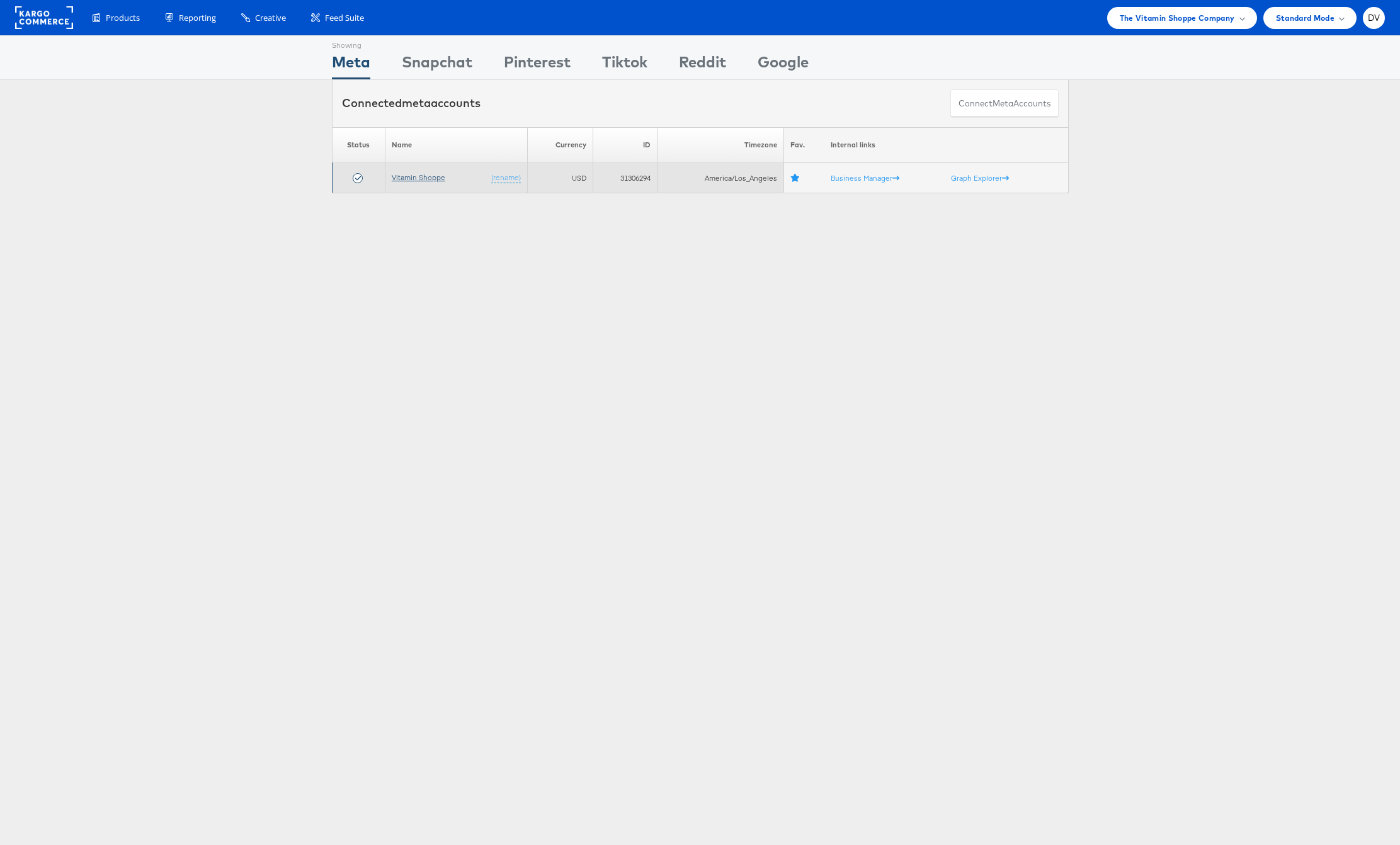
click at [425, 179] on link "Vitamin Shoppe" at bounding box center [419, 178] width 54 height 10
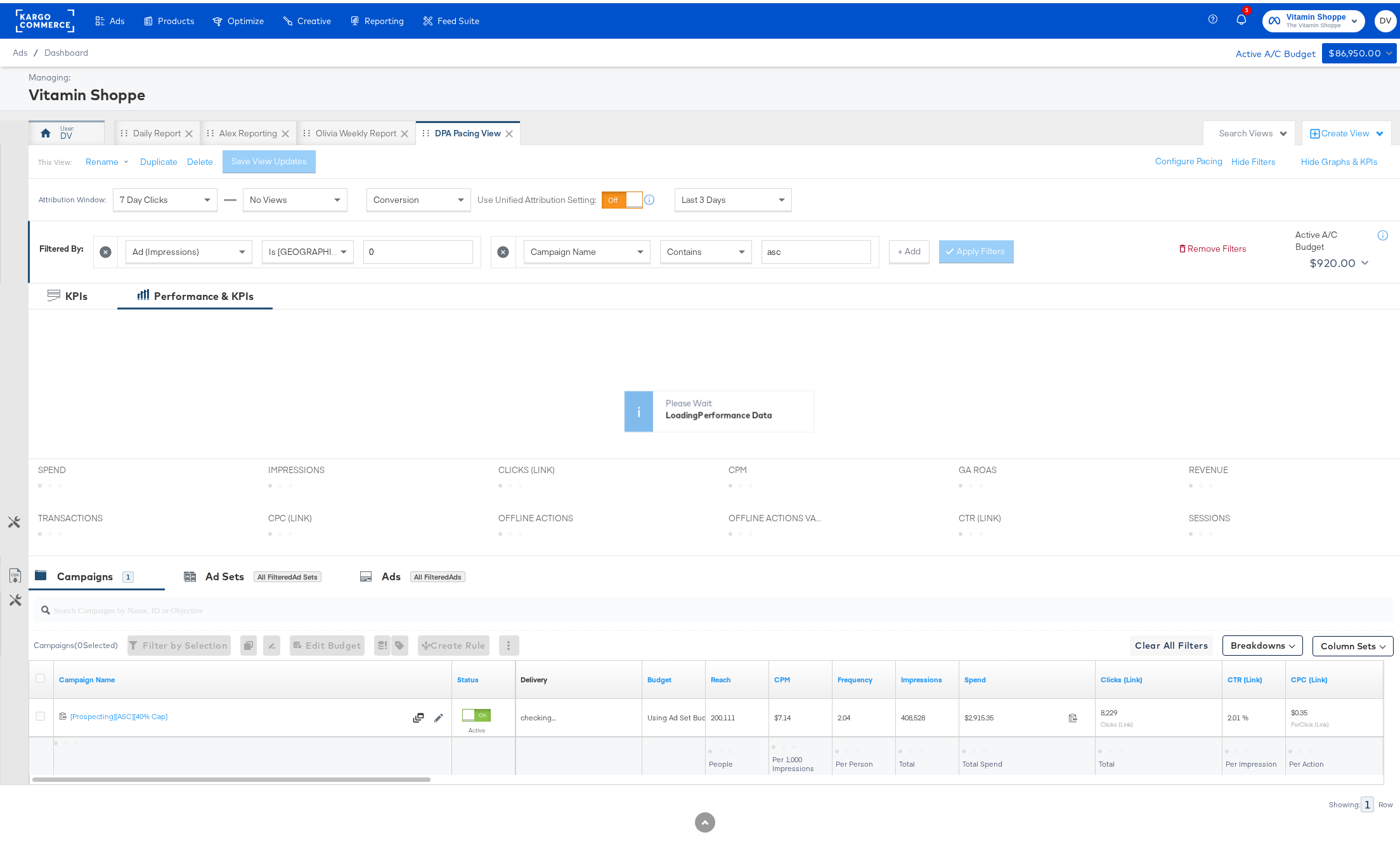
click at [71, 132] on div "DV" at bounding box center [66, 132] width 12 height 12
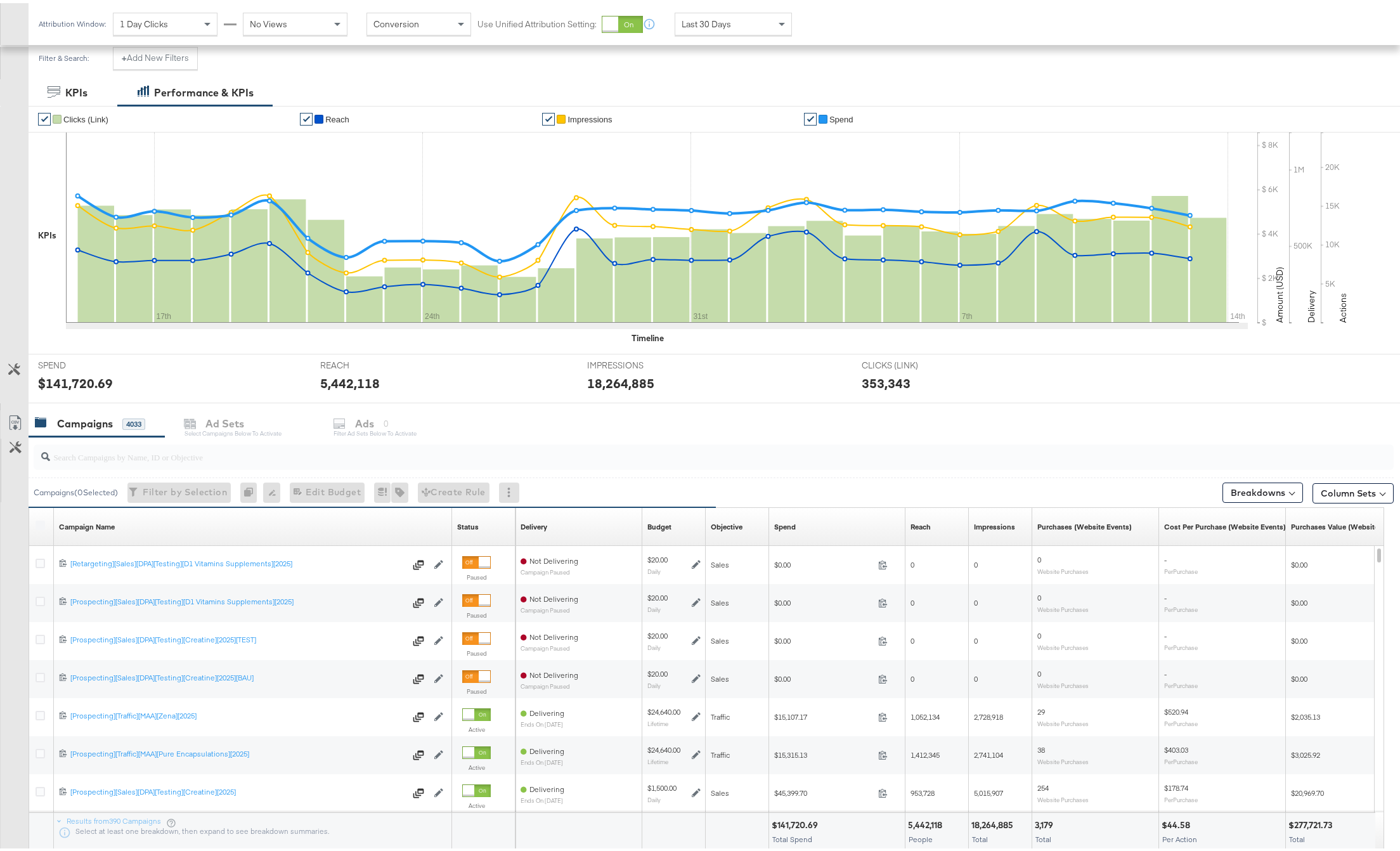
scroll to position [263, 0]
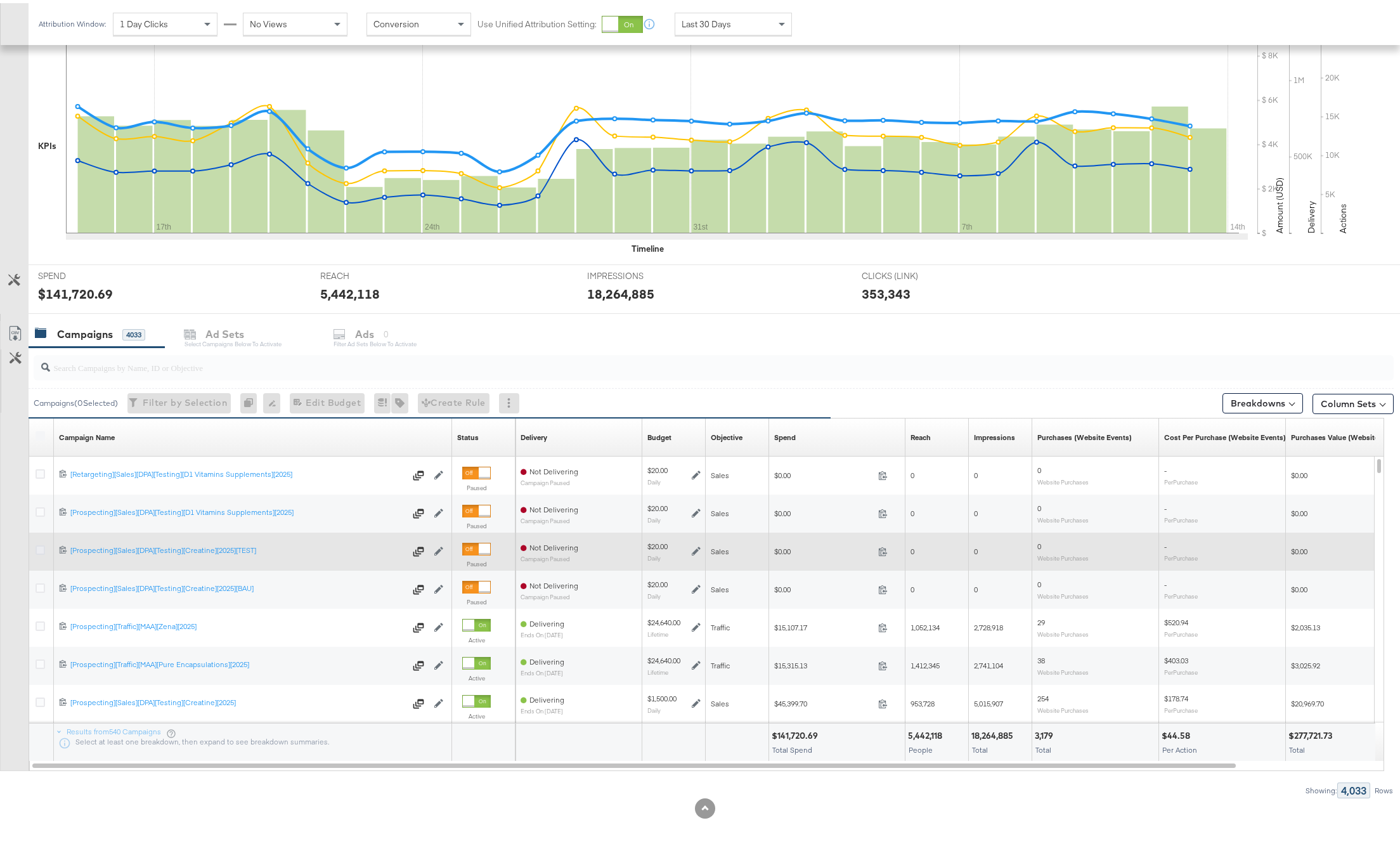
click at [40, 550] on icon at bounding box center [40, 547] width 10 height 10
click at [0, 0] on input "checkbox" at bounding box center [0, 0] width 0 height 0
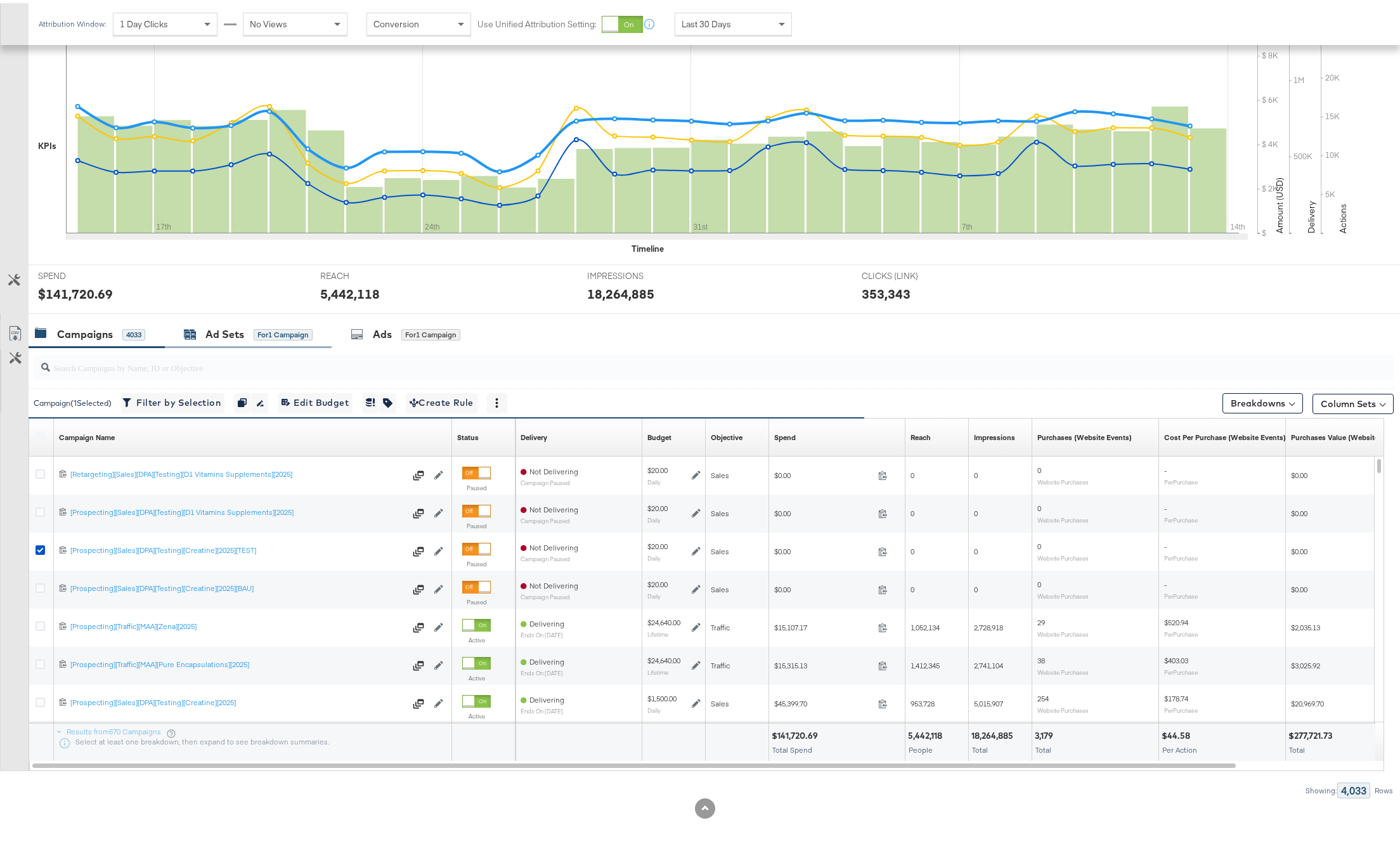
click at [228, 331] on div "Ad Sets" at bounding box center [224, 332] width 39 height 15
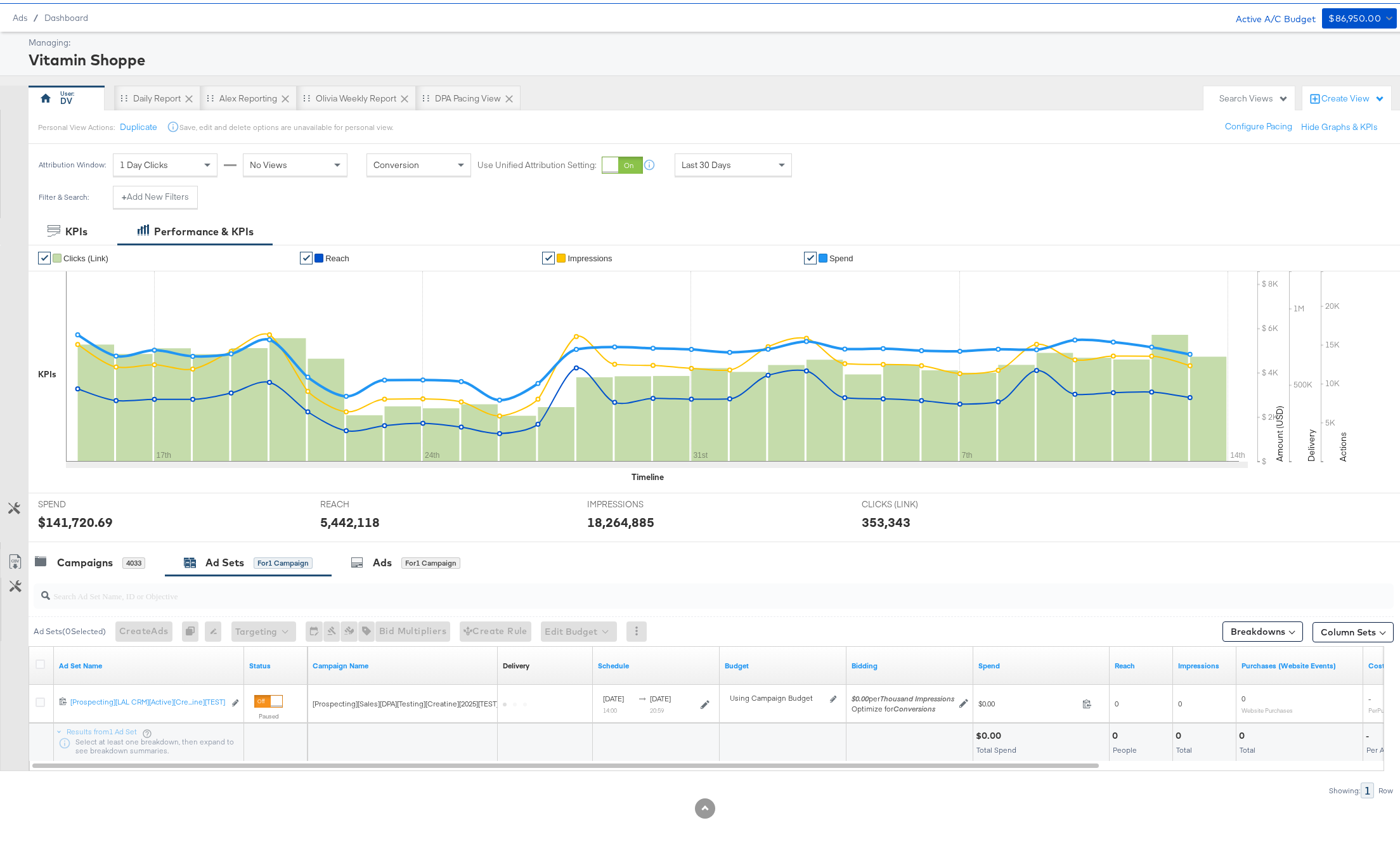
scroll to position [34, 0]
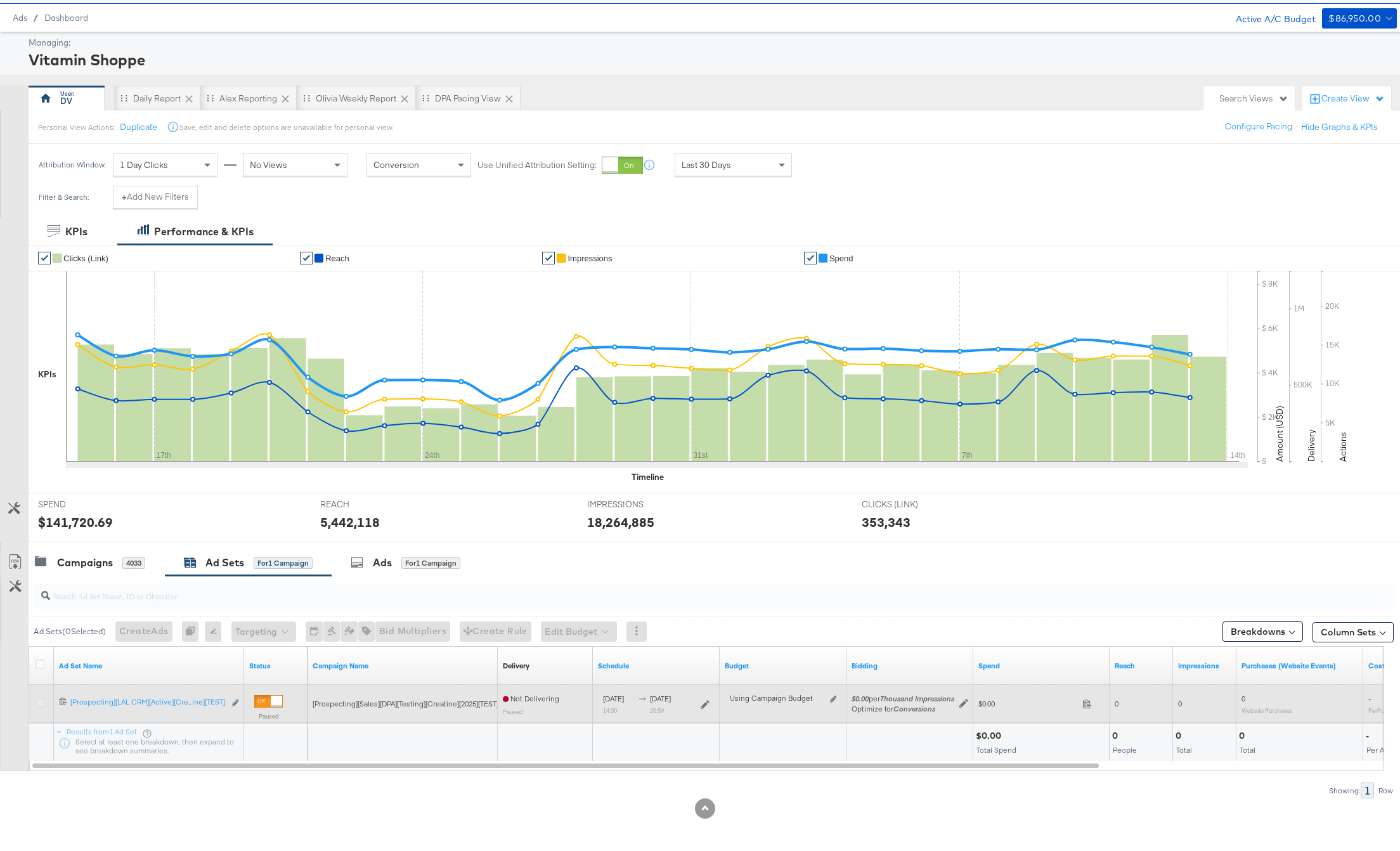
click at [39, 694] on icon at bounding box center [40, 699] width 10 height 10
click at [0, 0] on input "checkbox" at bounding box center [0, 0] width 0 height 0
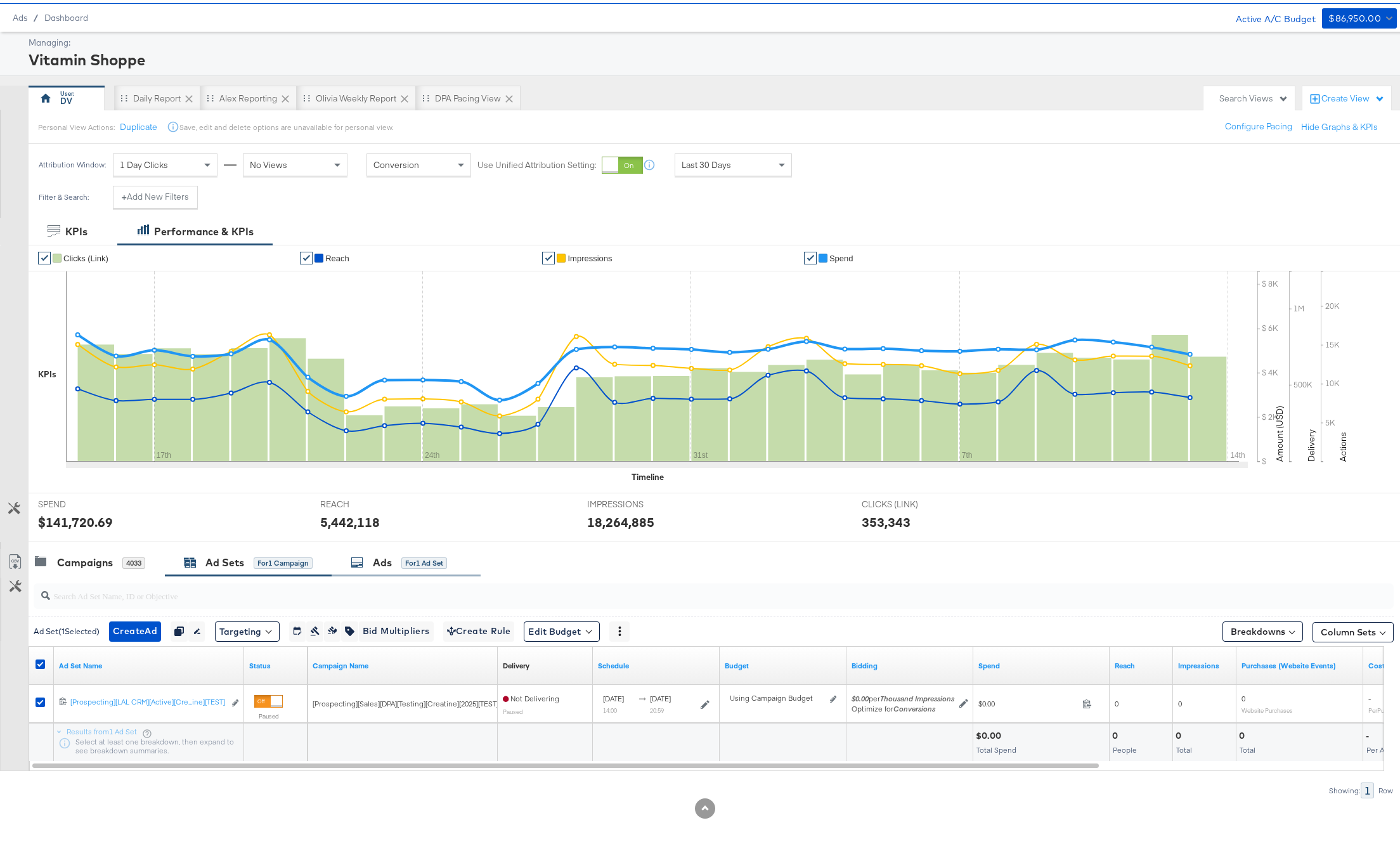
click at [374, 553] on div "Ads" at bounding box center [382, 560] width 19 height 15
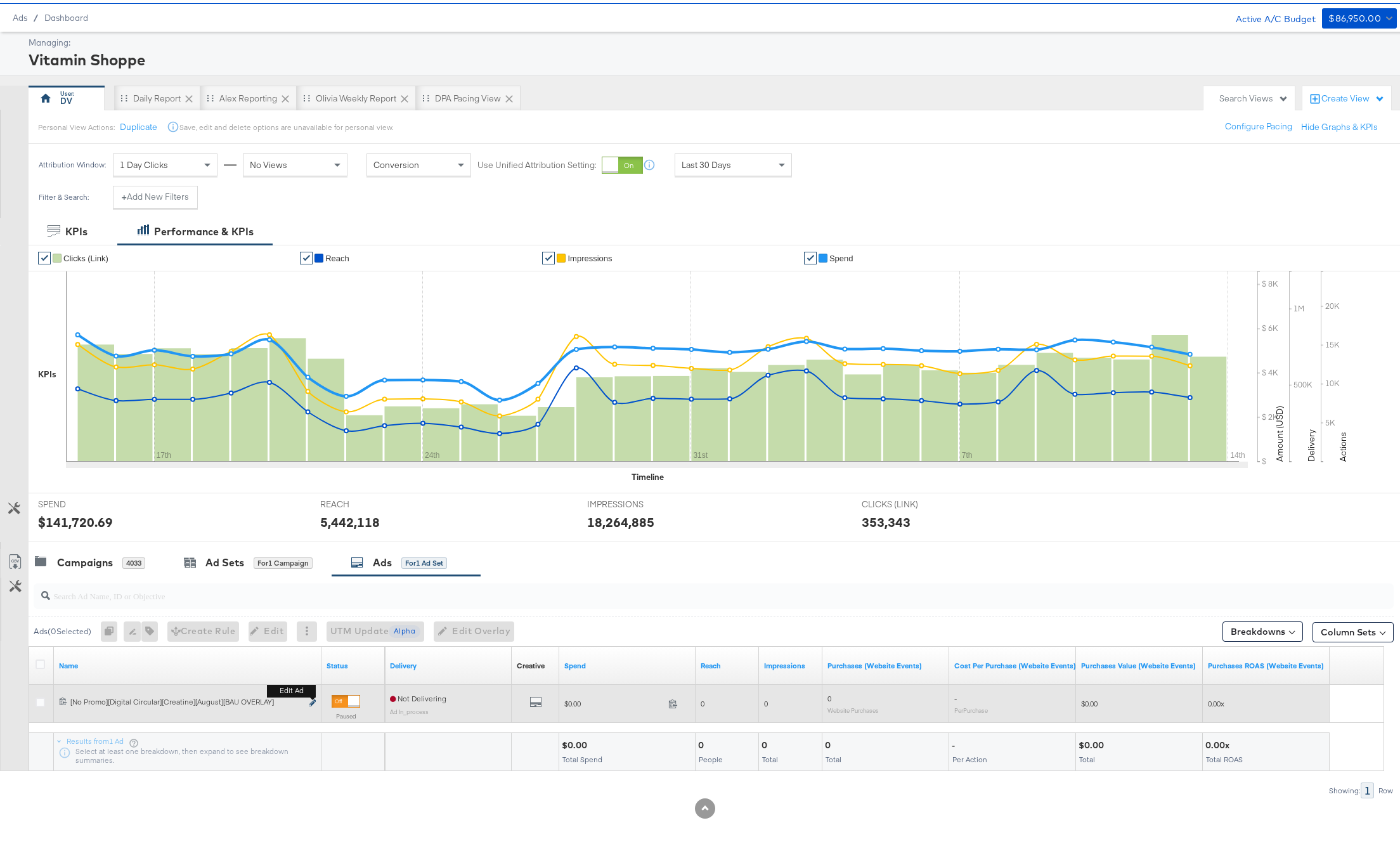
click at [311, 699] on icon "link" at bounding box center [313, 700] width 7 height 7
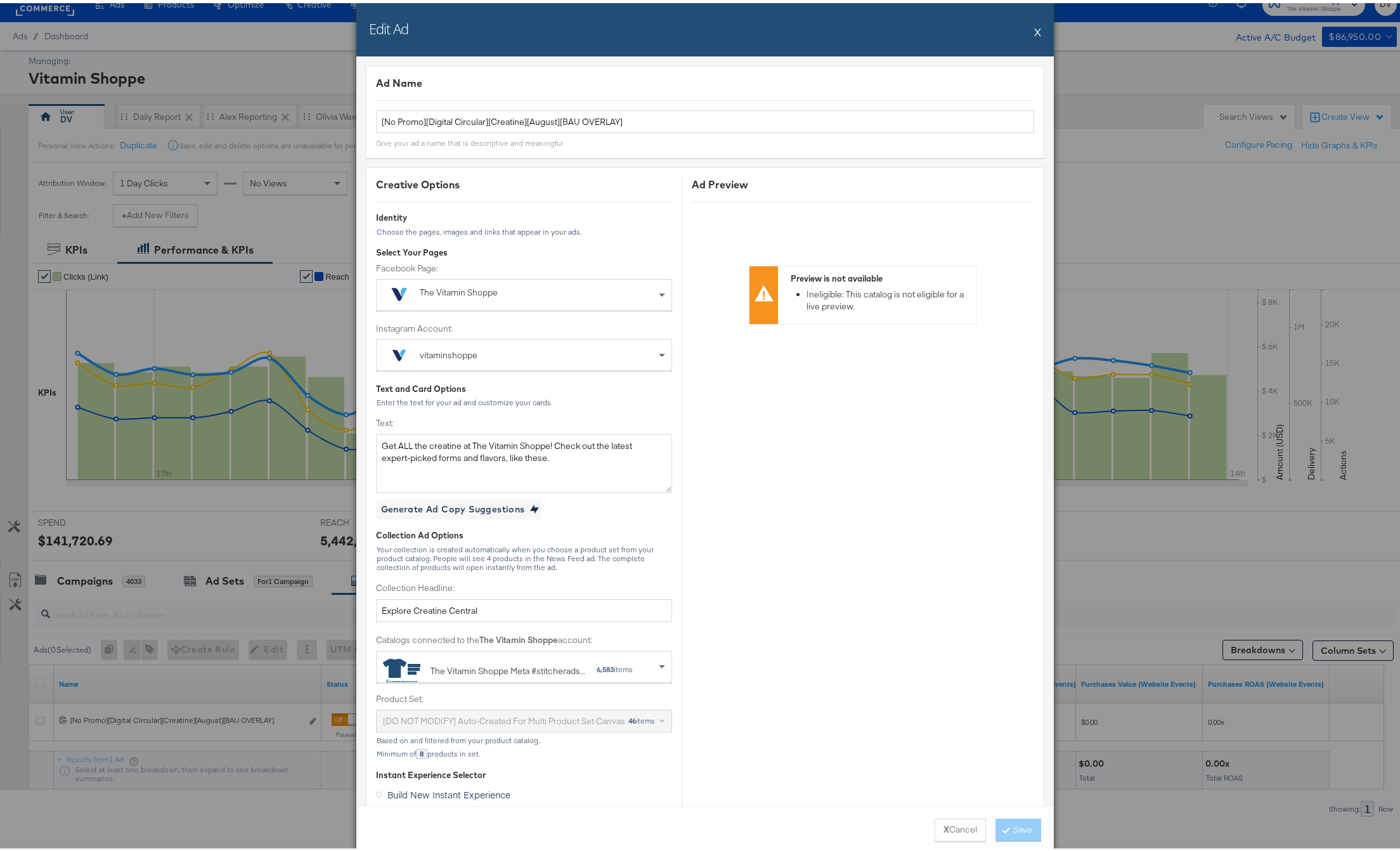
scroll to position [0, 0]
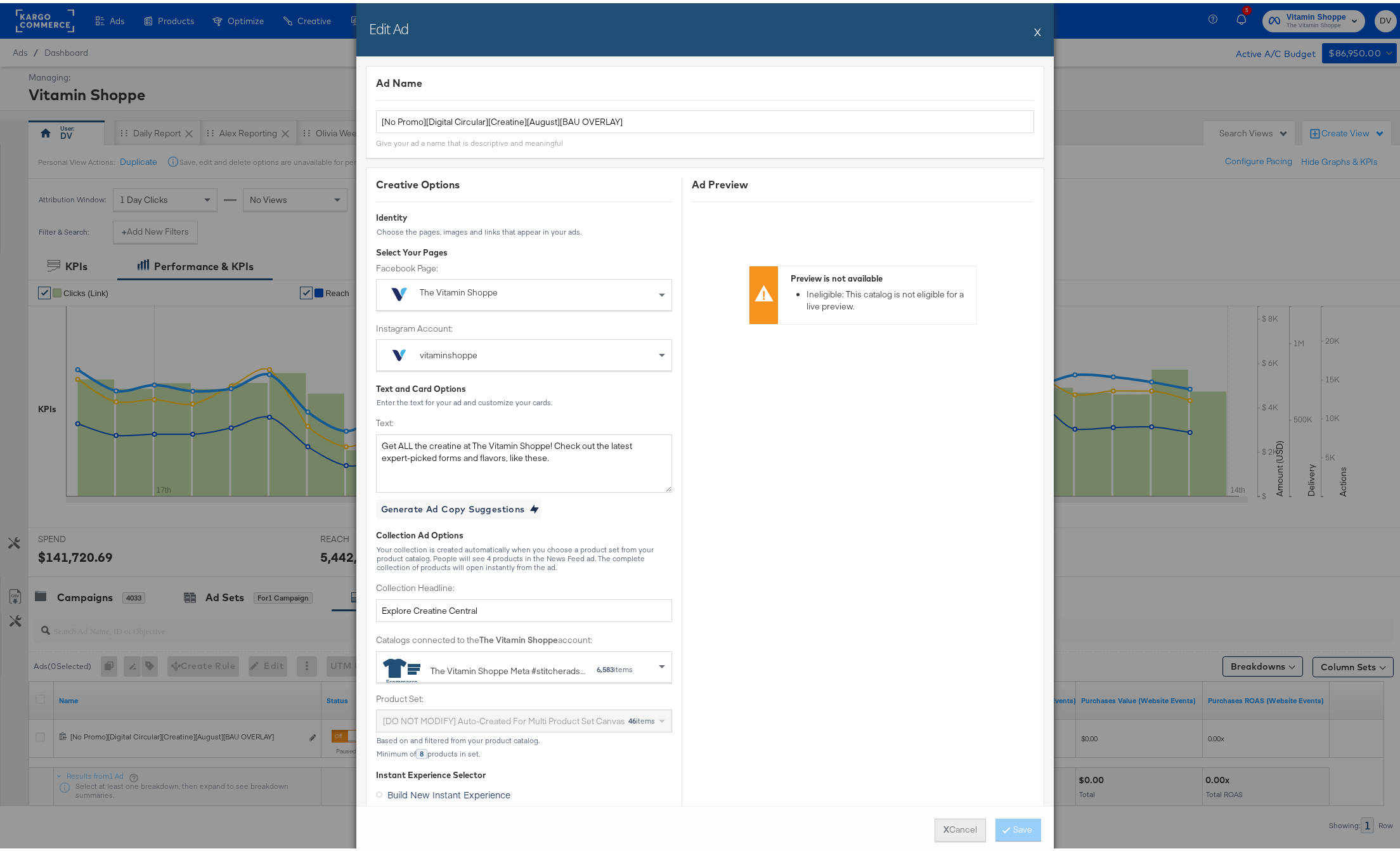
click at [944, 830] on button "X Cancel" at bounding box center [960, 827] width 52 height 23
